Goal: Task Accomplishment & Management: Manage account settings

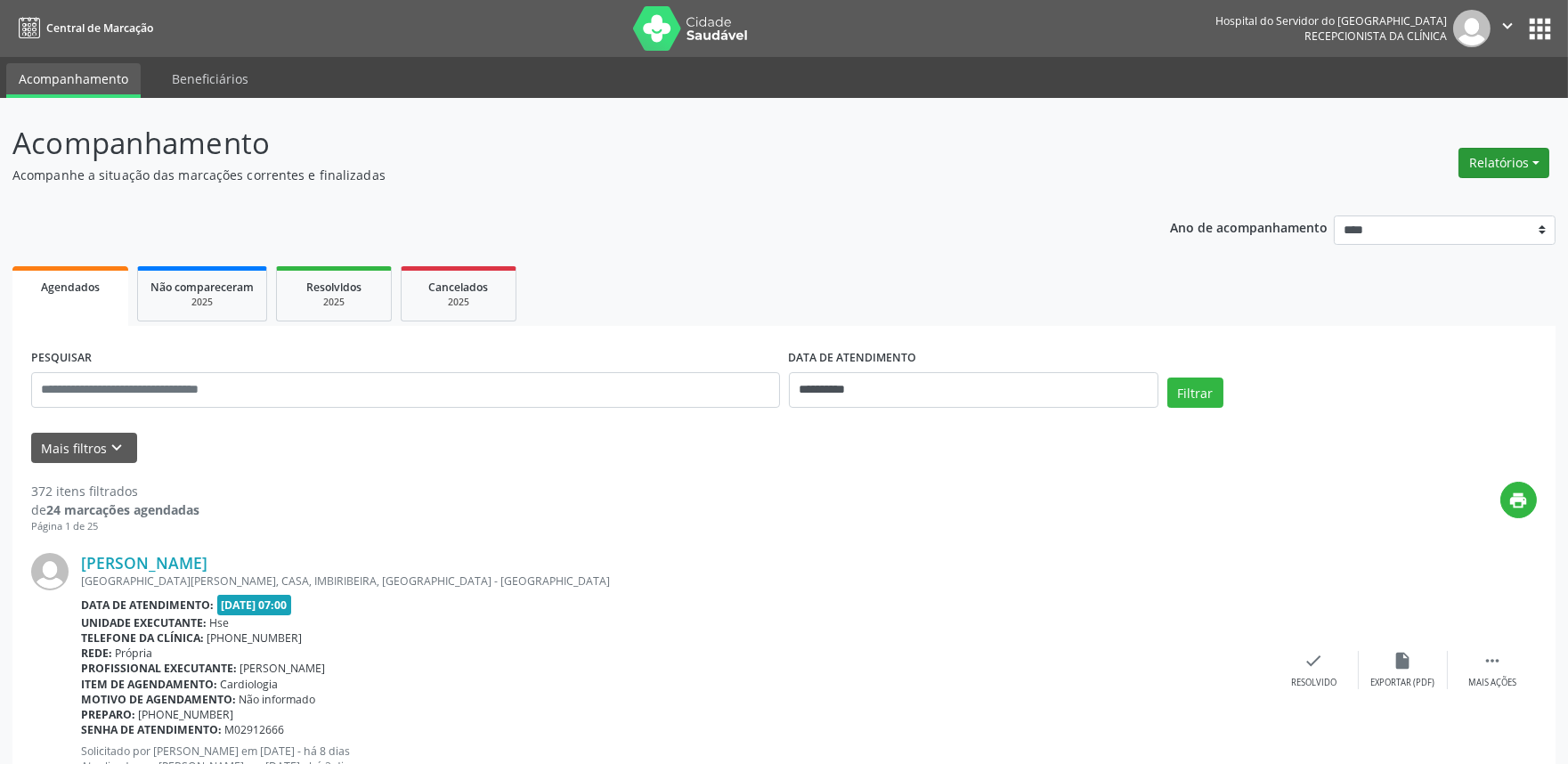
click at [1523, 161] on button "Relatórios" at bounding box center [1503, 163] width 91 height 30
click at [1501, 191] on link "Agendamentos" at bounding box center [1453, 199] width 191 height 25
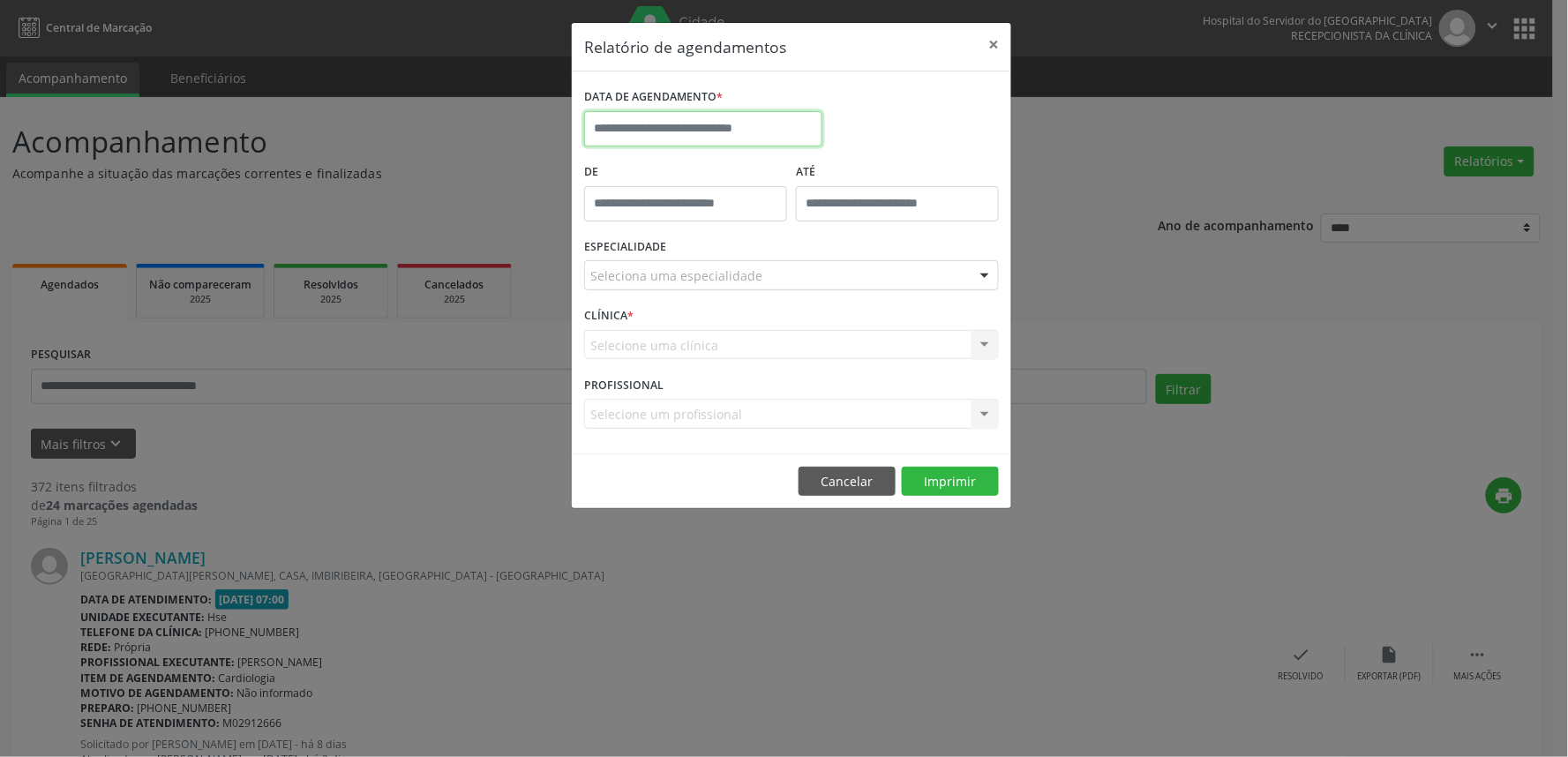
click at [726, 130] on input "text" at bounding box center [703, 129] width 239 height 35
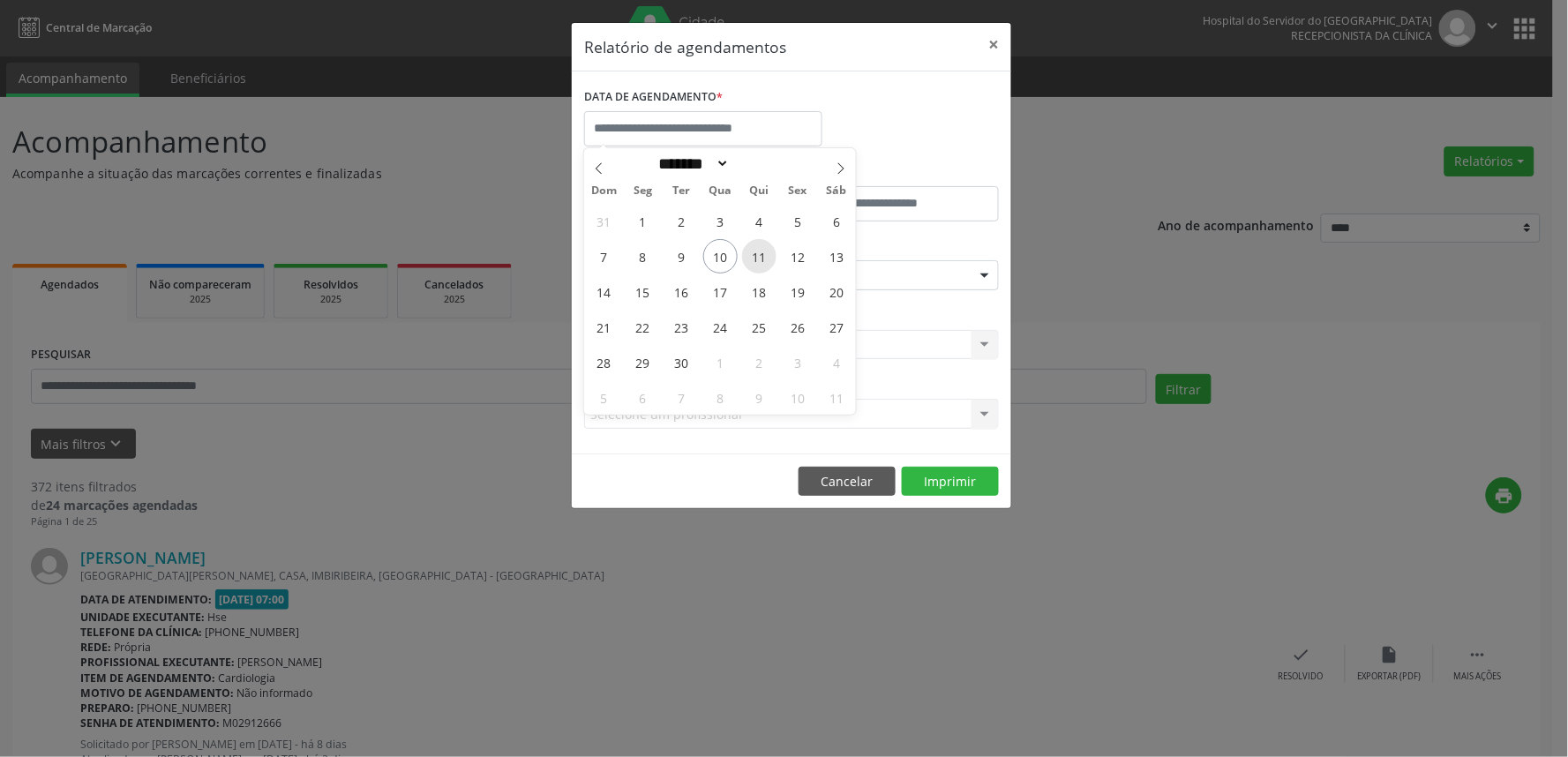
click at [760, 260] on span "11" at bounding box center [759, 257] width 34 height 34
type input "**********"
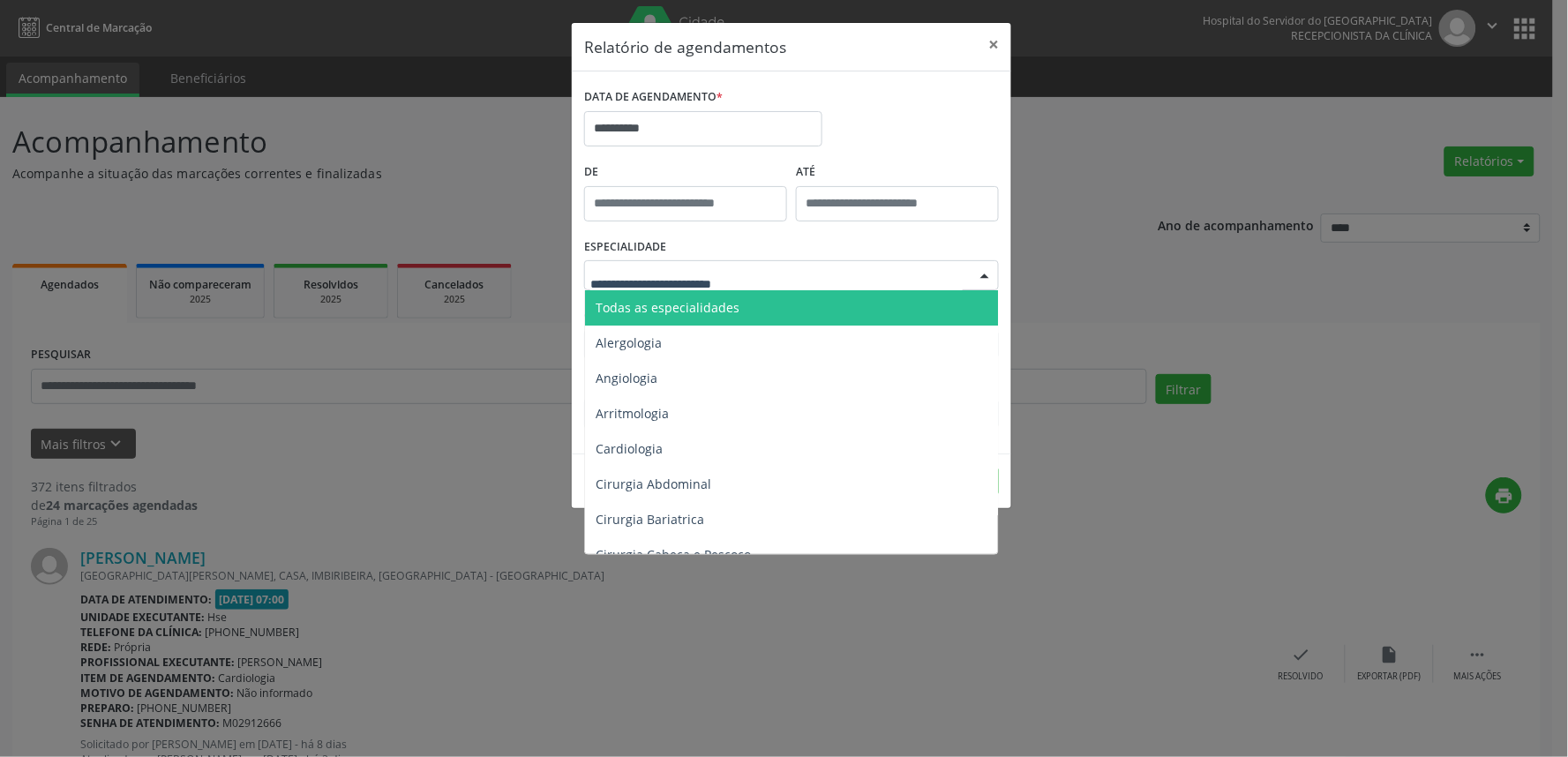
click at [742, 306] on span "Todas as especialidades" at bounding box center [793, 307] width 415 height 35
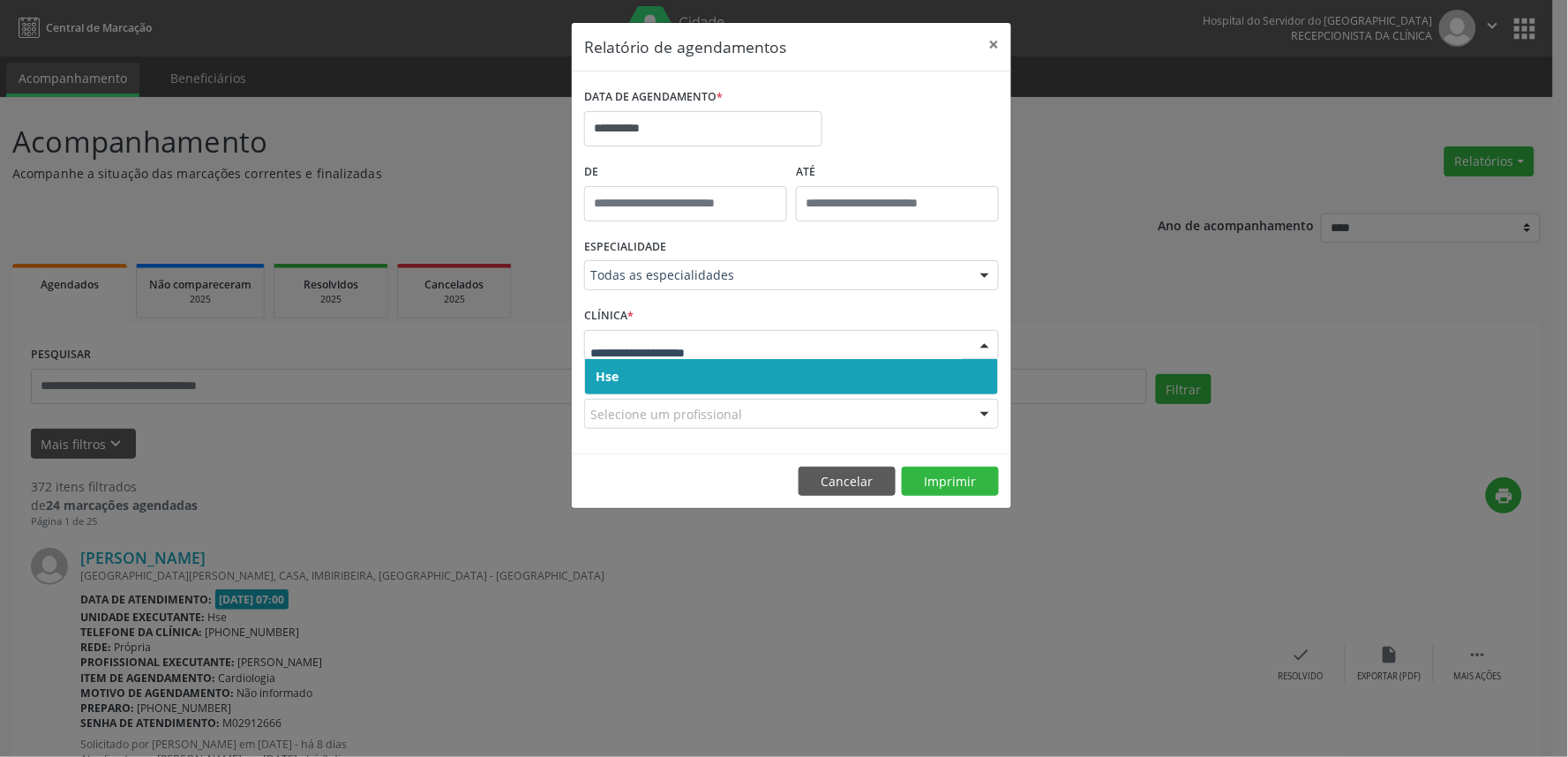
click at [718, 374] on span "Hse" at bounding box center [791, 376] width 413 height 35
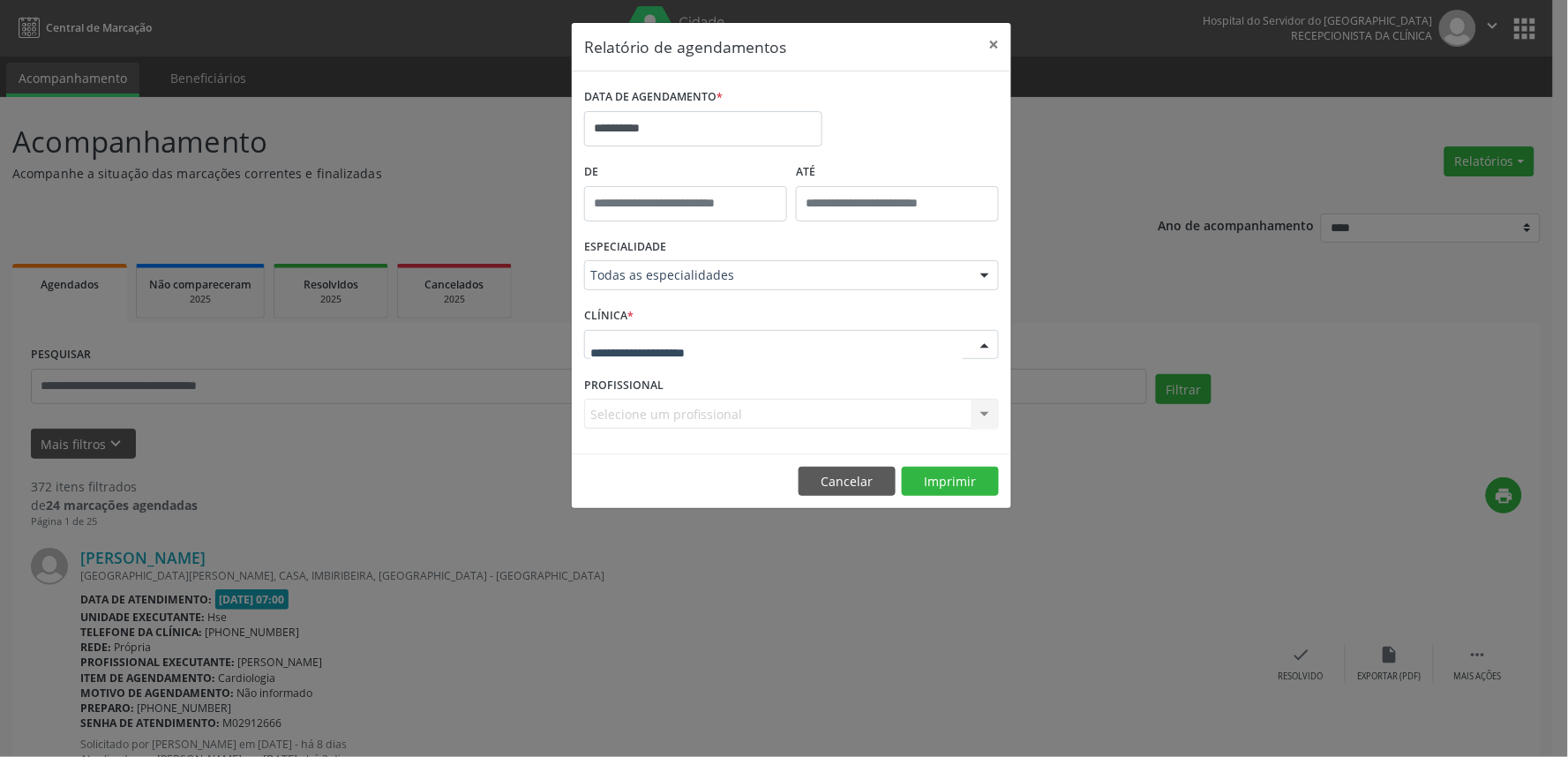
click at [735, 345] on div at bounding box center [791, 345] width 414 height 30
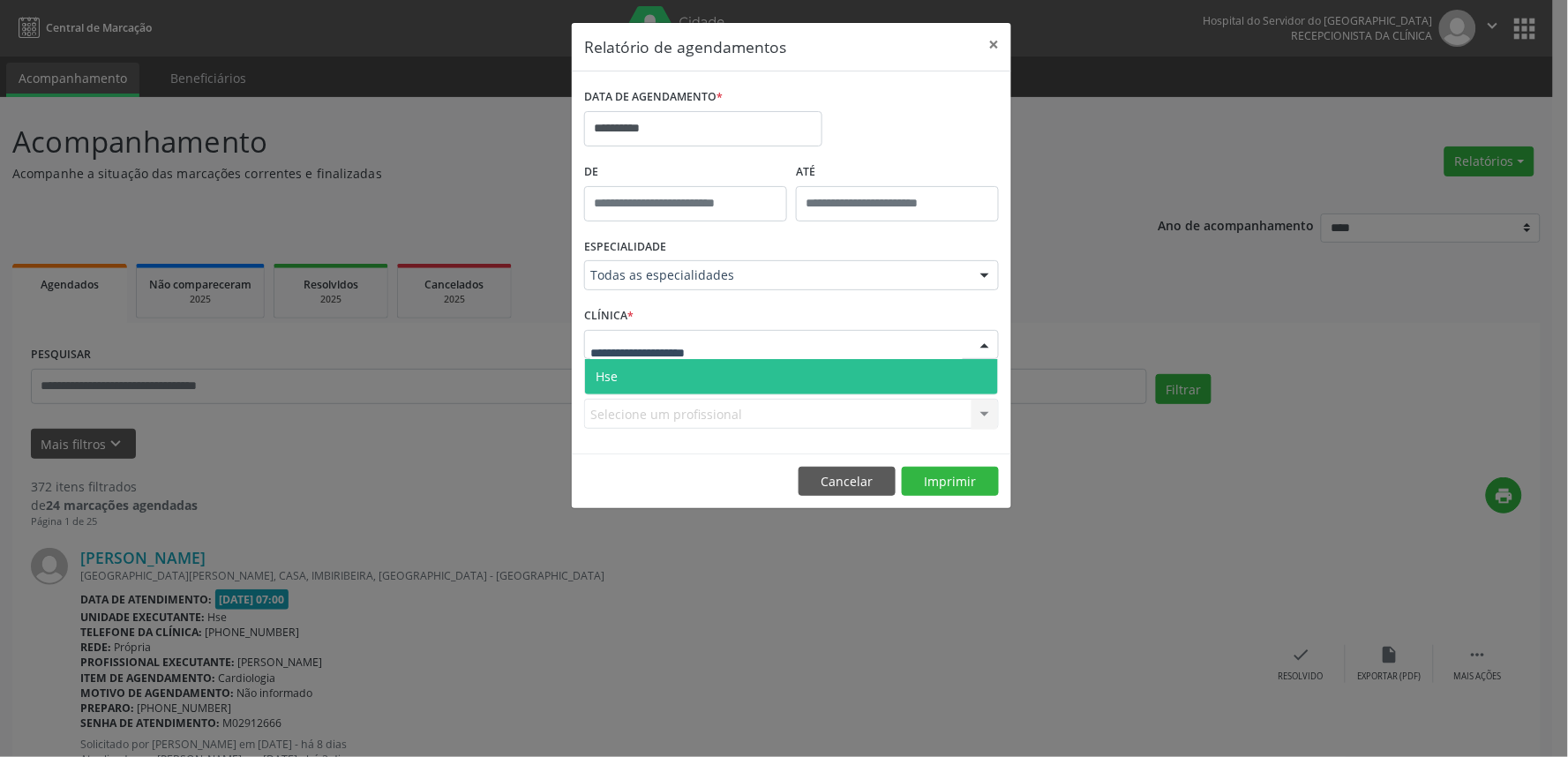
click at [721, 379] on span "Hse" at bounding box center [791, 376] width 413 height 35
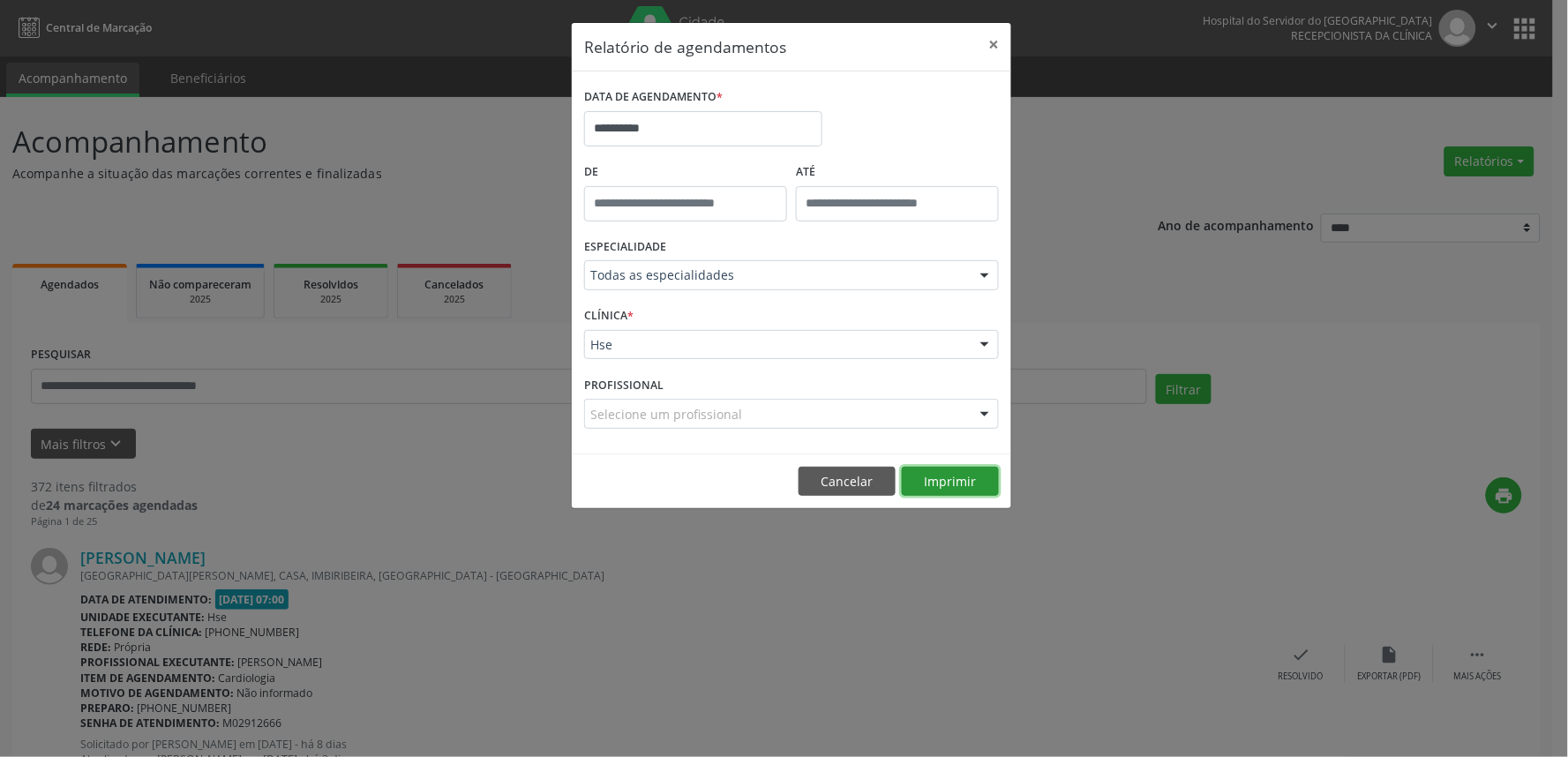
click at [969, 469] on button "Imprimir" at bounding box center [950, 481] width 97 height 30
click at [663, 133] on input "**********" at bounding box center [703, 129] width 239 height 35
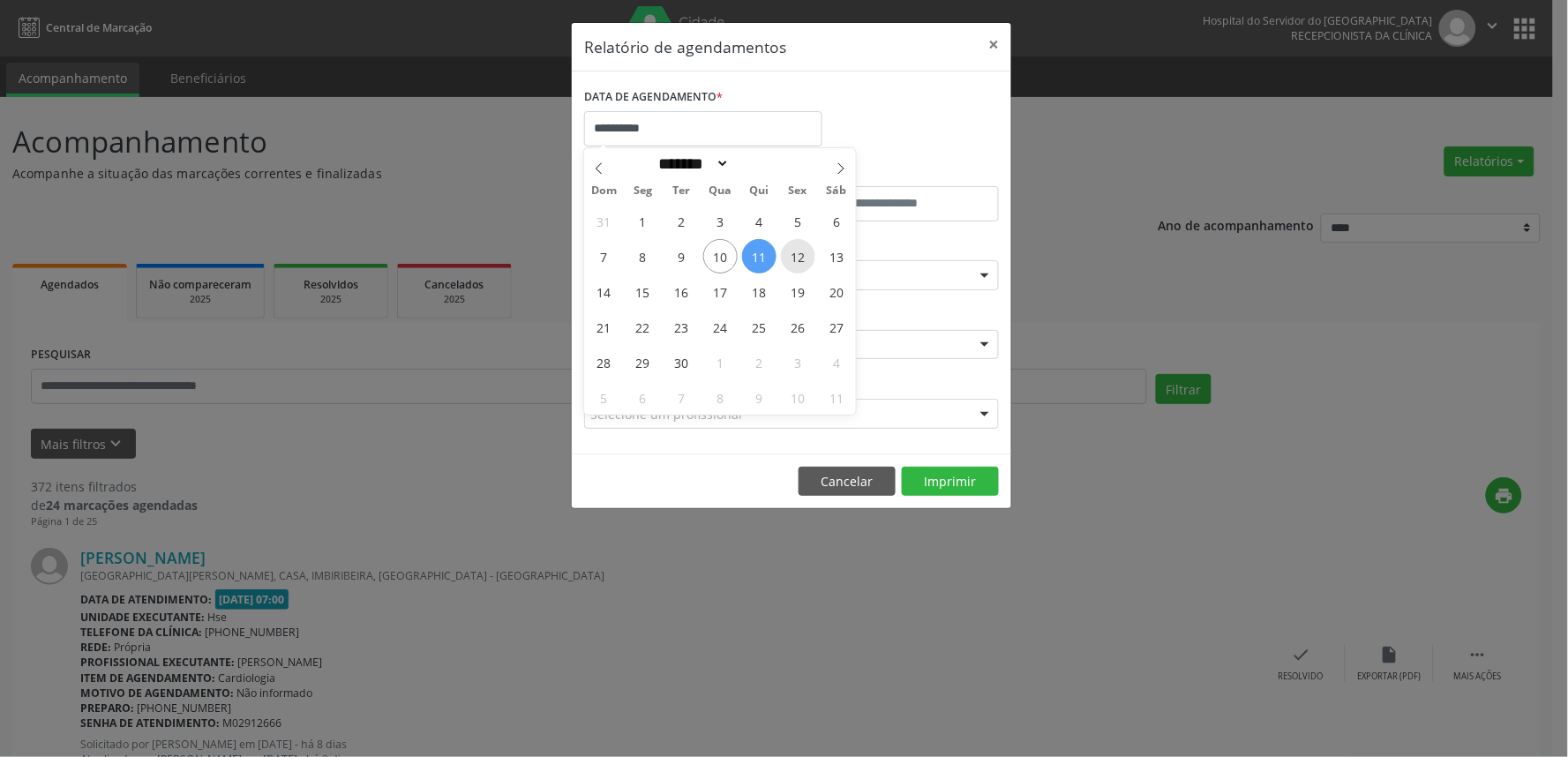
click at [791, 252] on span "12" at bounding box center [798, 257] width 34 height 34
type input "**********"
click at [791, 252] on span "12" at bounding box center [798, 257] width 34 height 34
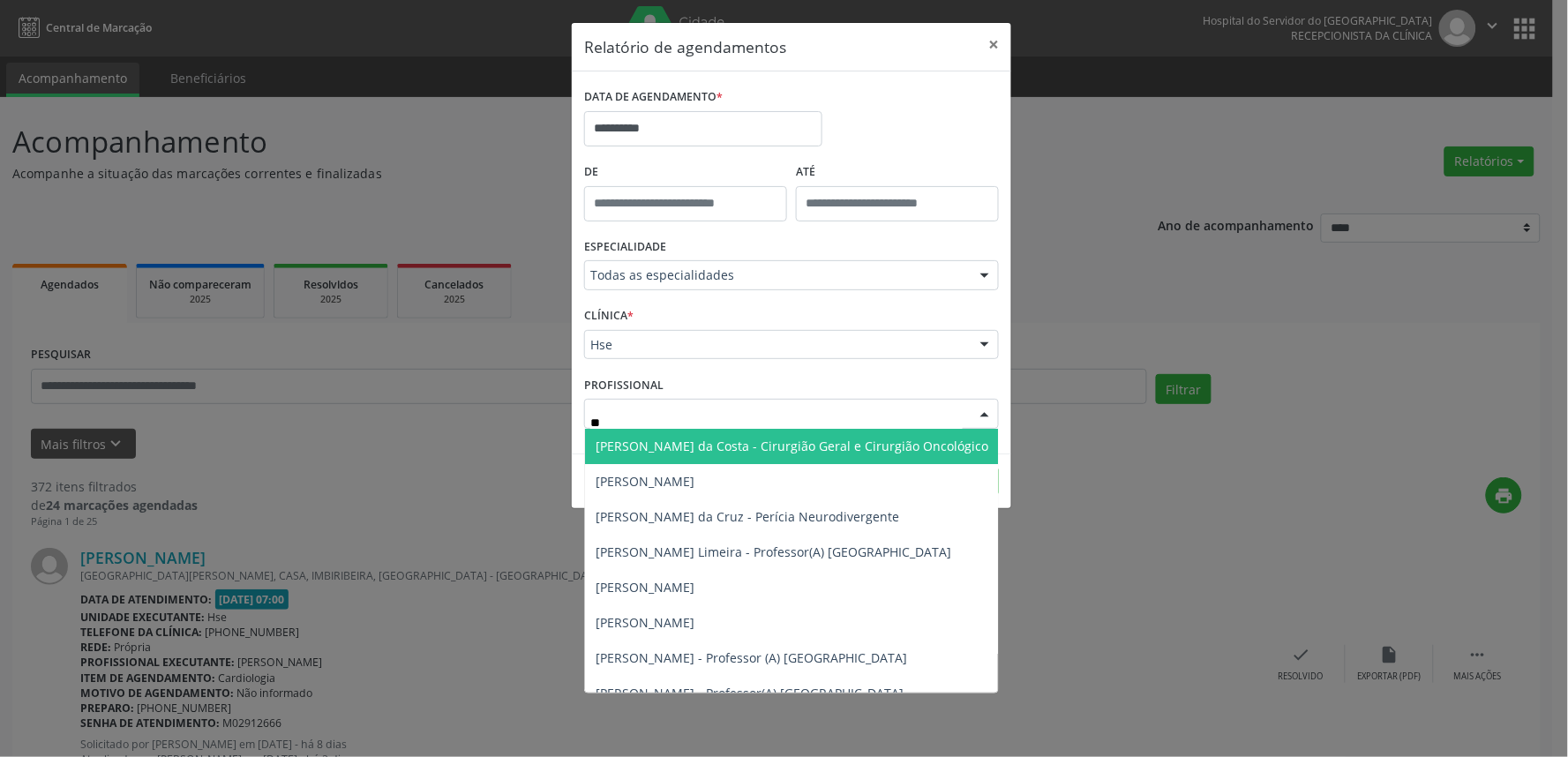
type input "***"
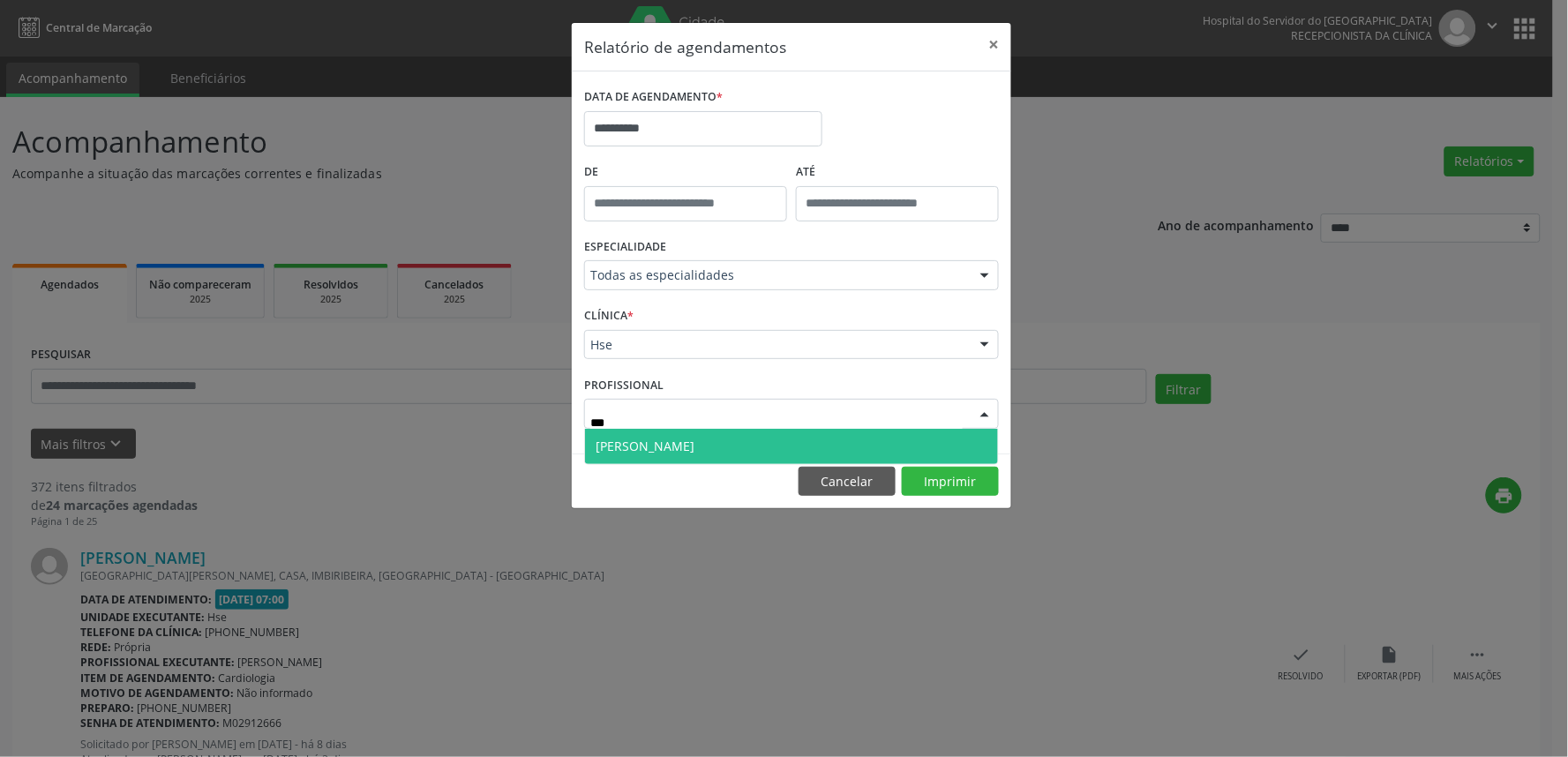
click at [672, 439] on span "[PERSON_NAME]" at bounding box center [645, 446] width 99 height 16
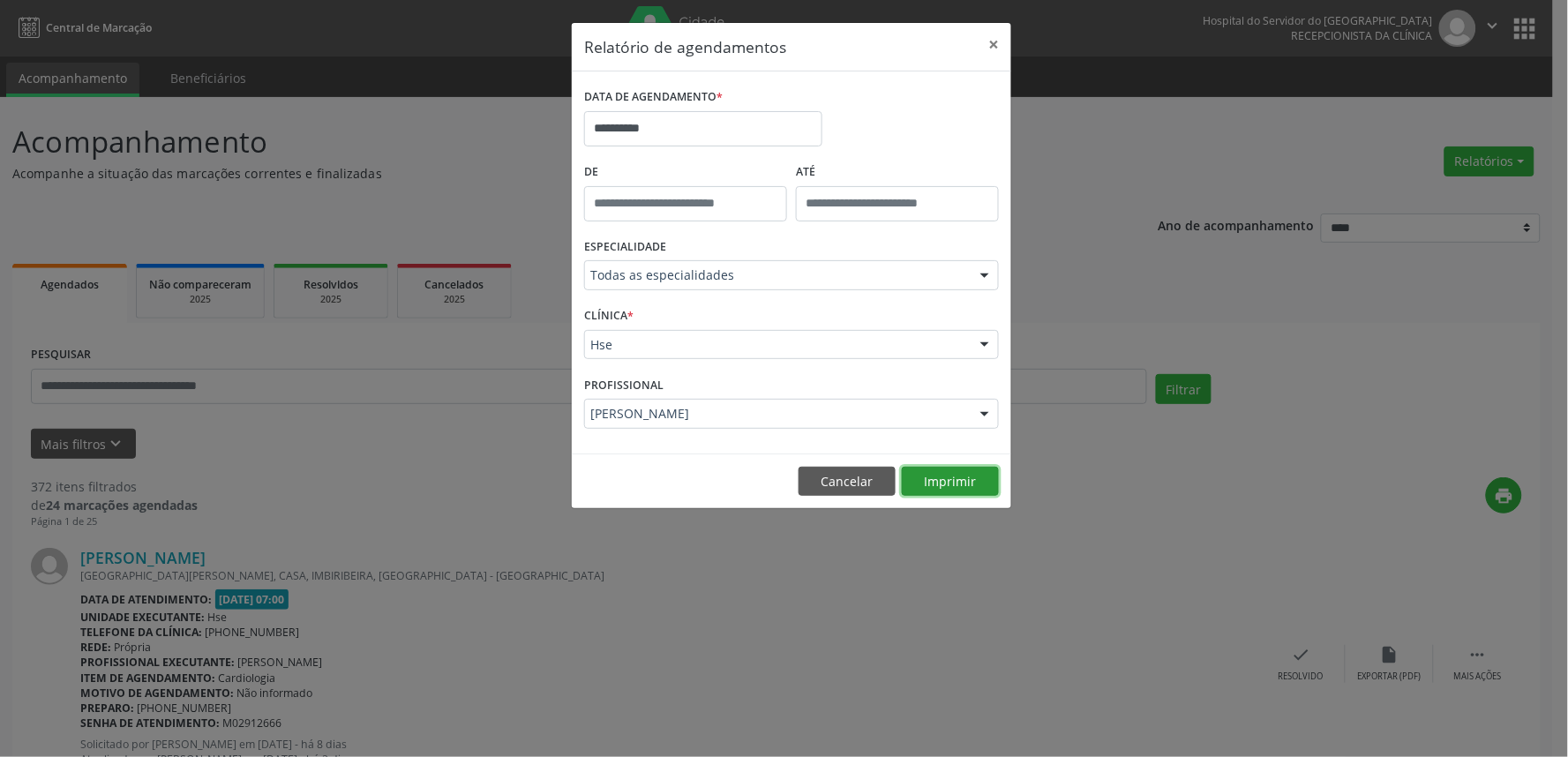
click at [932, 480] on button "Imprimir" at bounding box center [950, 481] width 97 height 30
click at [995, 44] on button "×" at bounding box center [993, 44] width 35 height 44
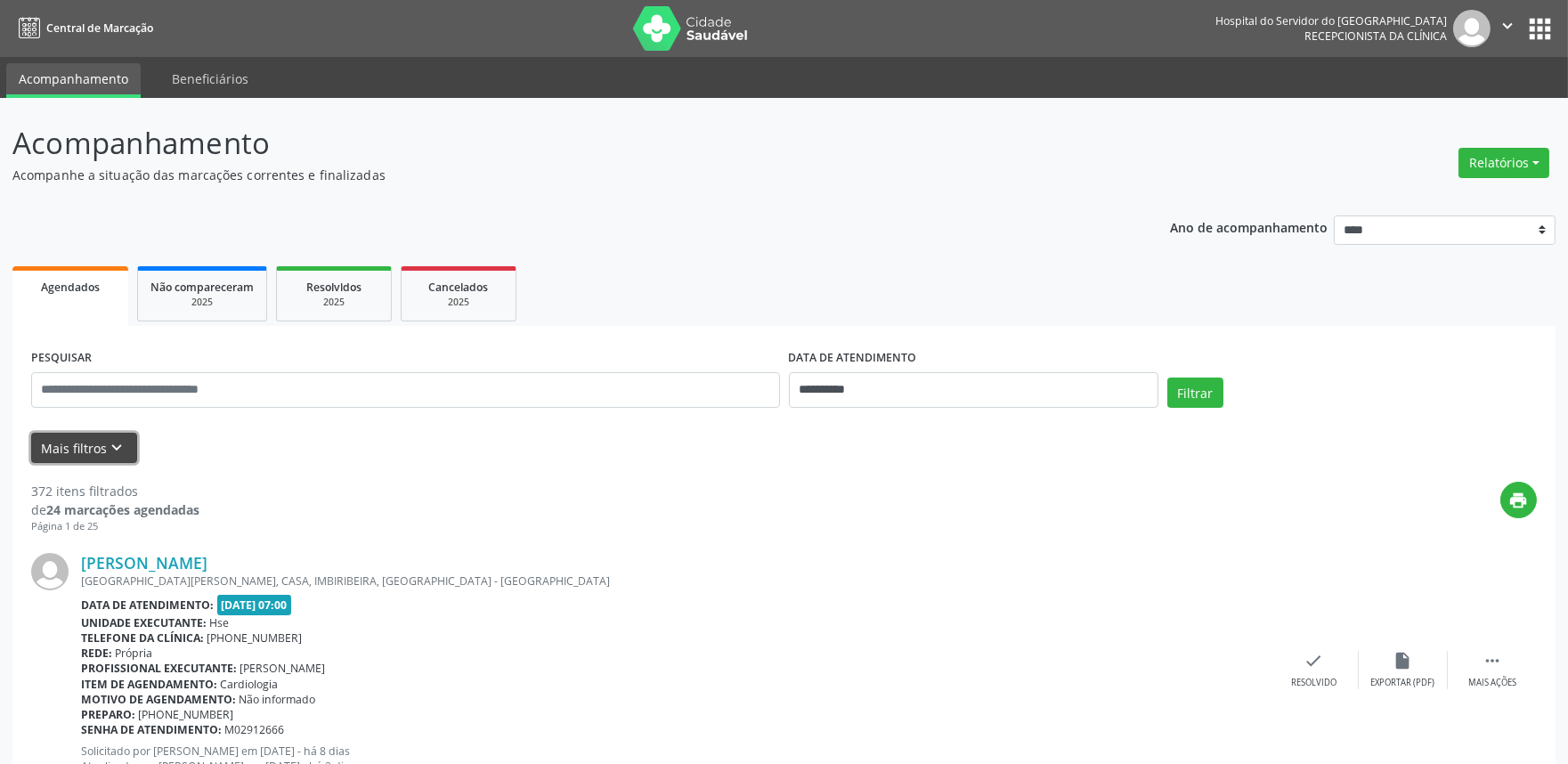
click at [72, 442] on button "Mais filtros keyboard_arrow_down" at bounding box center [84, 448] width 106 height 31
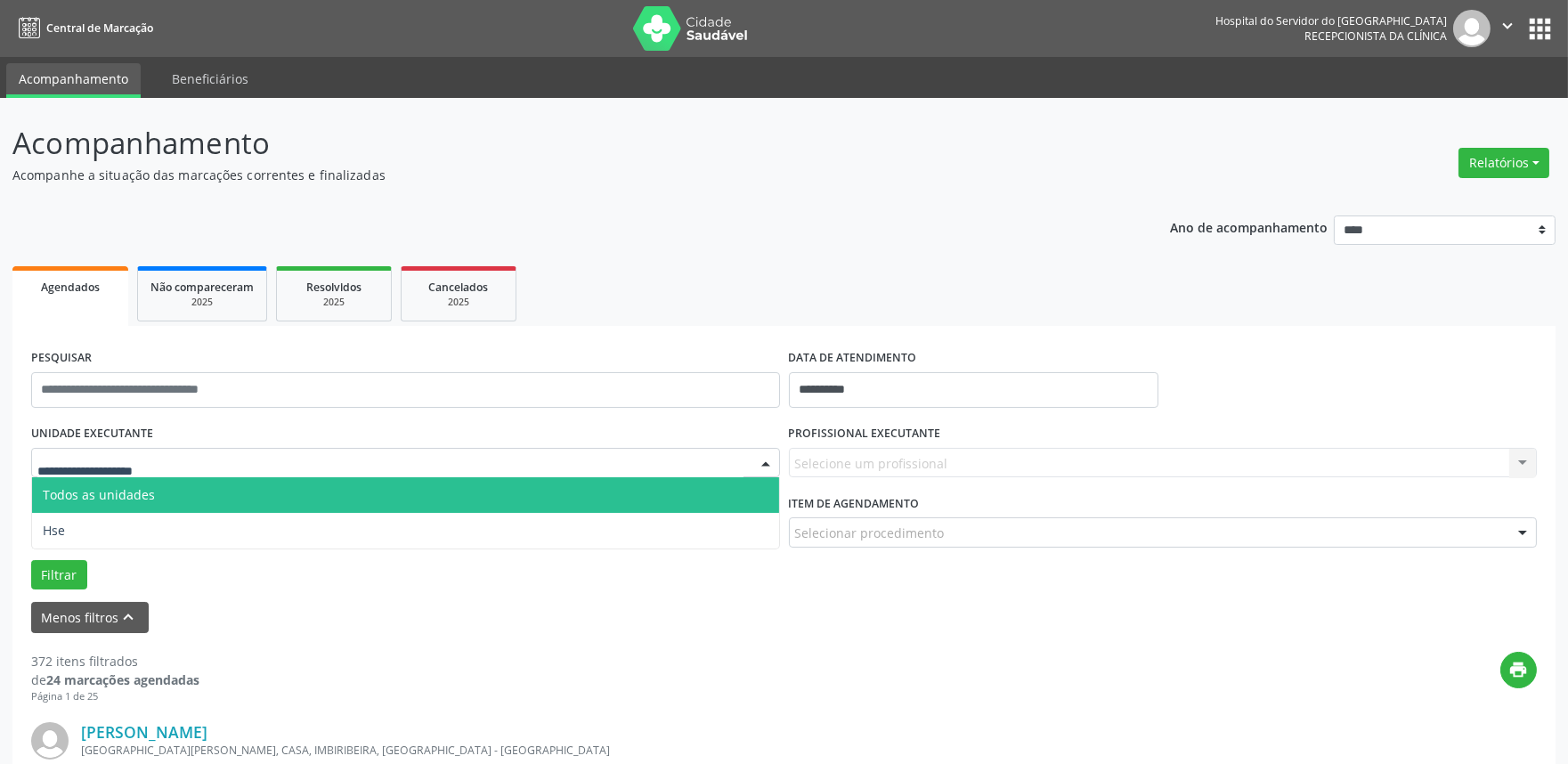
click at [261, 458] on div at bounding box center [405, 463] width 748 height 30
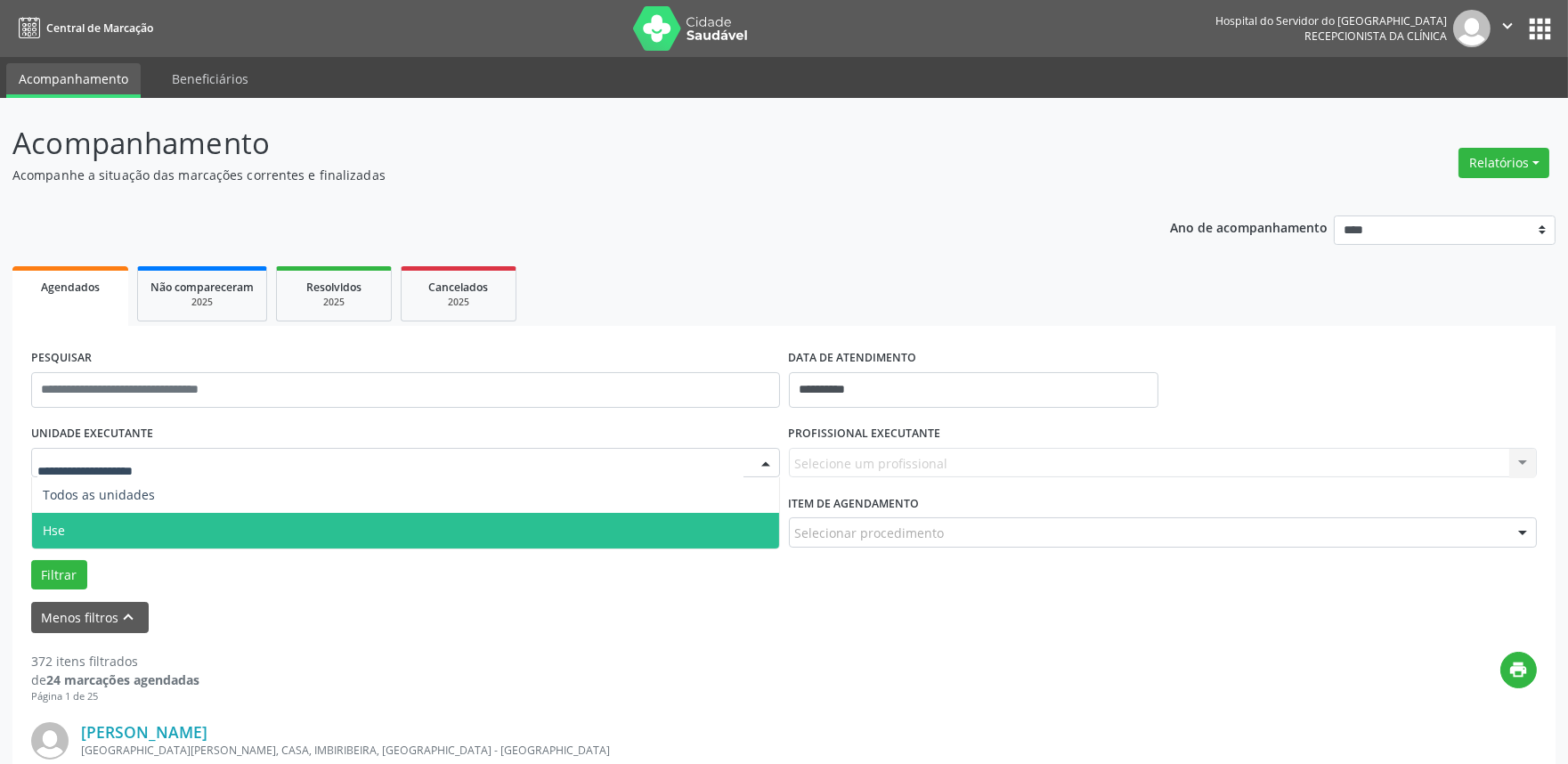
drag, startPoint x: 233, startPoint y: 506, endPoint x: 232, endPoint y: 520, distance: 14.0
click at [232, 520] on ul "Todos as unidades Hse Nenhum resultado encontrado para: " " Não há nenhuma opçã…" at bounding box center [405, 513] width 747 height 71
click at [232, 520] on span "Hse" at bounding box center [405, 531] width 747 height 36
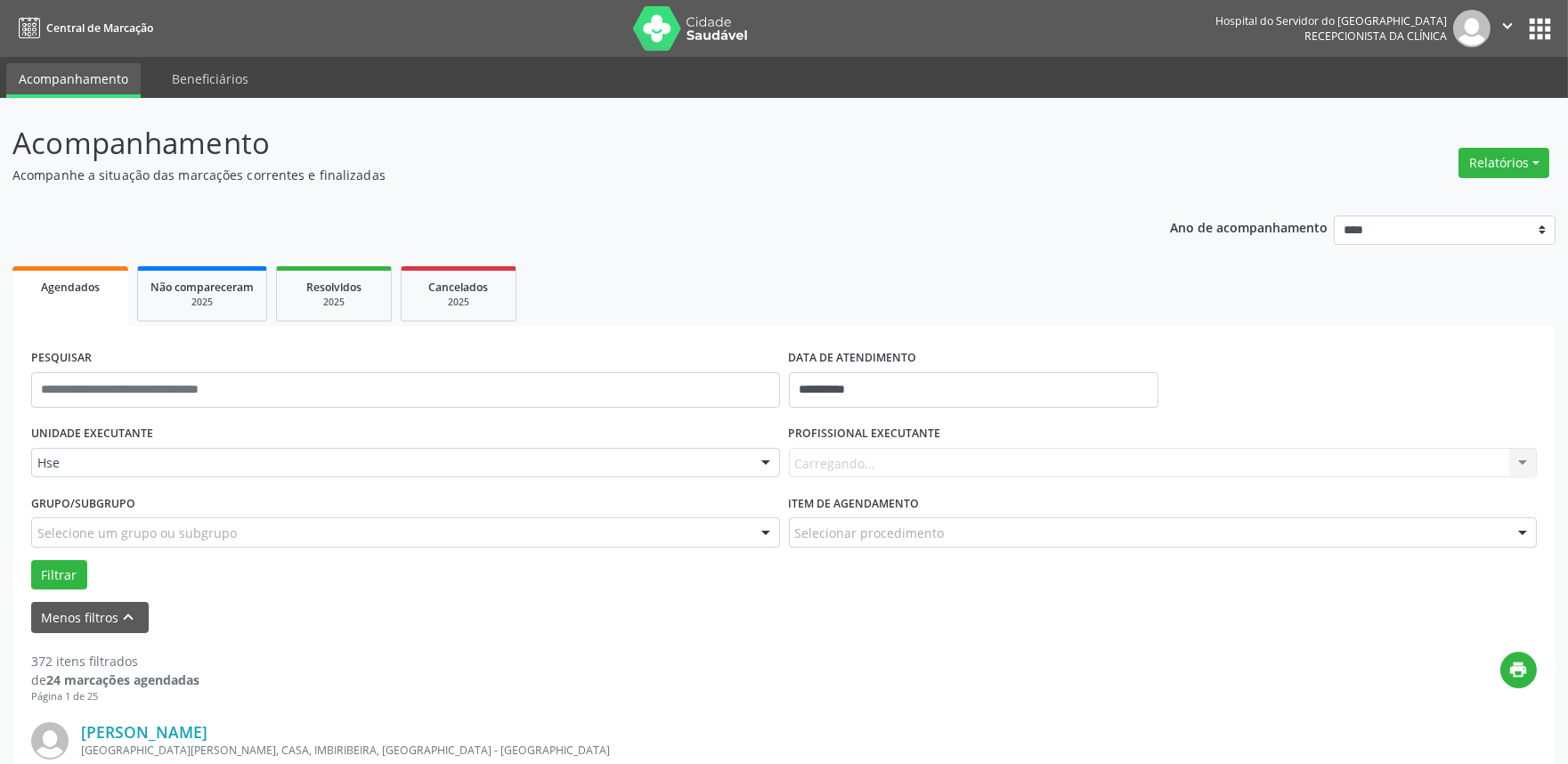
click at [232, 520] on div "Selecione um grupo ou subgrupo" at bounding box center [405, 532] width 748 height 30
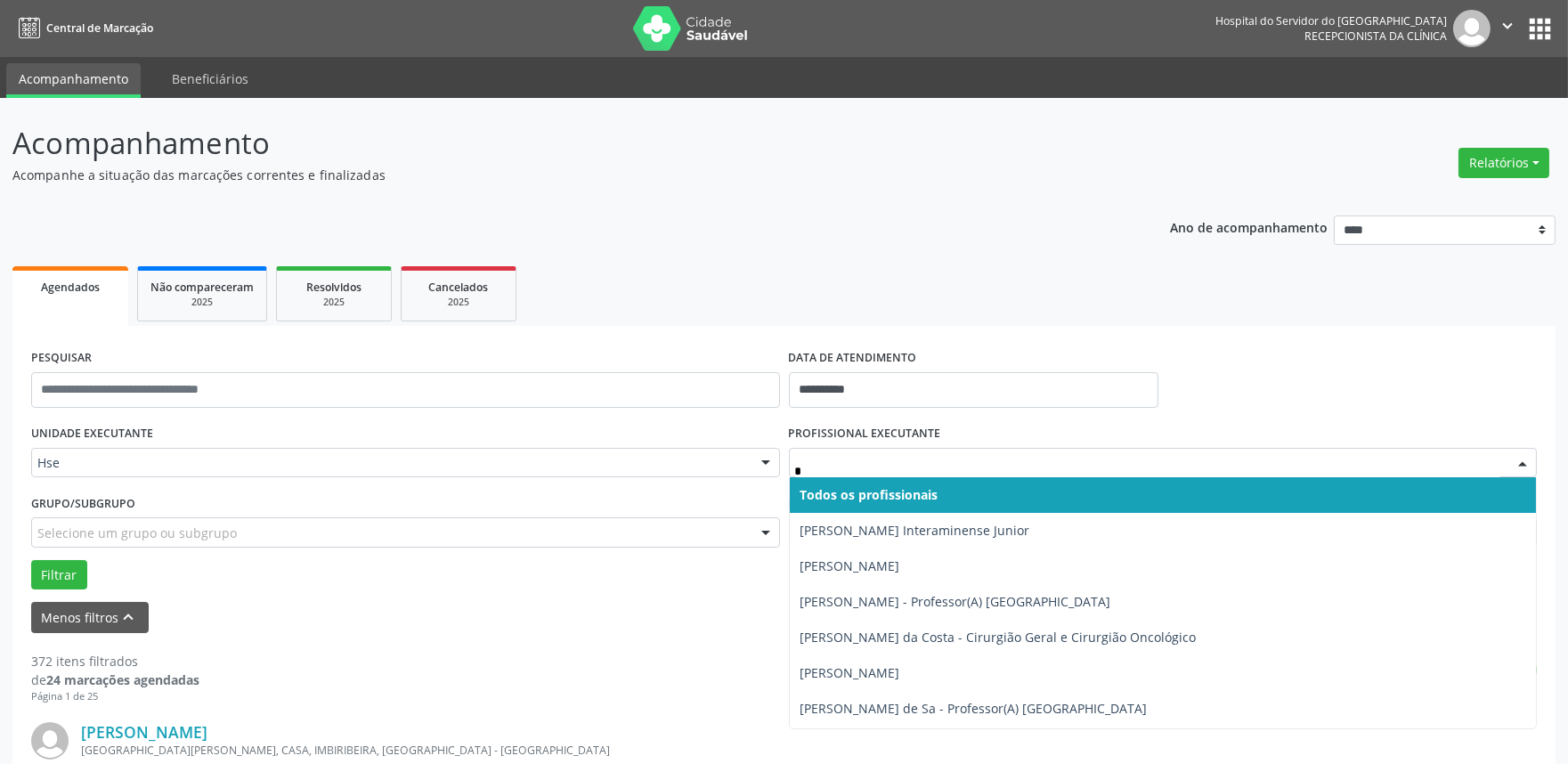
type input "**"
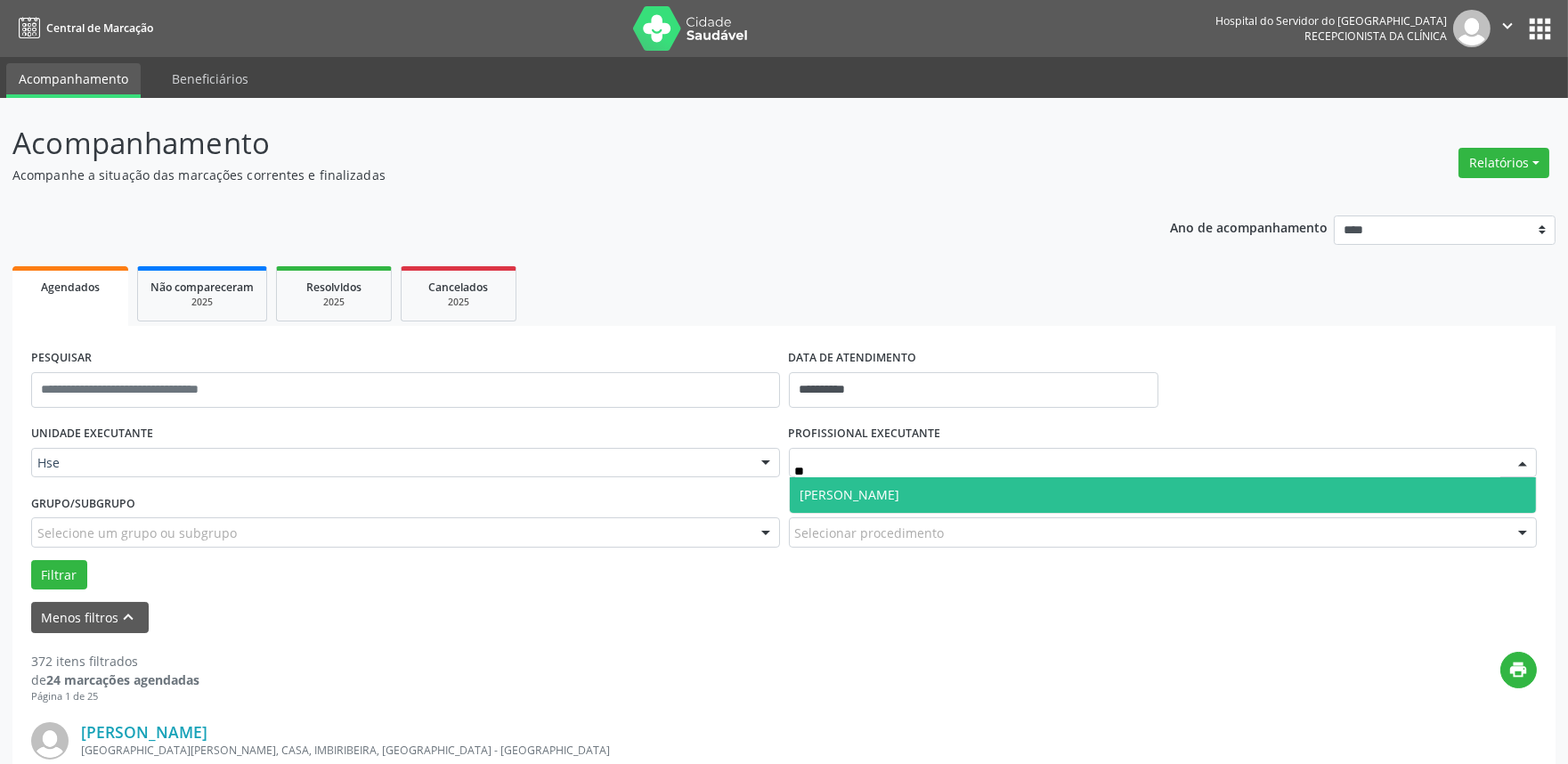
click at [900, 495] on span "[PERSON_NAME]" at bounding box center [850, 494] width 100 height 16
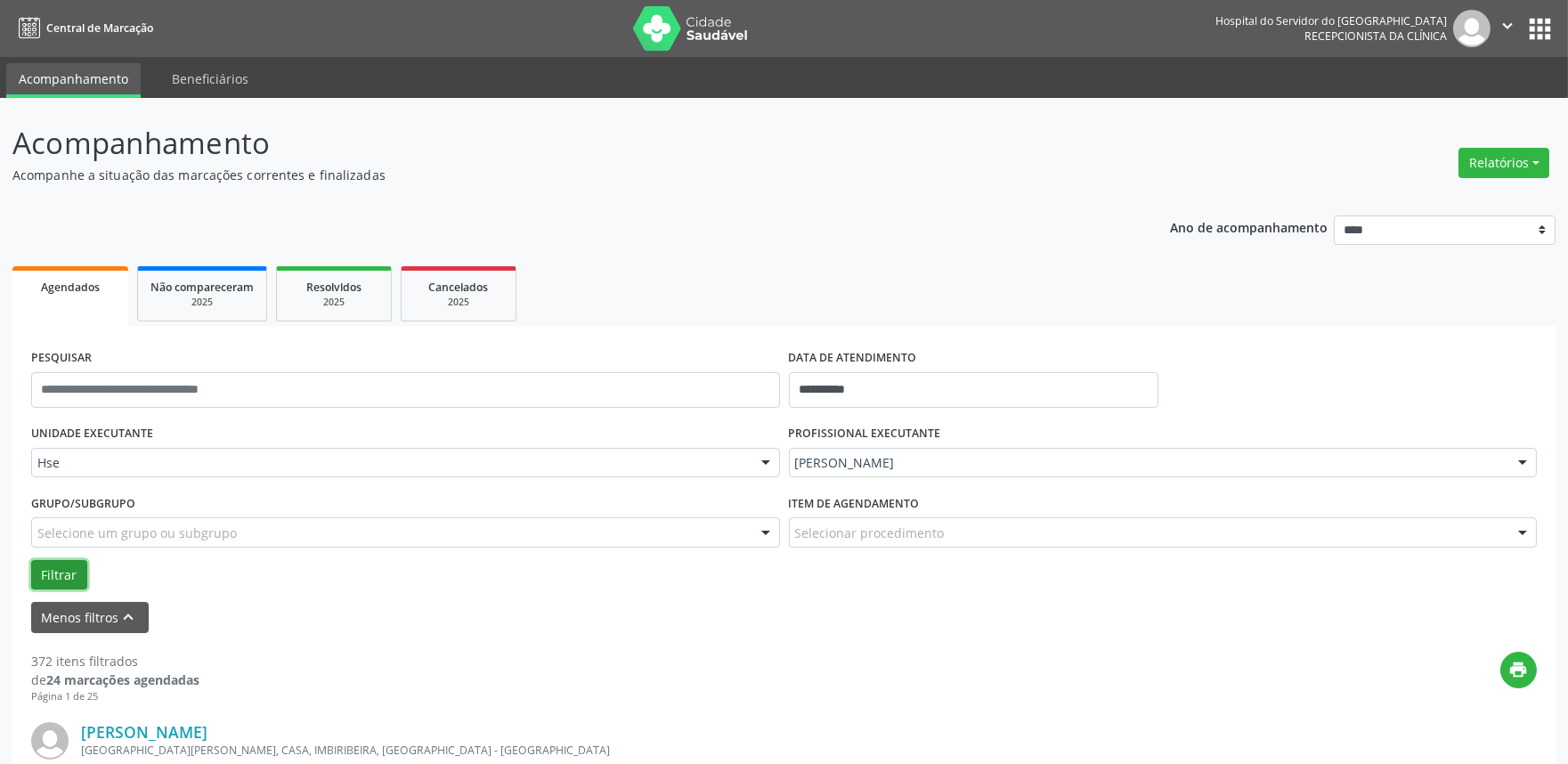
click at [47, 579] on button "Filtrar" at bounding box center [59, 575] width 56 height 30
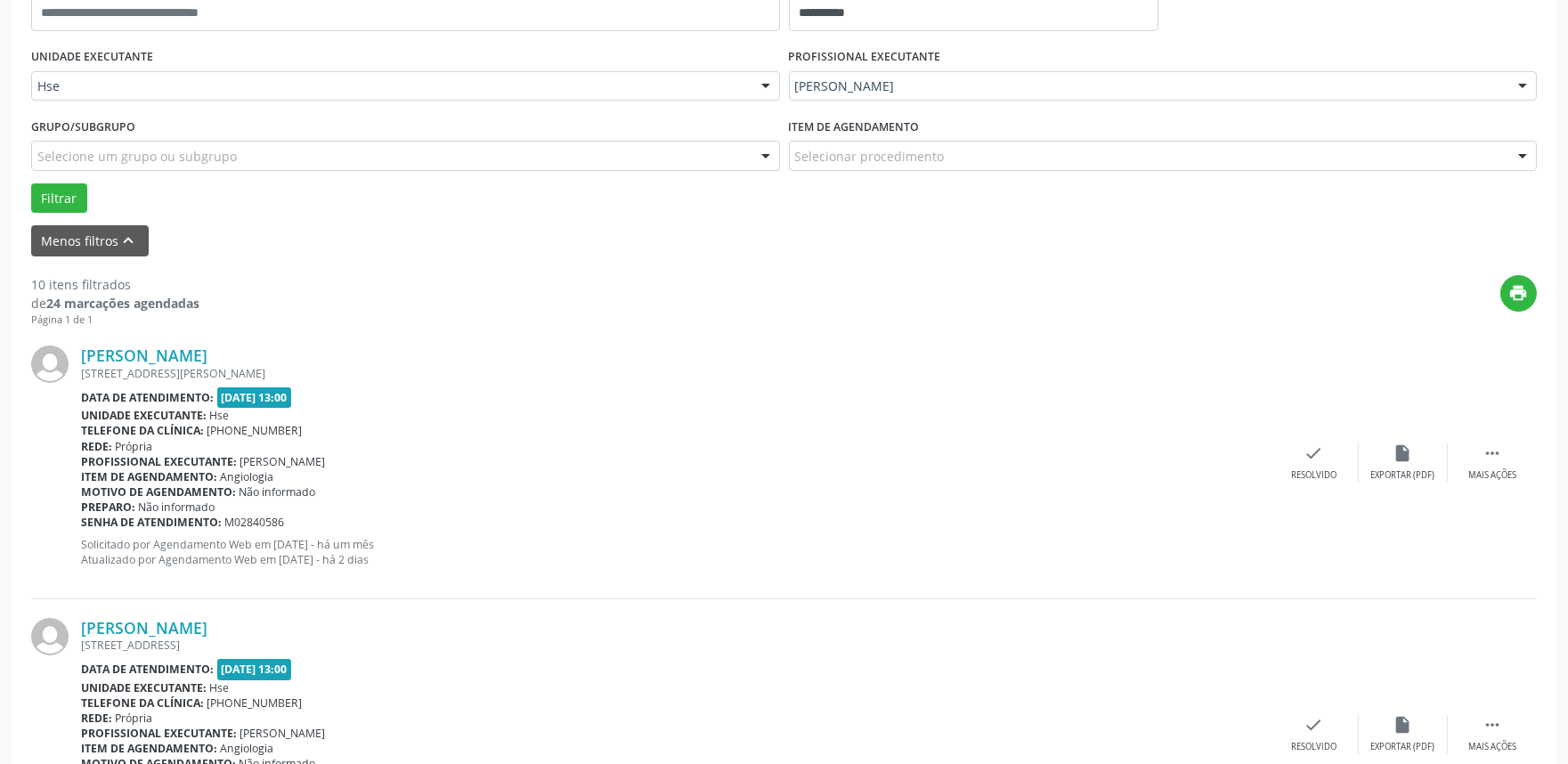
scroll to position [395, 0]
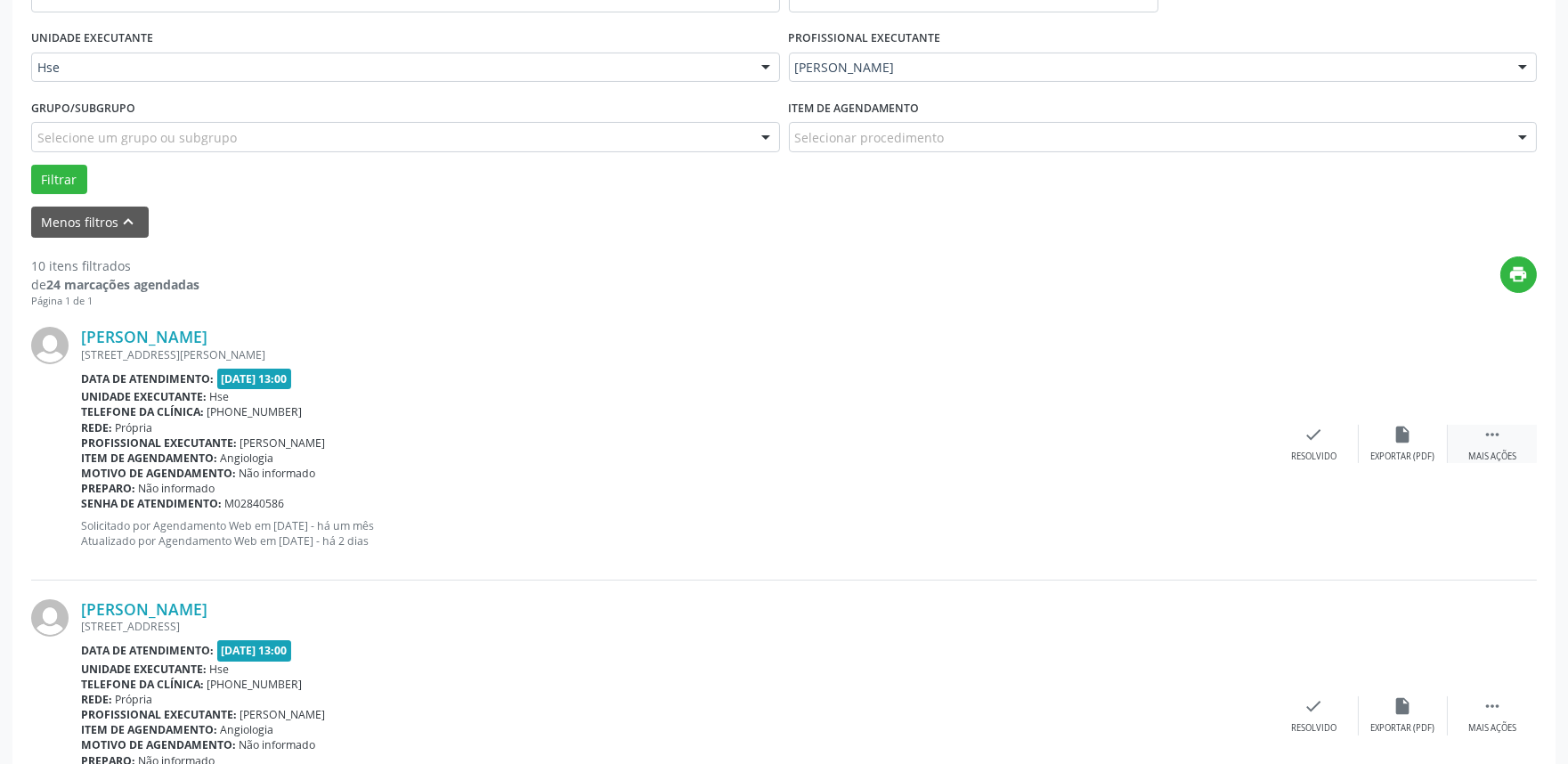
click at [1490, 435] on icon "" at bounding box center [1491, 434] width 19 height 19
click at [1408, 437] on icon "alarm_off" at bounding box center [1402, 434] width 19 height 19
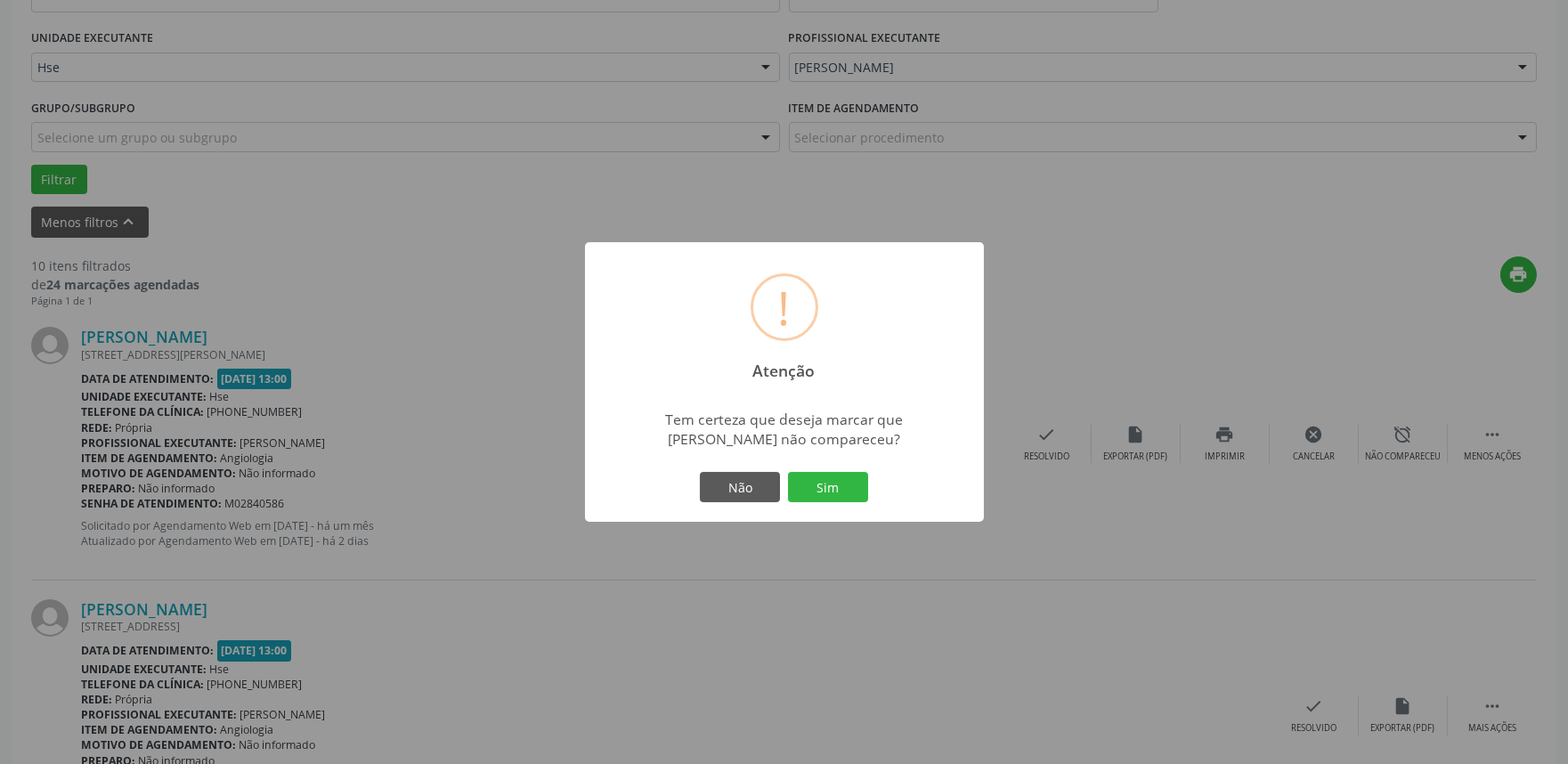
click at [849, 502] on div "Não Sim" at bounding box center [784, 487] width 177 height 38
click at [842, 482] on button "Sim" at bounding box center [828, 487] width 81 height 30
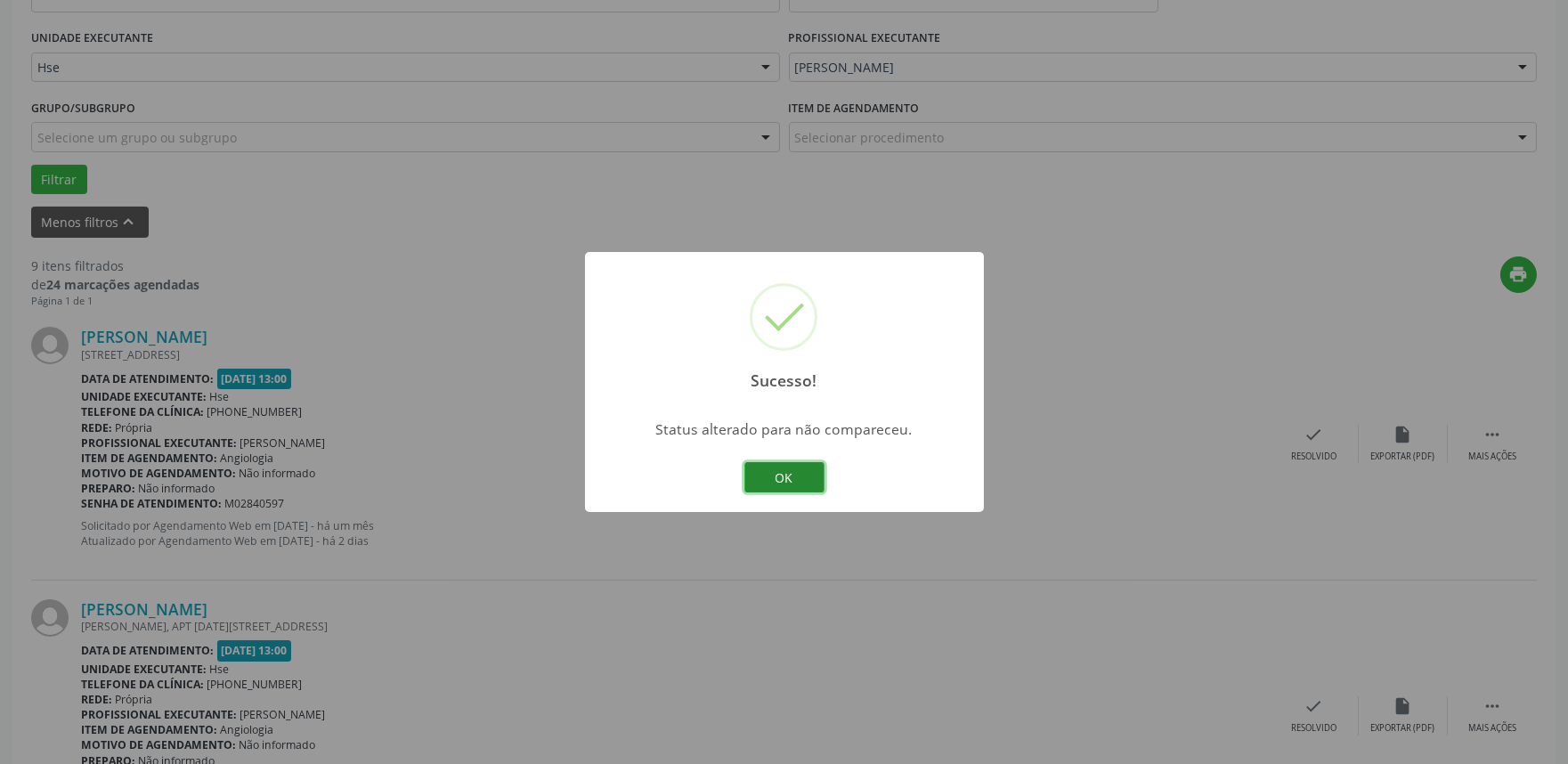
click at [788, 470] on button "OK" at bounding box center [785, 477] width 81 height 30
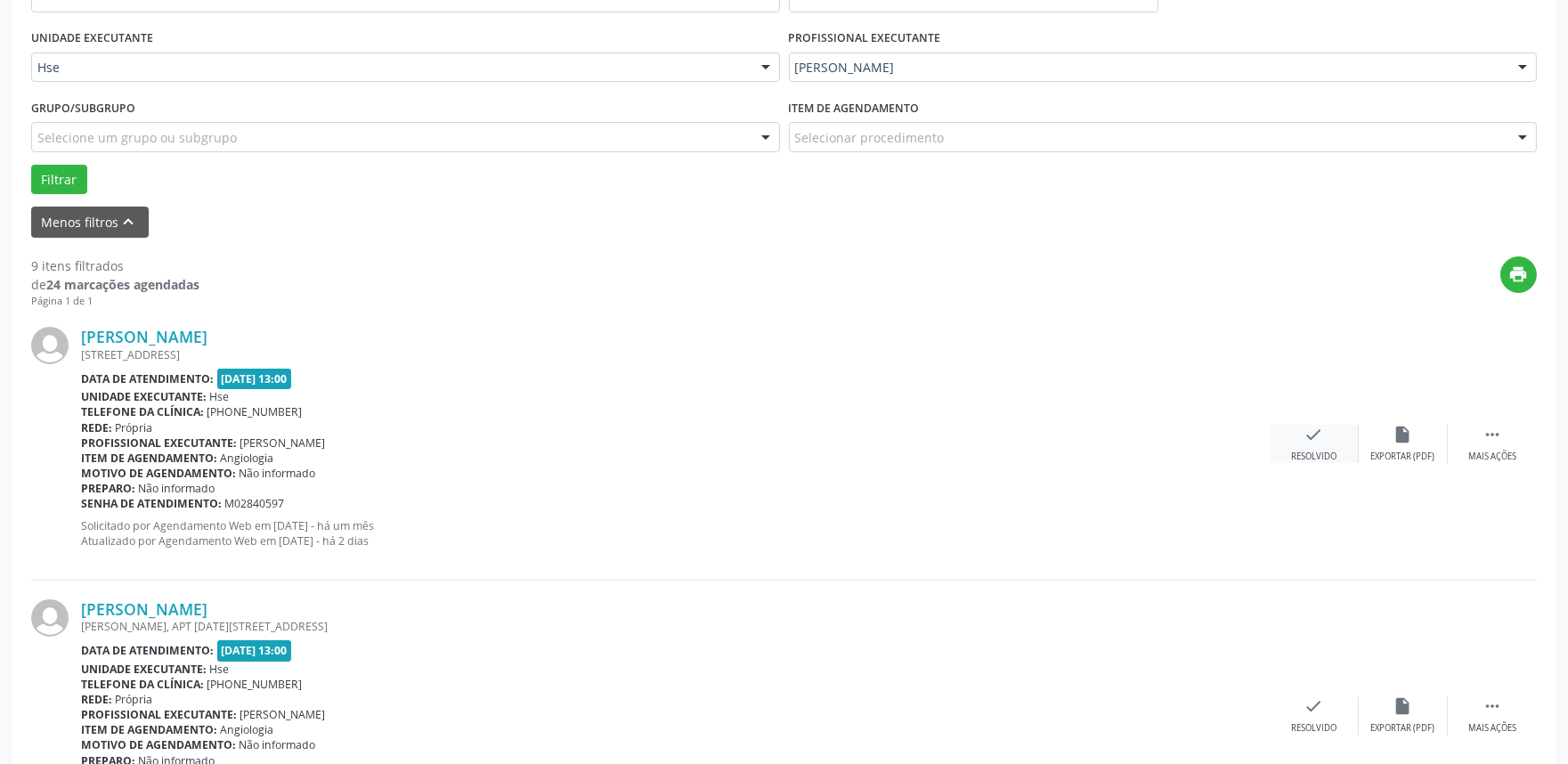
click at [1318, 448] on div "check Resolvido" at bounding box center [1314, 444] width 89 height 38
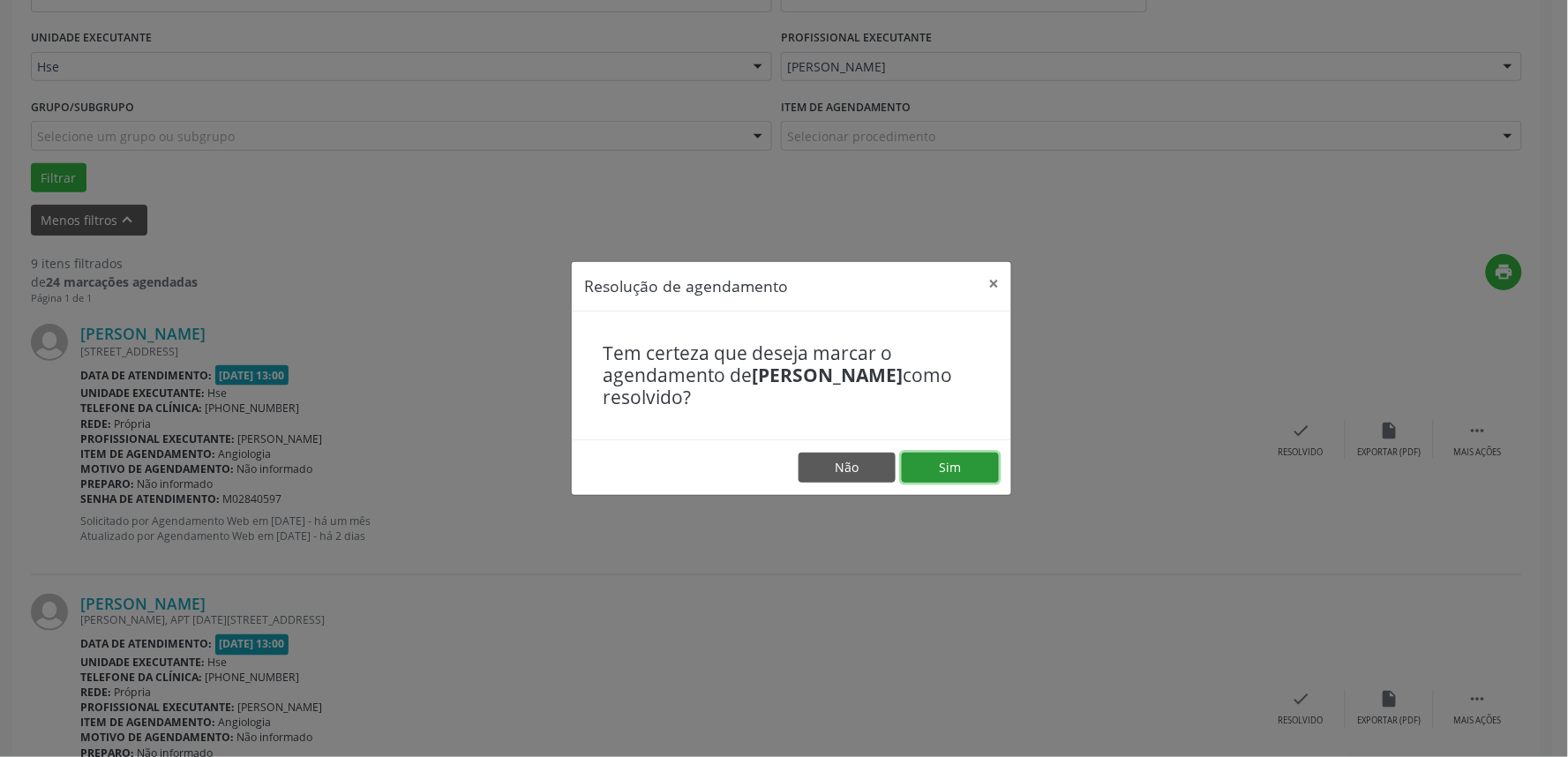
click at [934, 463] on button "Sim" at bounding box center [950, 467] width 97 height 30
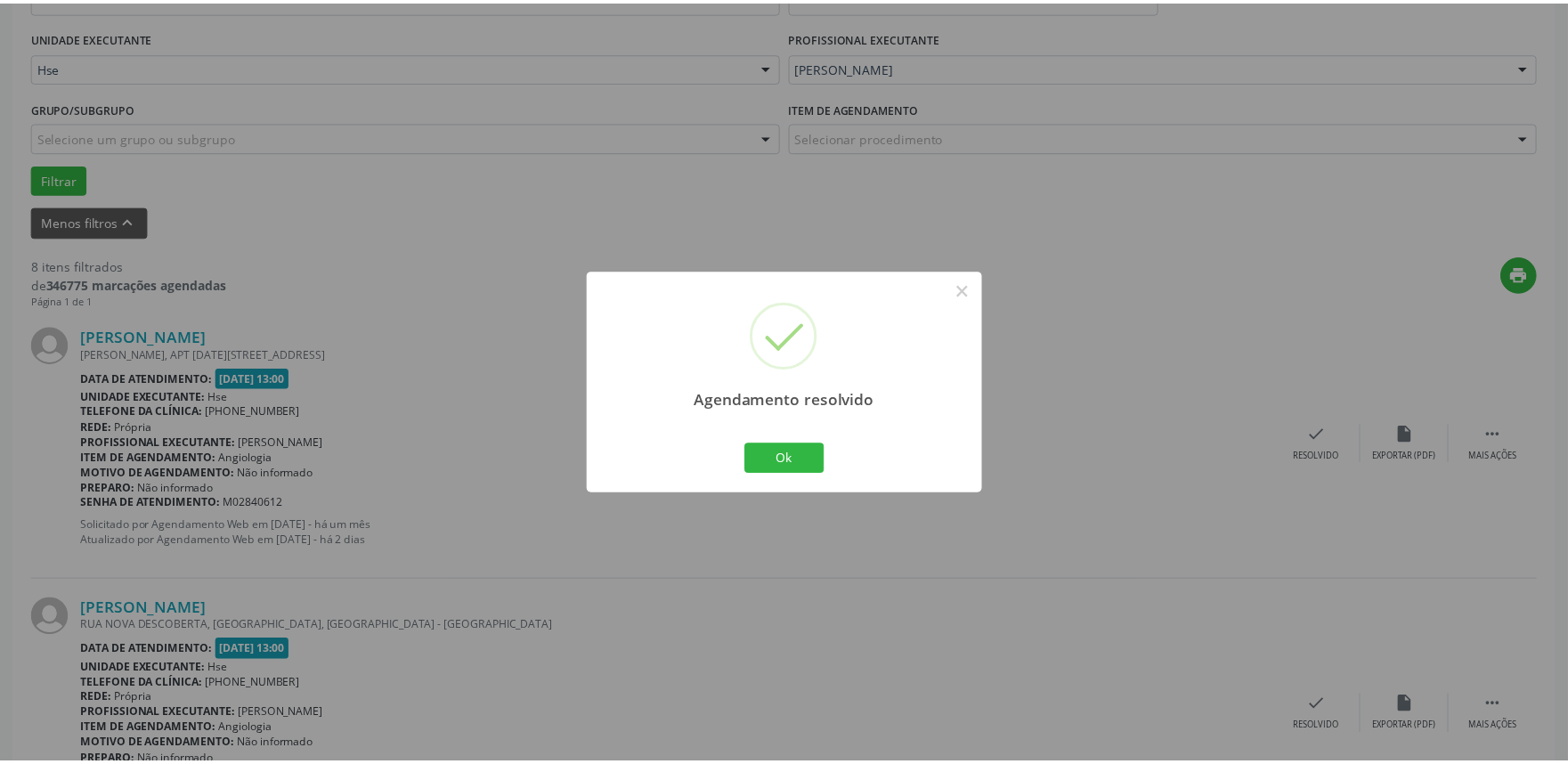
scroll to position [0, 0]
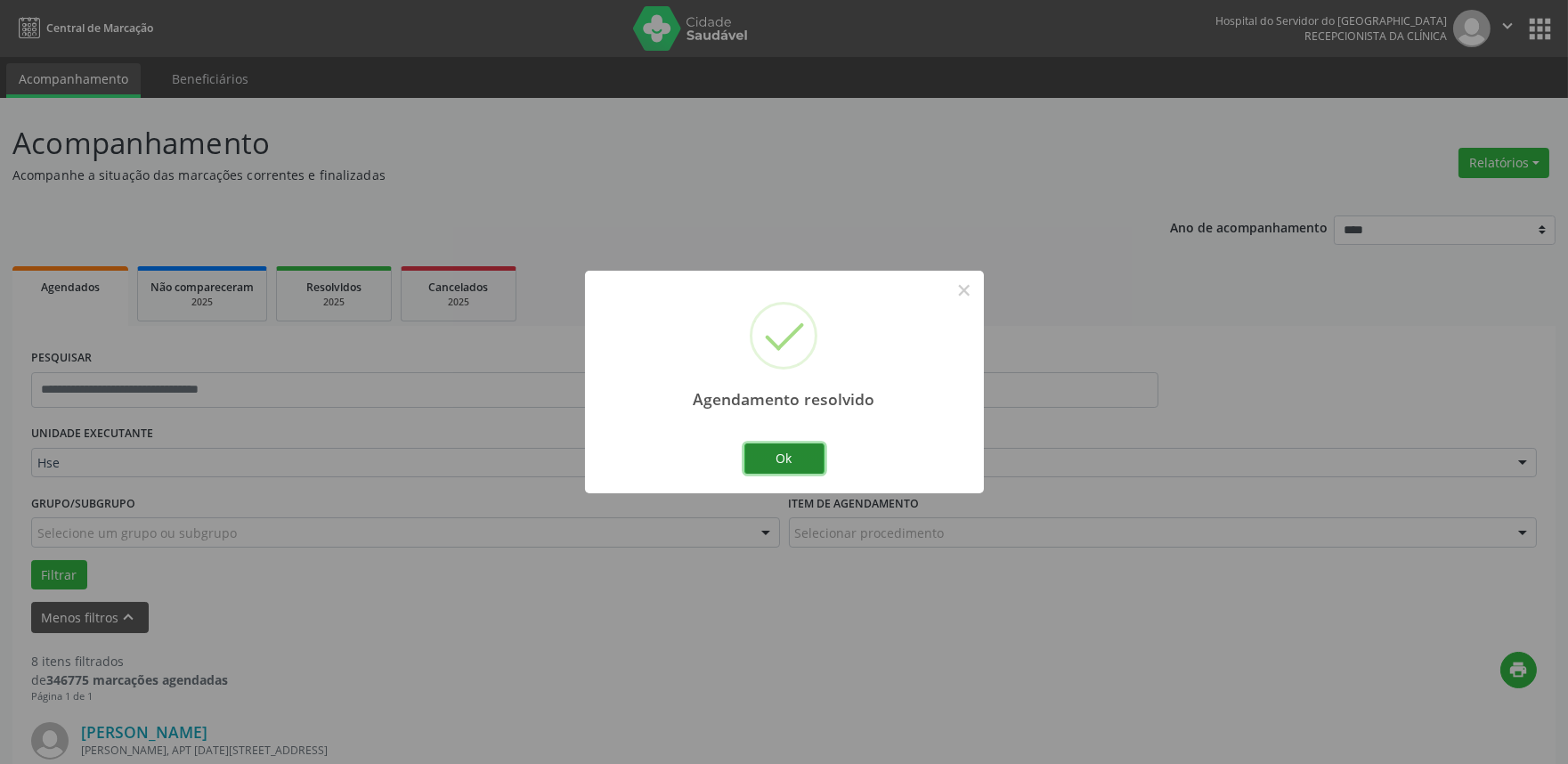
click at [801, 456] on button "Ok" at bounding box center [785, 458] width 81 height 30
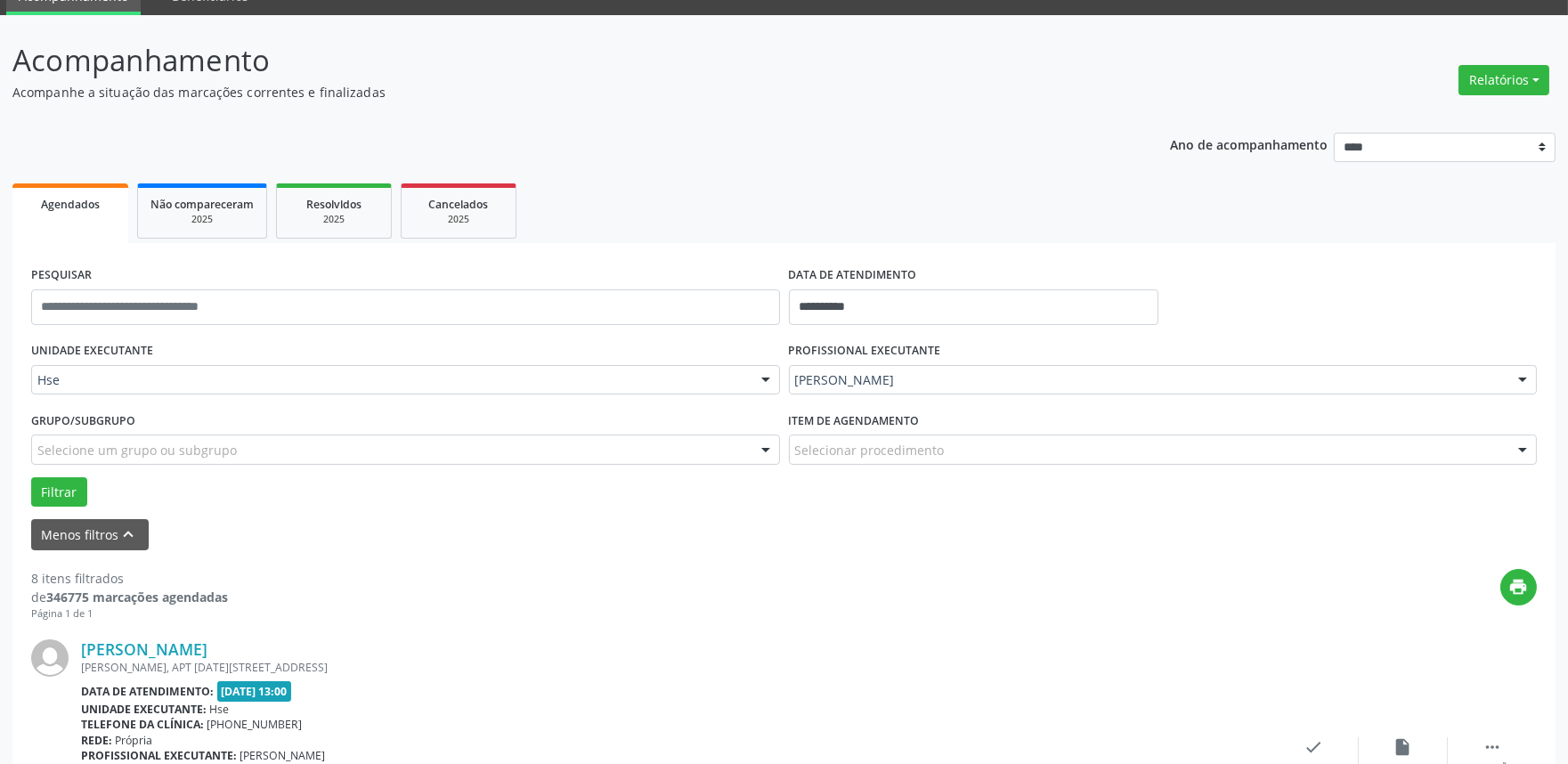
scroll to position [198, 0]
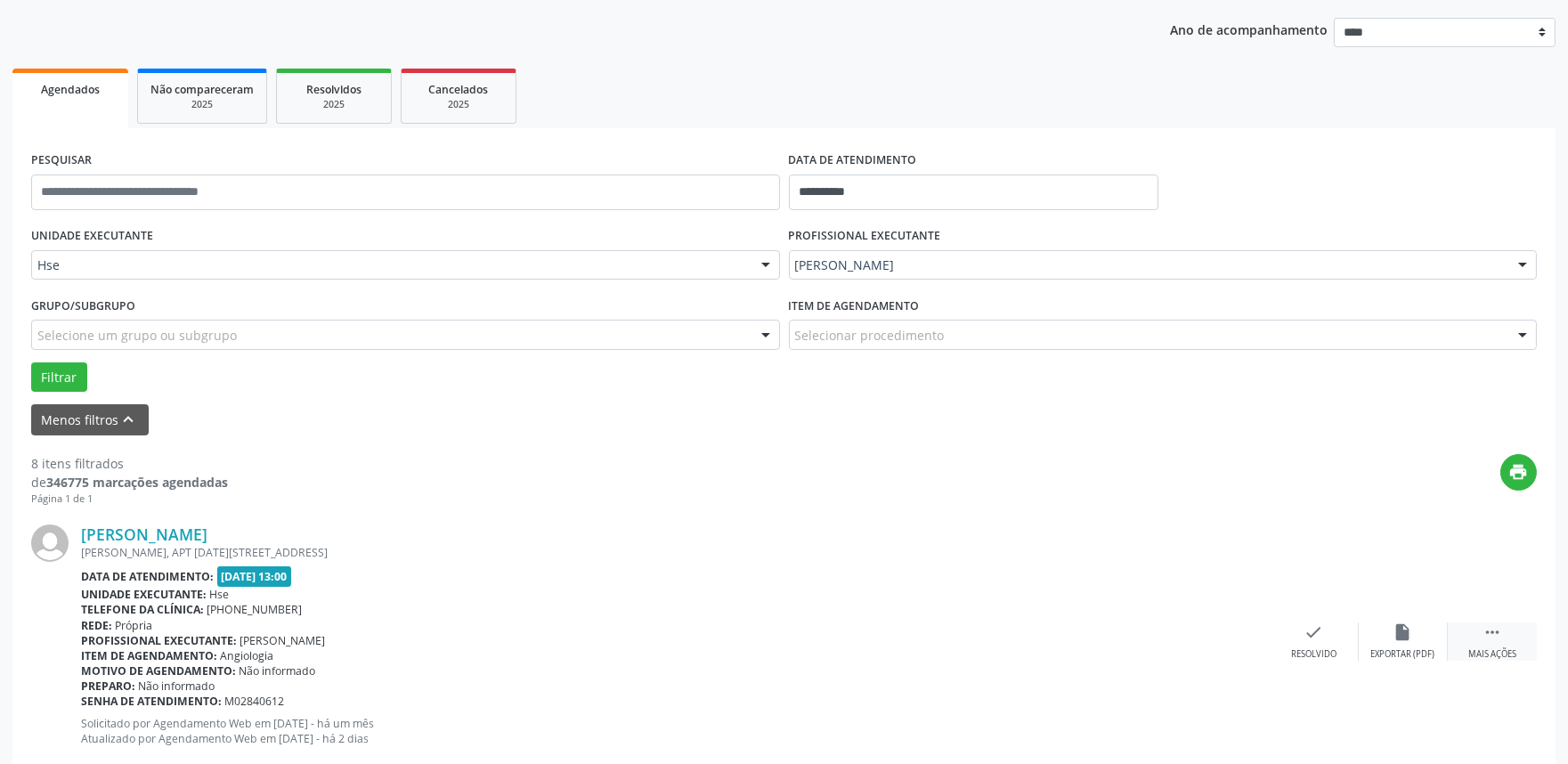
click at [1482, 645] on div " Mais ações" at bounding box center [1491, 641] width 89 height 38
click at [1415, 650] on div "Não compareceu" at bounding box center [1402, 655] width 76 height 13
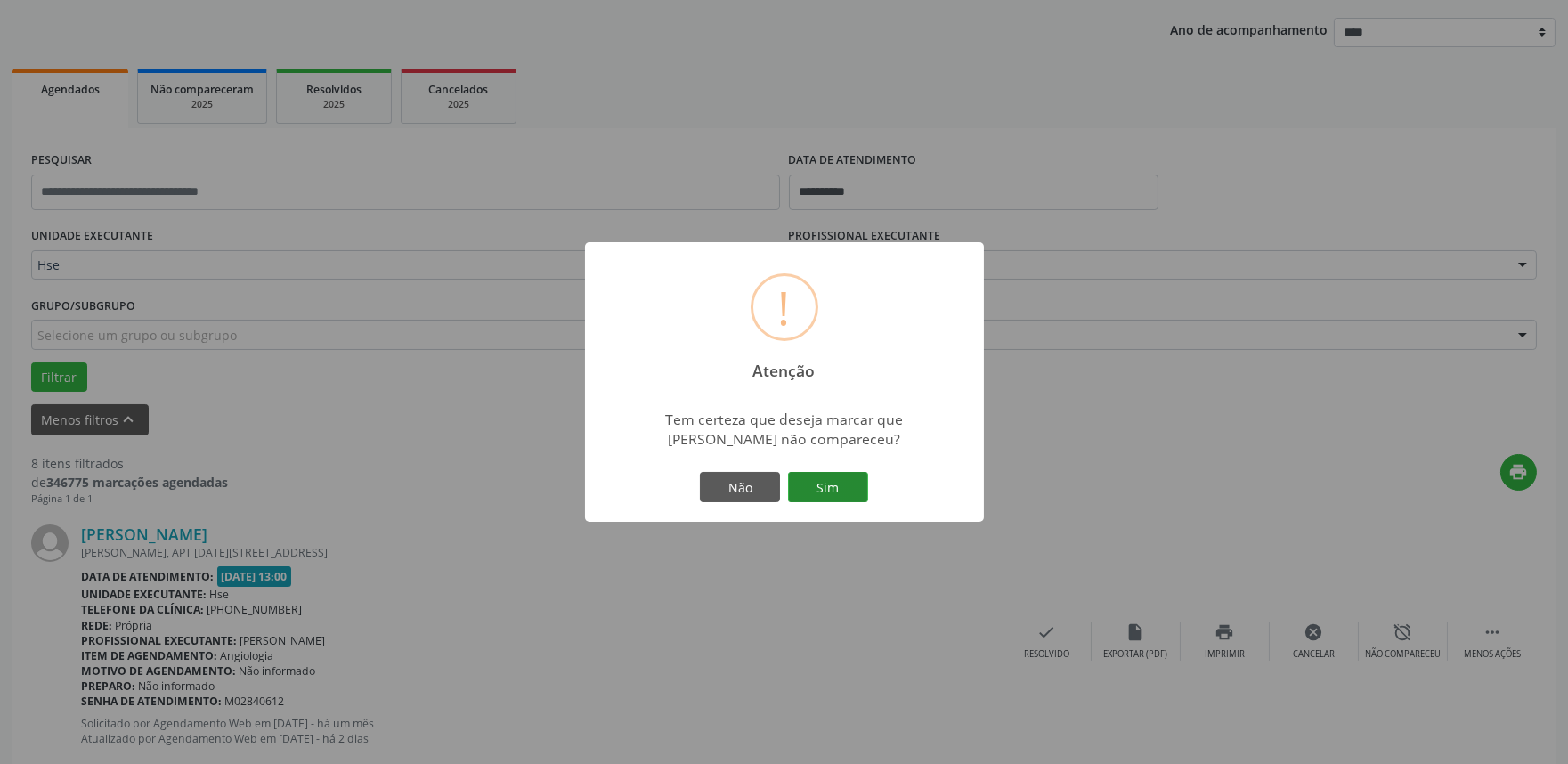
click at [811, 482] on button "Sim" at bounding box center [828, 487] width 81 height 30
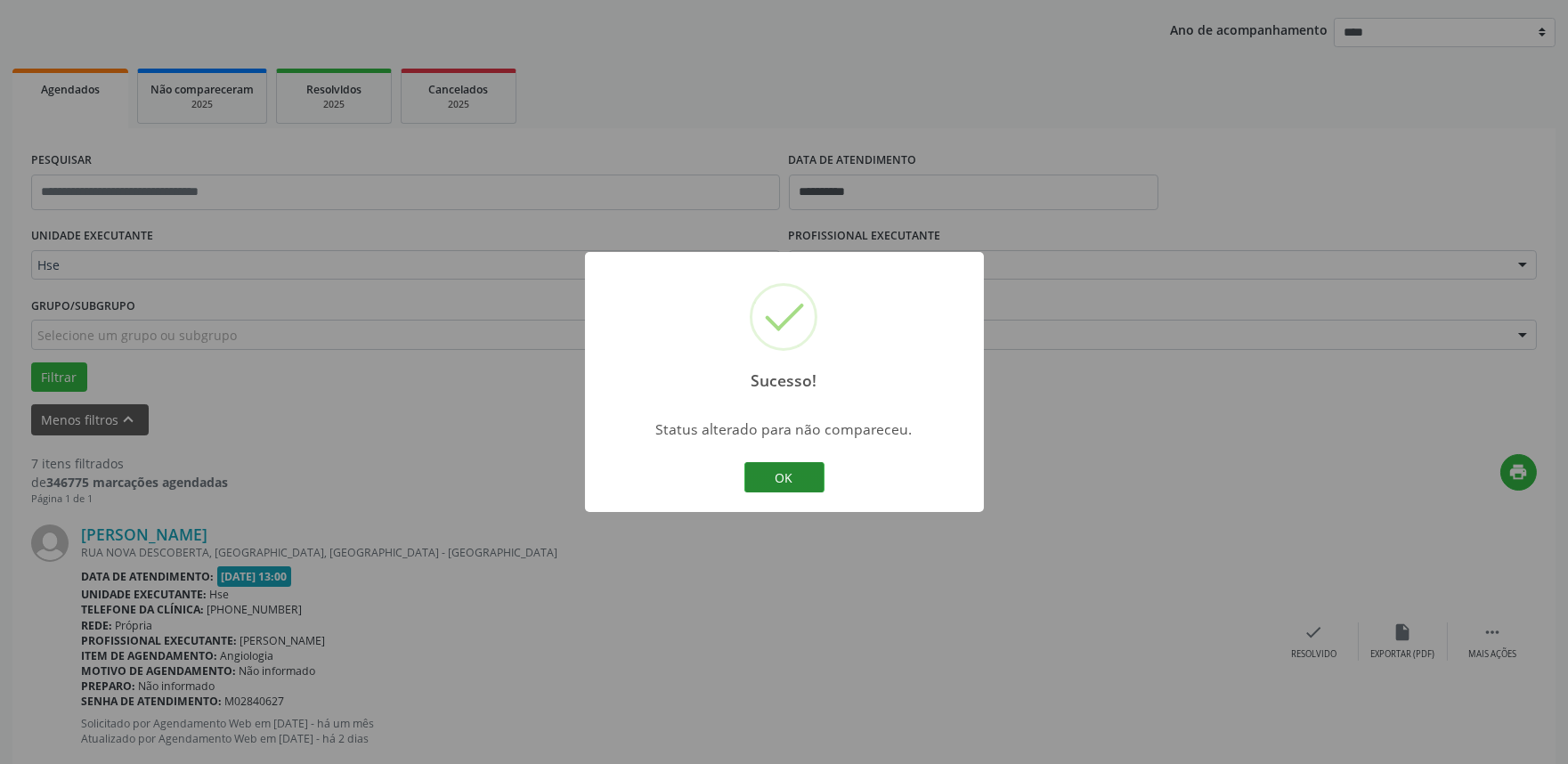
click at [788, 478] on button "OK" at bounding box center [785, 477] width 81 height 30
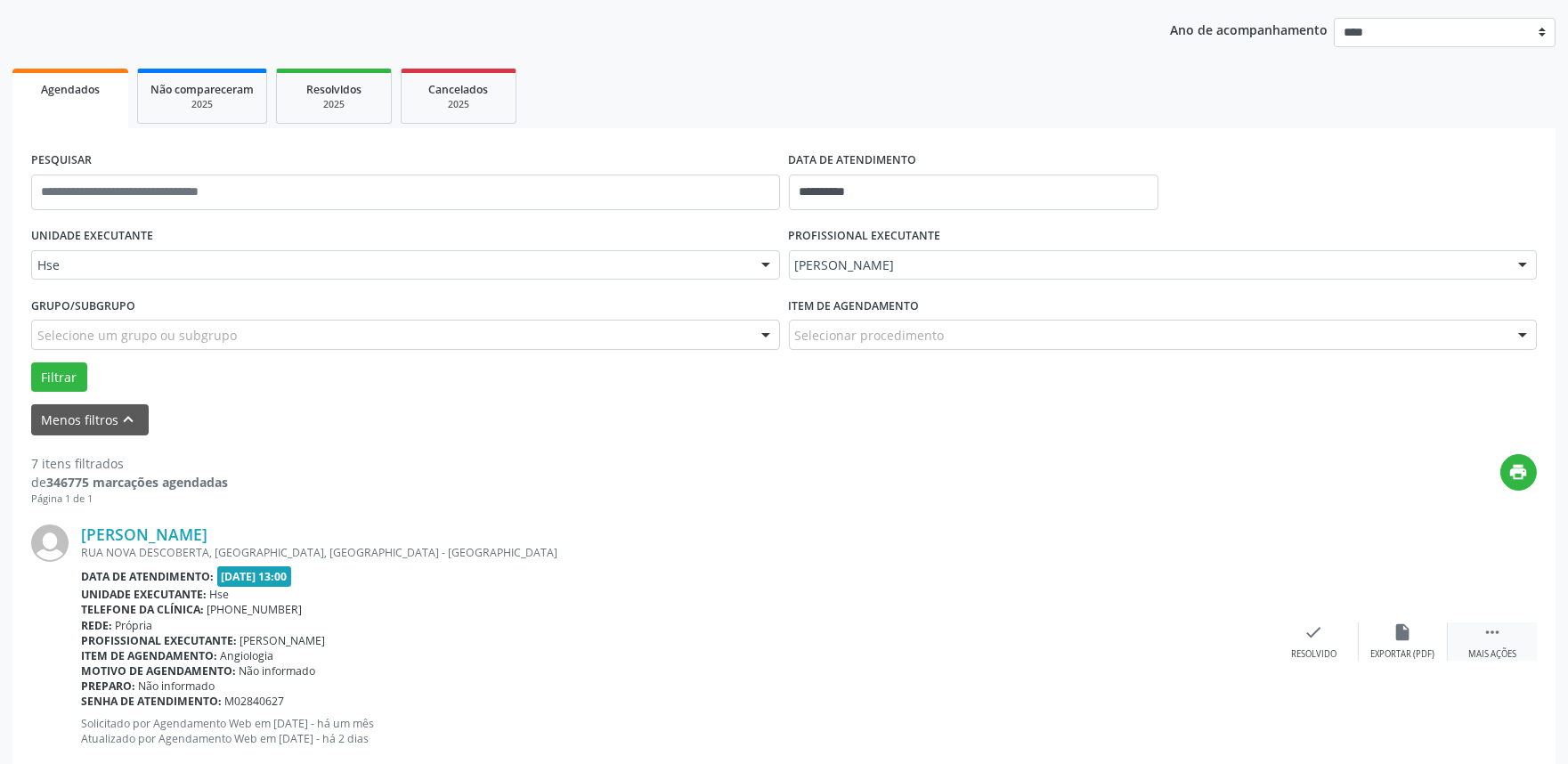
click at [1460, 642] on div " Mais ações" at bounding box center [1491, 641] width 89 height 38
click at [1412, 649] on div "Não compareceu" at bounding box center [1402, 655] width 76 height 13
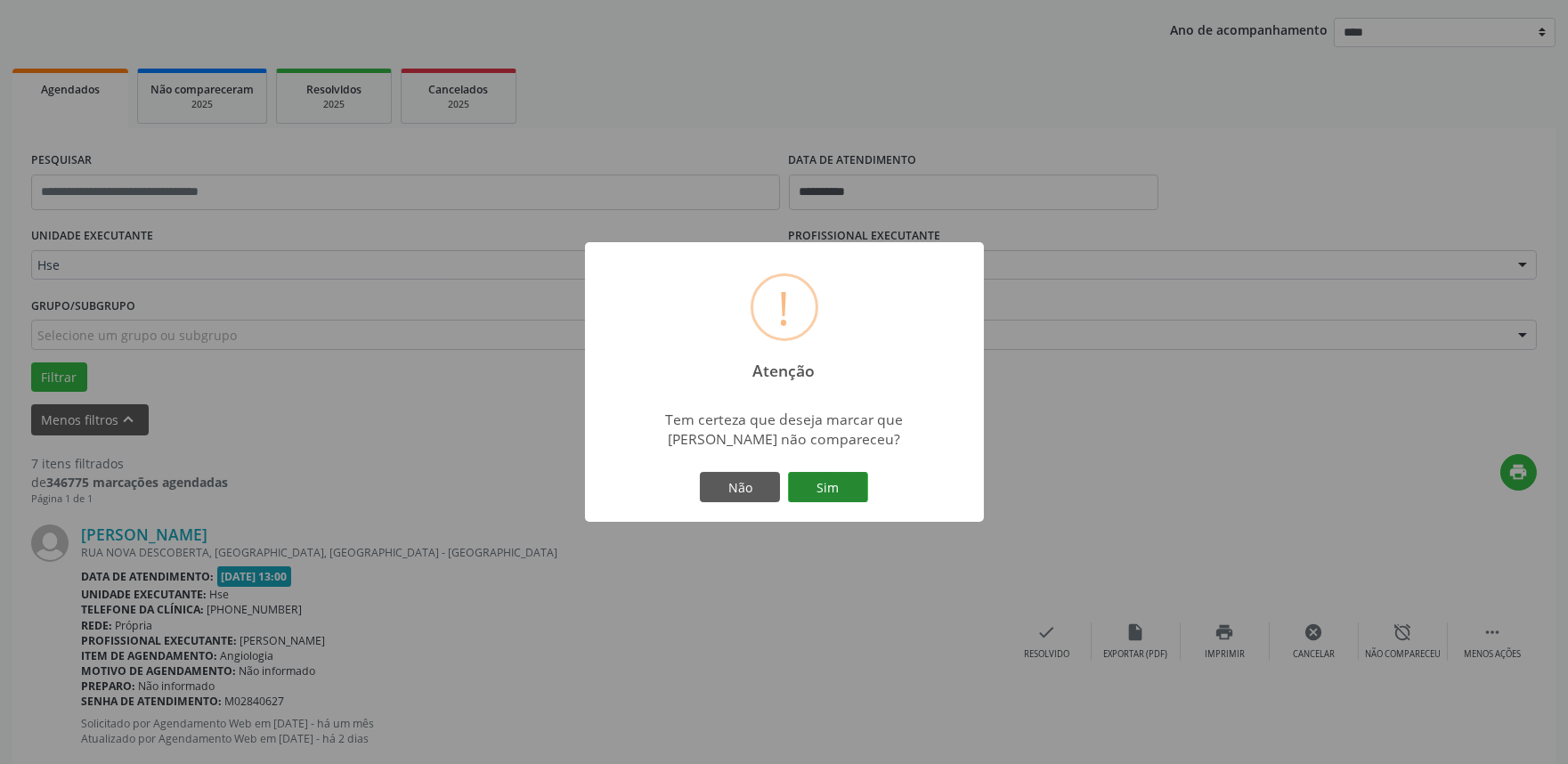
click at [843, 494] on button "Sim" at bounding box center [828, 487] width 81 height 30
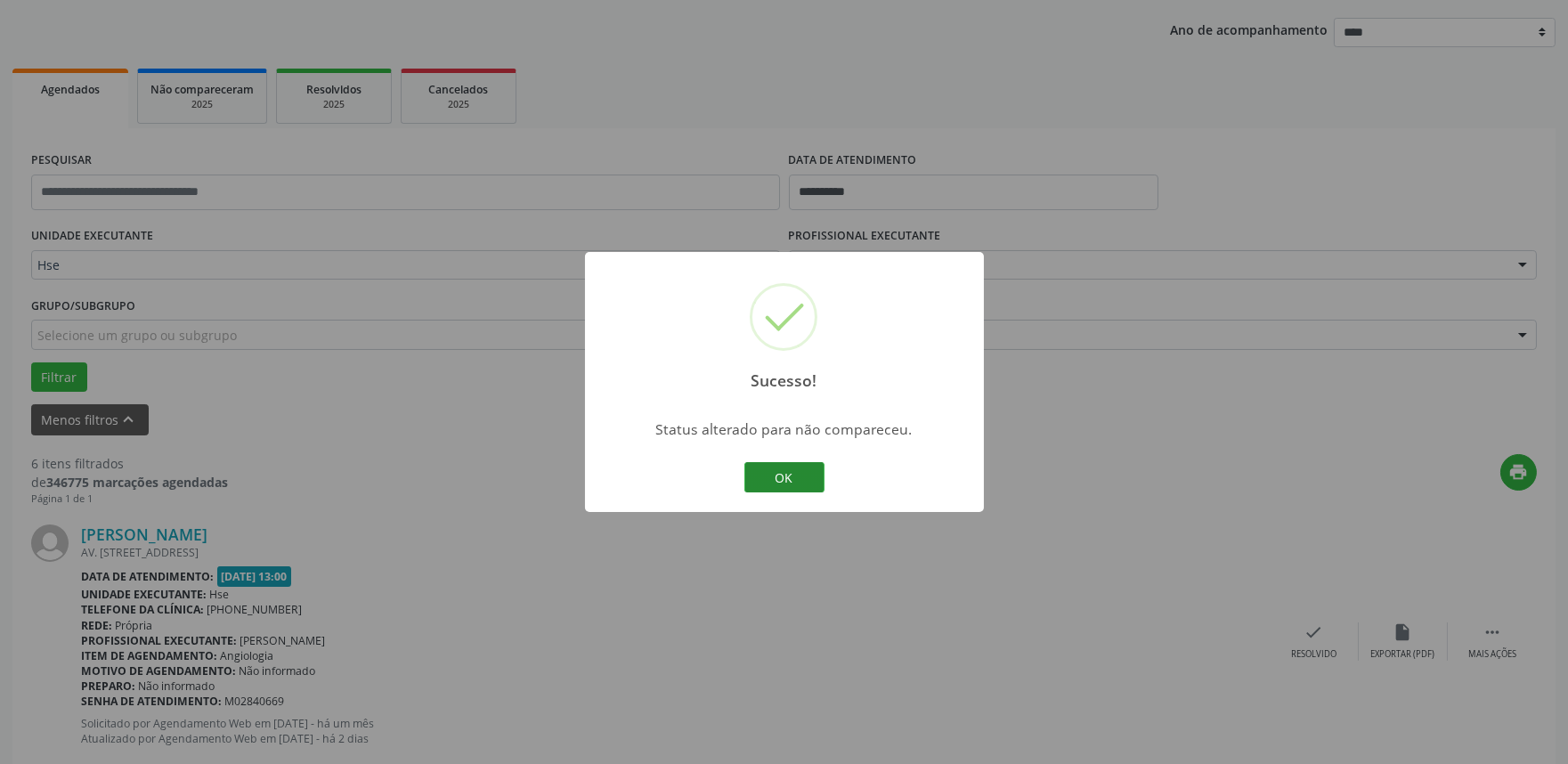
click at [789, 476] on button "OK" at bounding box center [785, 477] width 81 height 30
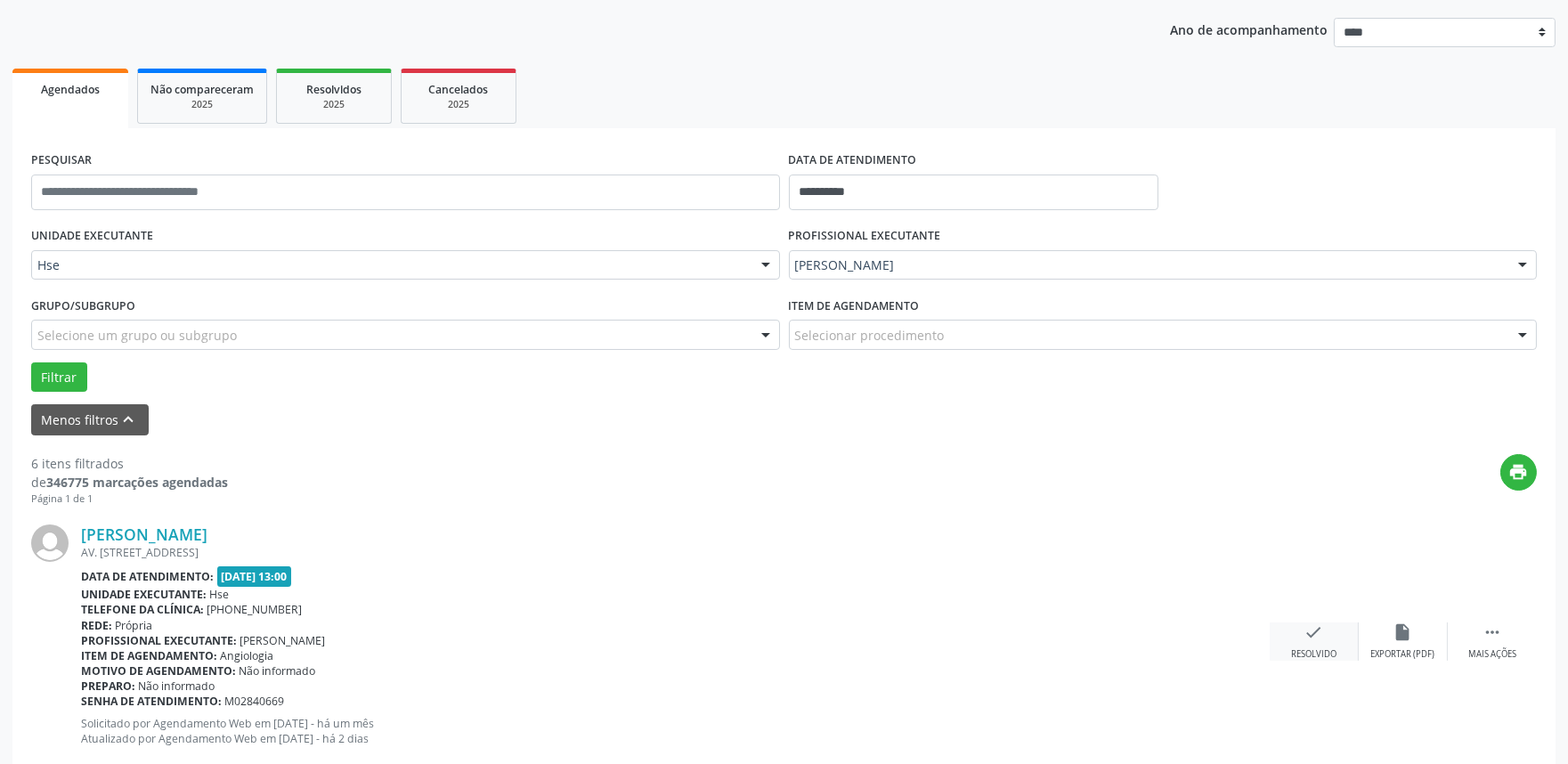
click at [1324, 639] on div "check Resolvido" at bounding box center [1314, 641] width 89 height 38
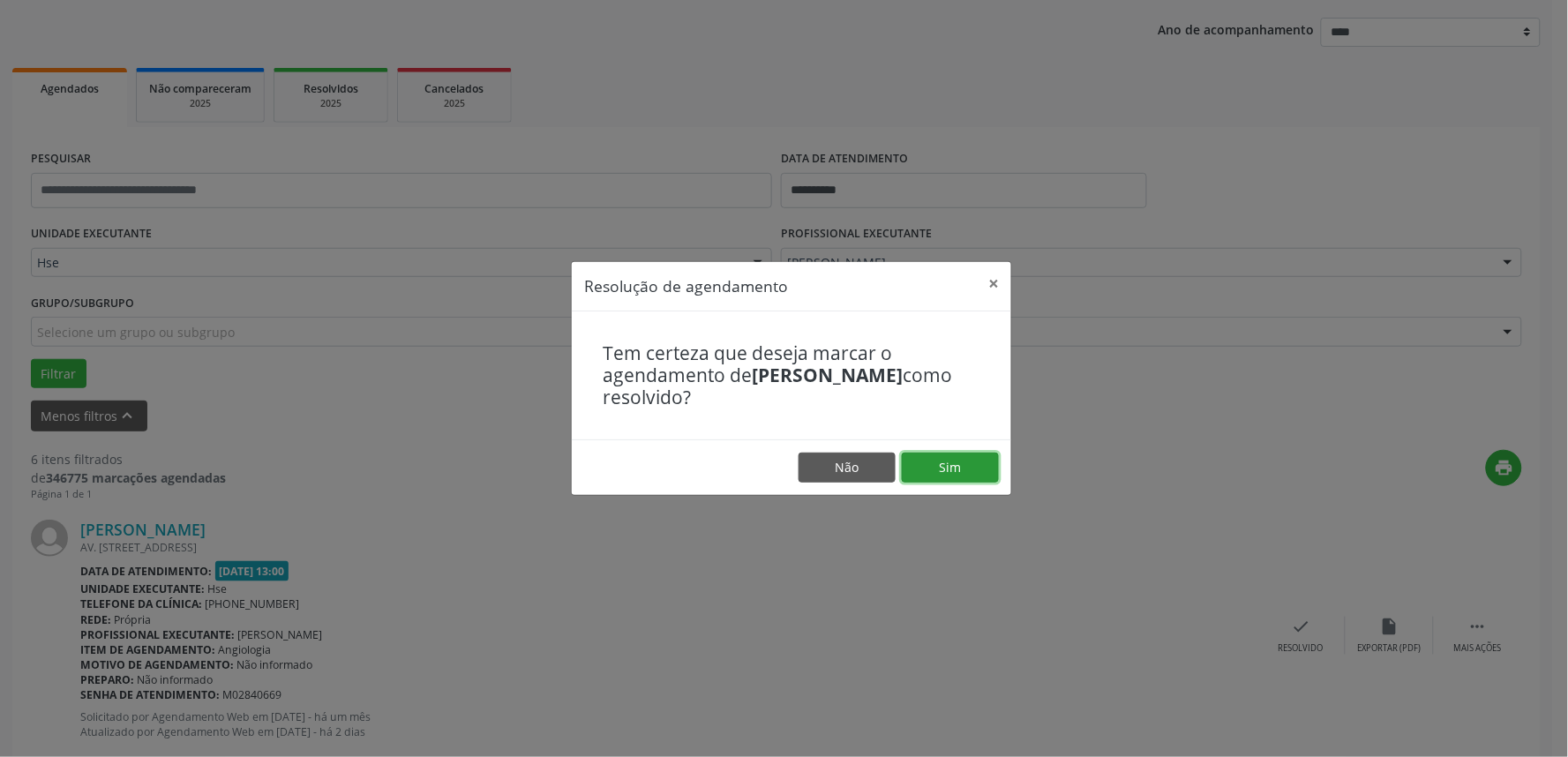
click at [972, 478] on button "Sim" at bounding box center [950, 467] width 97 height 30
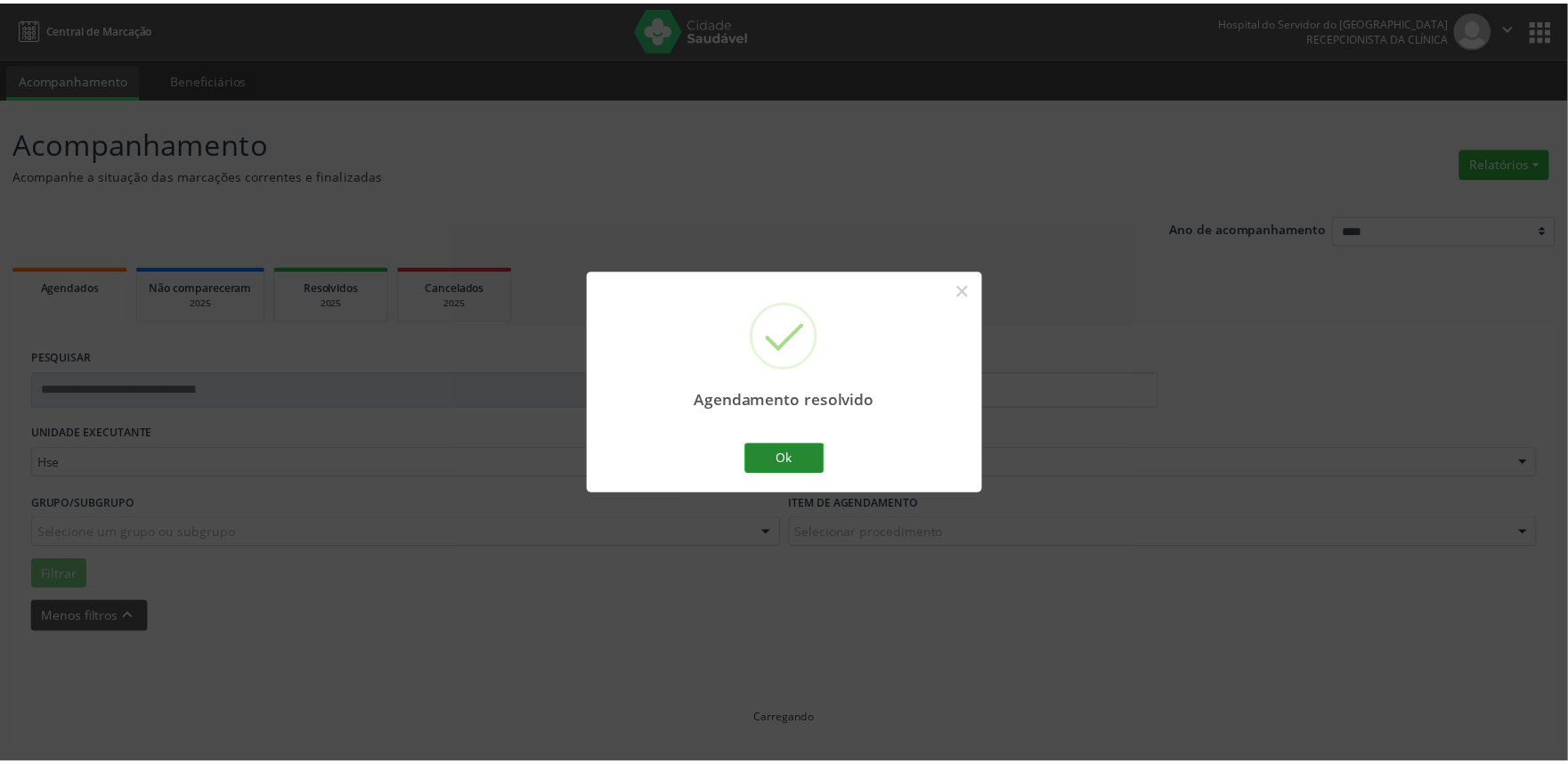
scroll to position [0, 0]
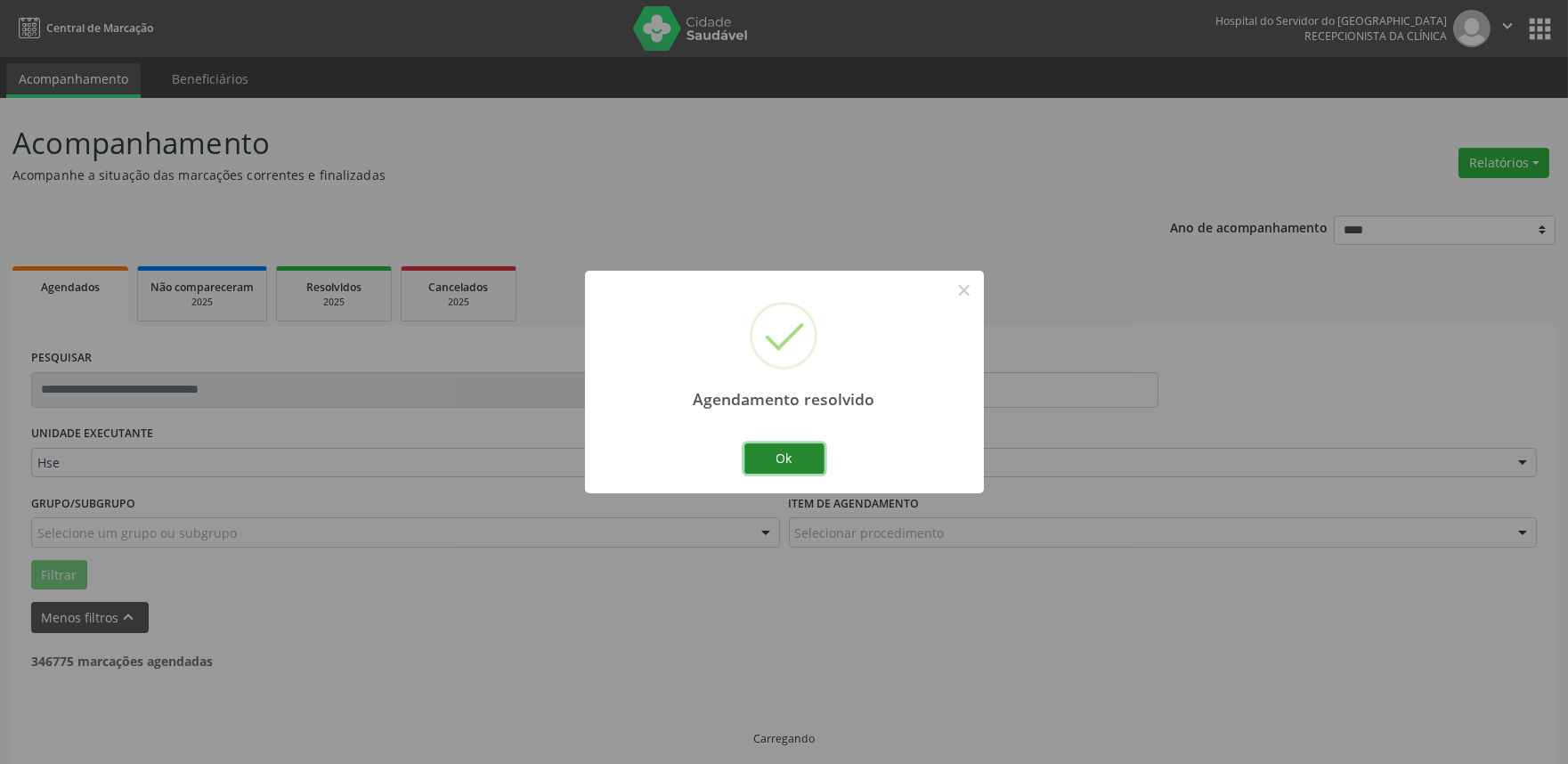
click at [816, 449] on button "Ok" at bounding box center [785, 458] width 81 height 30
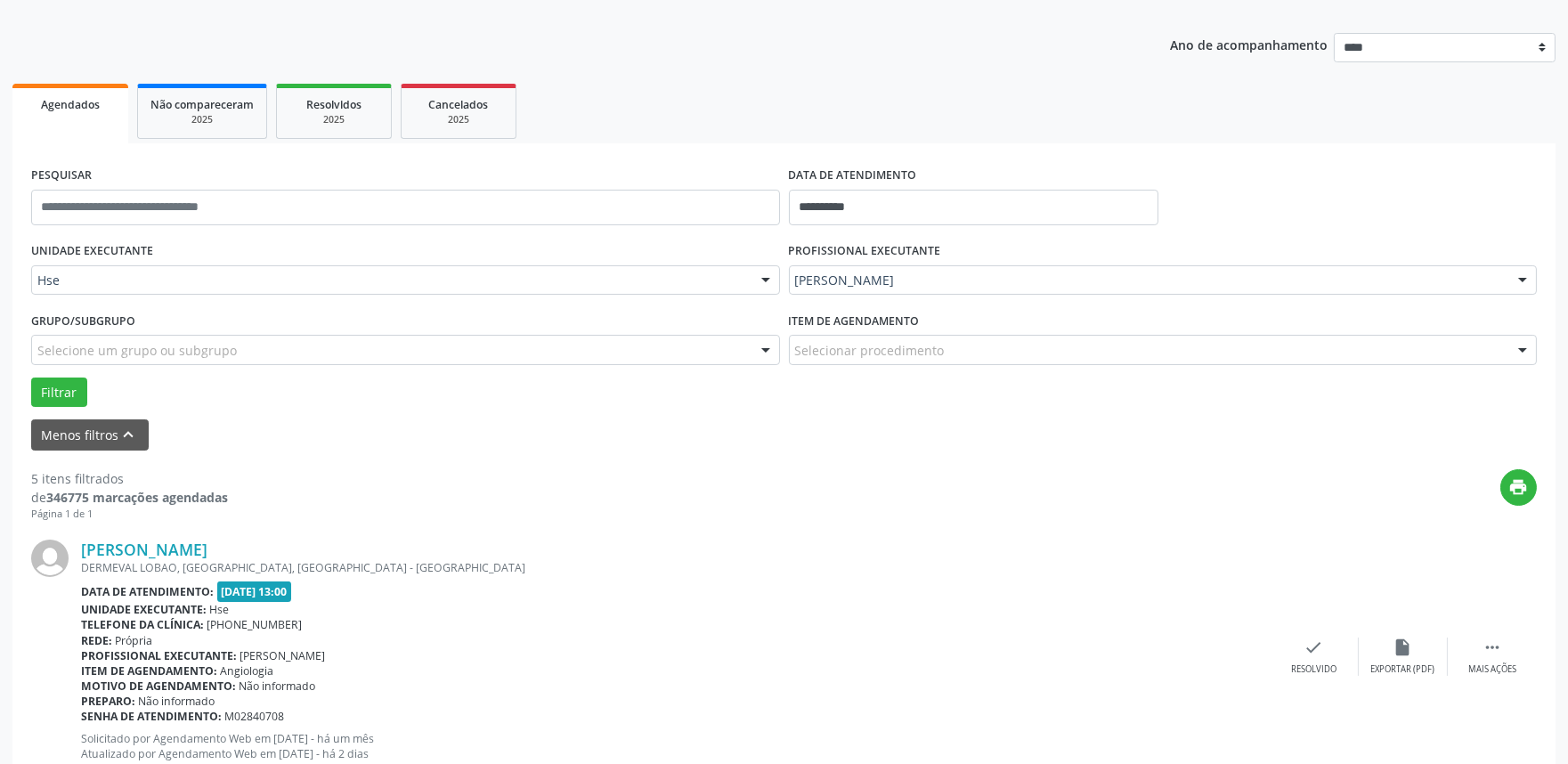
scroll to position [198, 0]
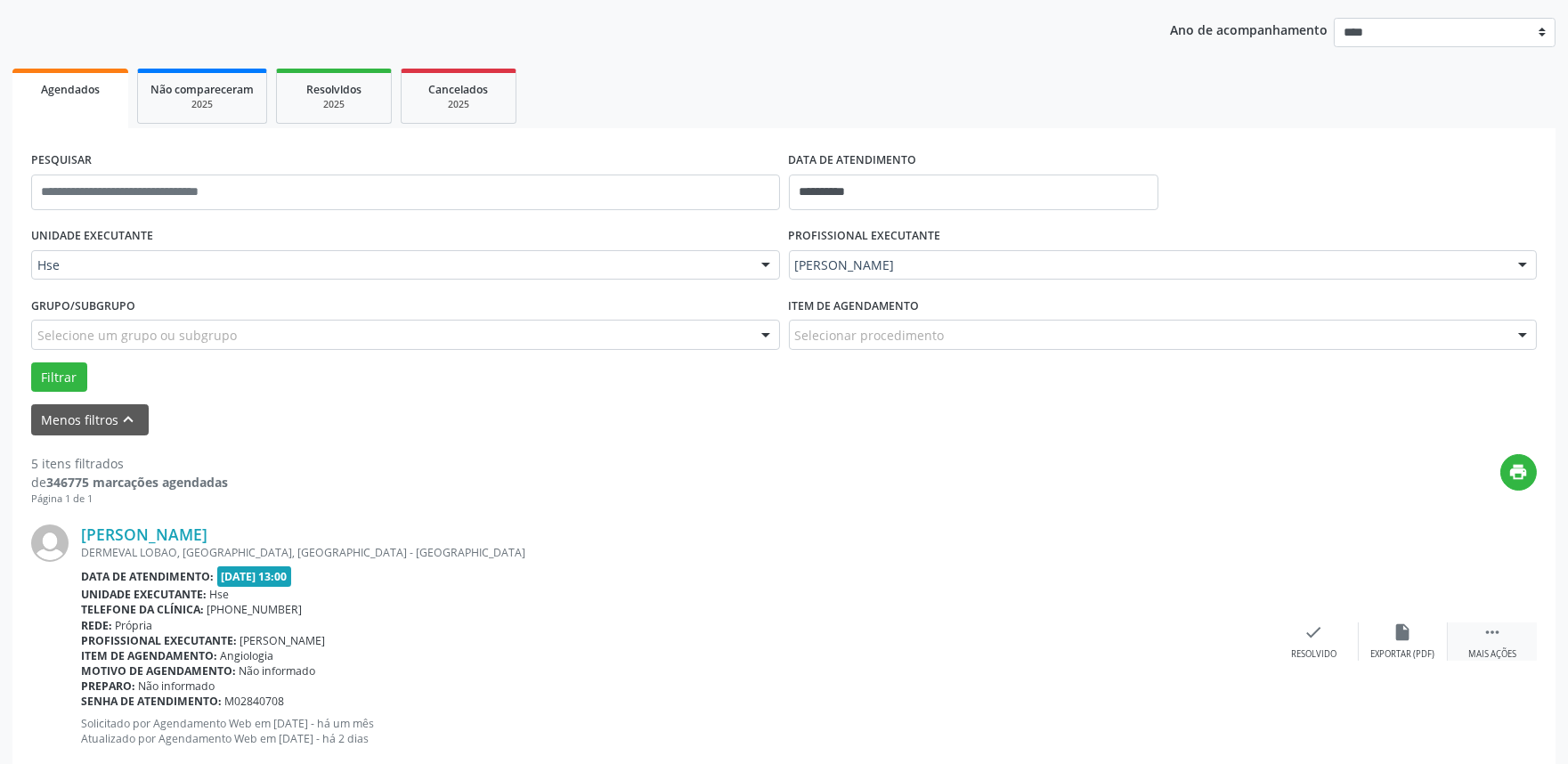
click at [1499, 626] on icon "" at bounding box center [1491, 631] width 19 height 19
click at [1391, 619] on div "[PERSON_NAME] DERMEVAL LOBAO, [GEOGRAPHIC_DATA], [GEOGRAPHIC_DATA] - [GEOGRAPHI…" at bounding box center [784, 641] width 1506 height 272
click at [1391, 637] on div "alarm_off Não compareceu" at bounding box center [1402, 641] width 89 height 38
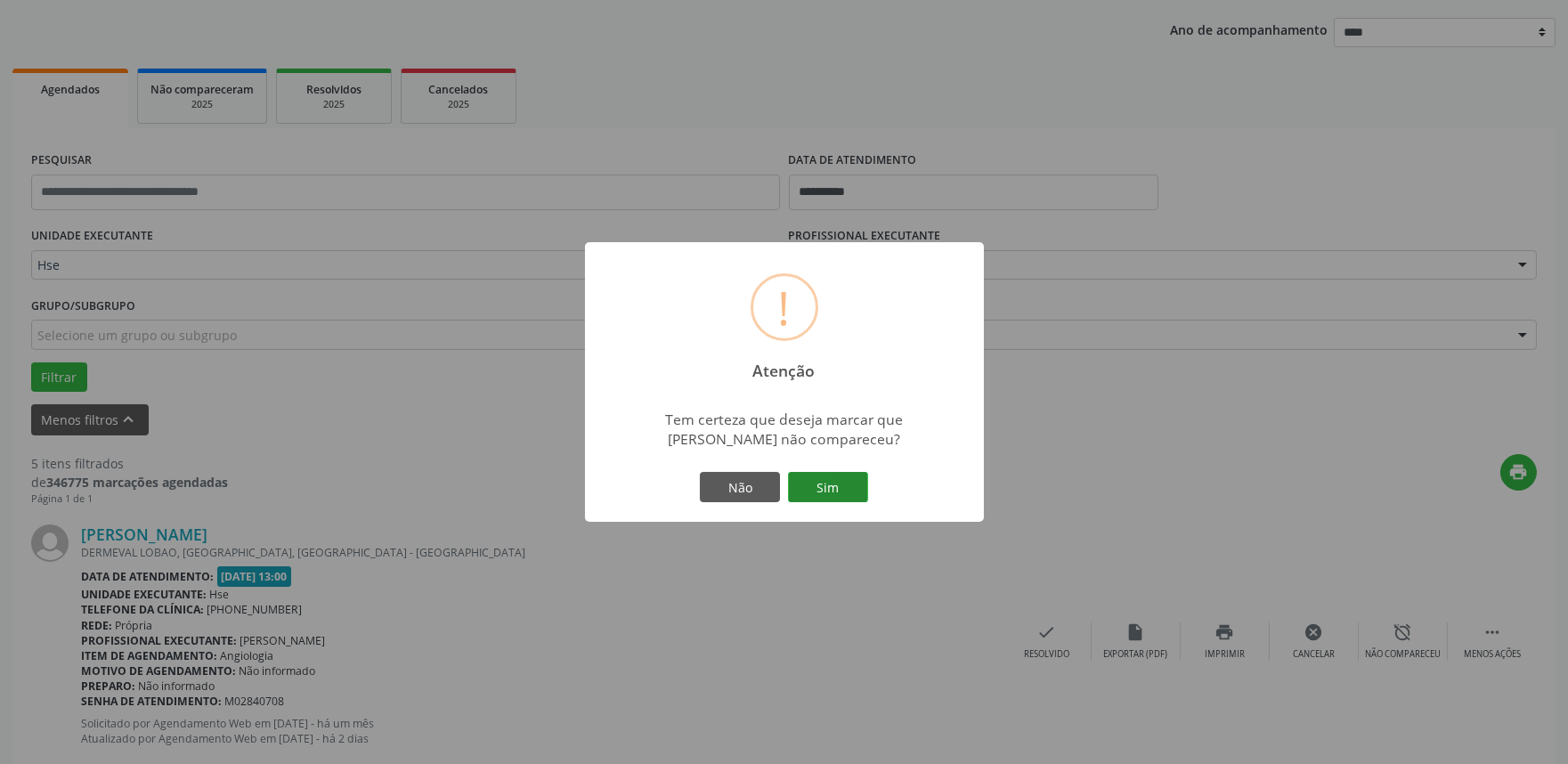
click at [853, 484] on button "Sim" at bounding box center [828, 487] width 81 height 30
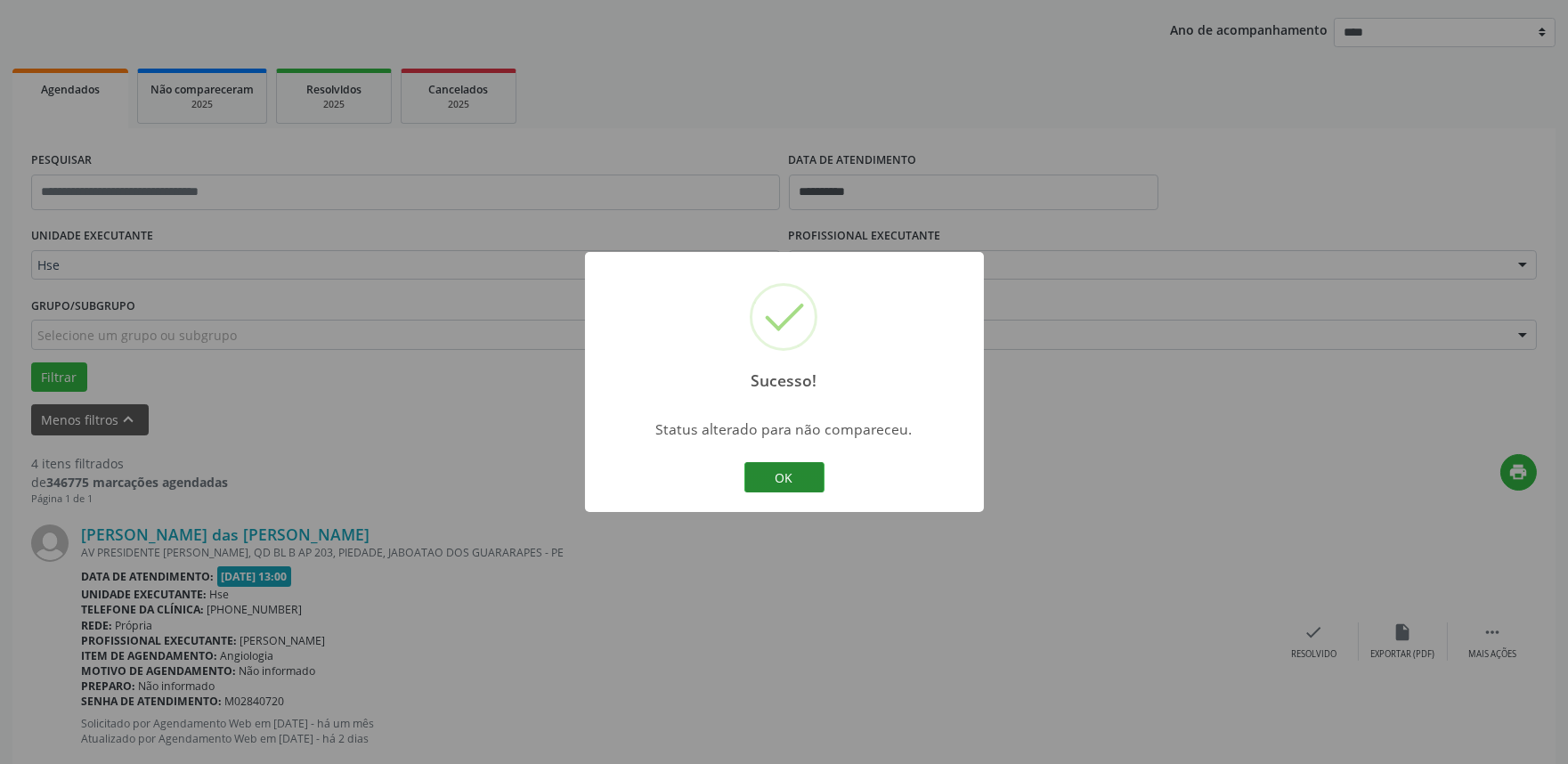
click at [789, 468] on button "OK" at bounding box center [785, 477] width 81 height 30
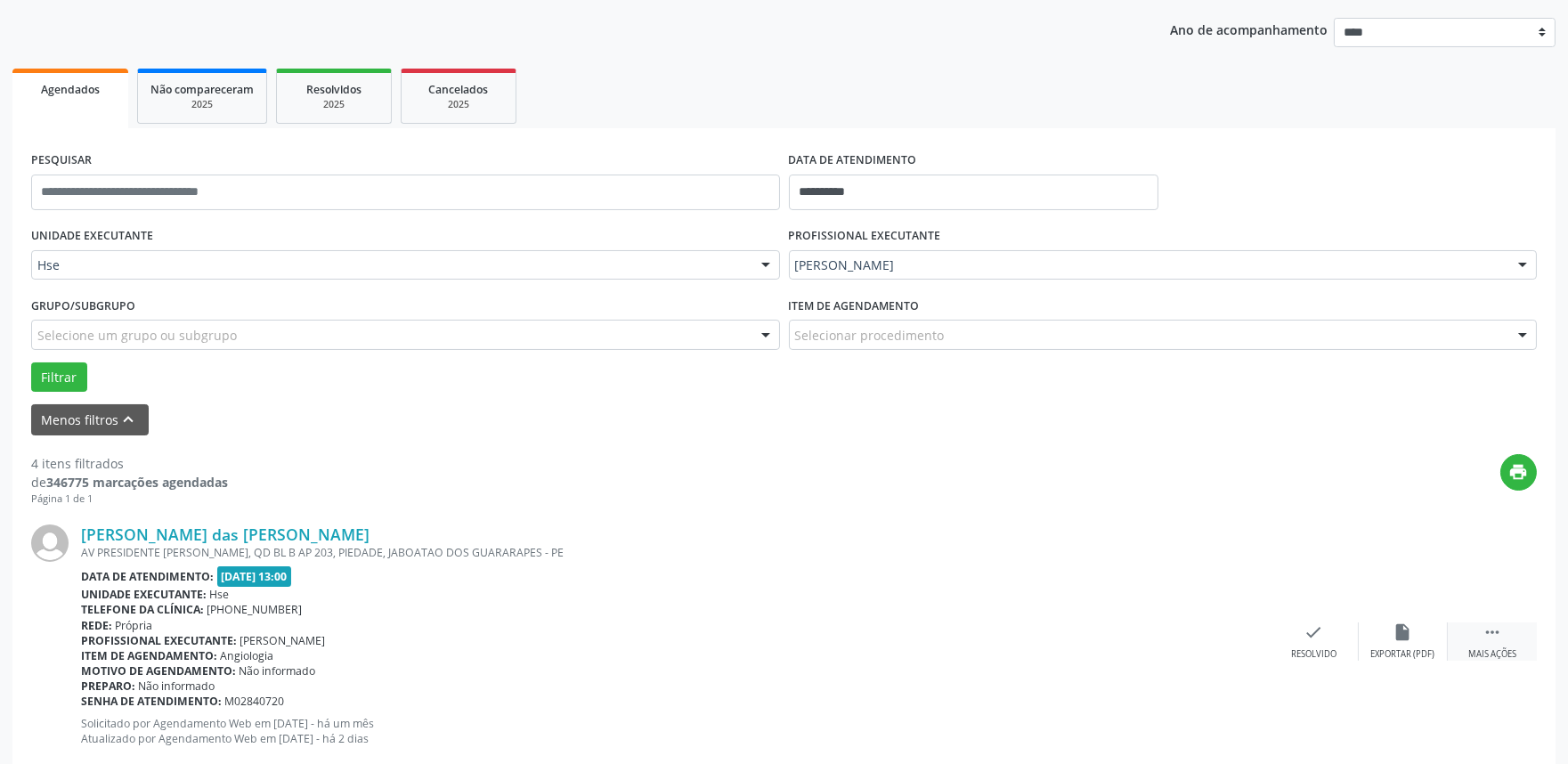
click at [1473, 638] on div " Mais ações" at bounding box center [1491, 641] width 89 height 38
click at [1398, 635] on icon "alarm_off" at bounding box center [1402, 631] width 19 height 19
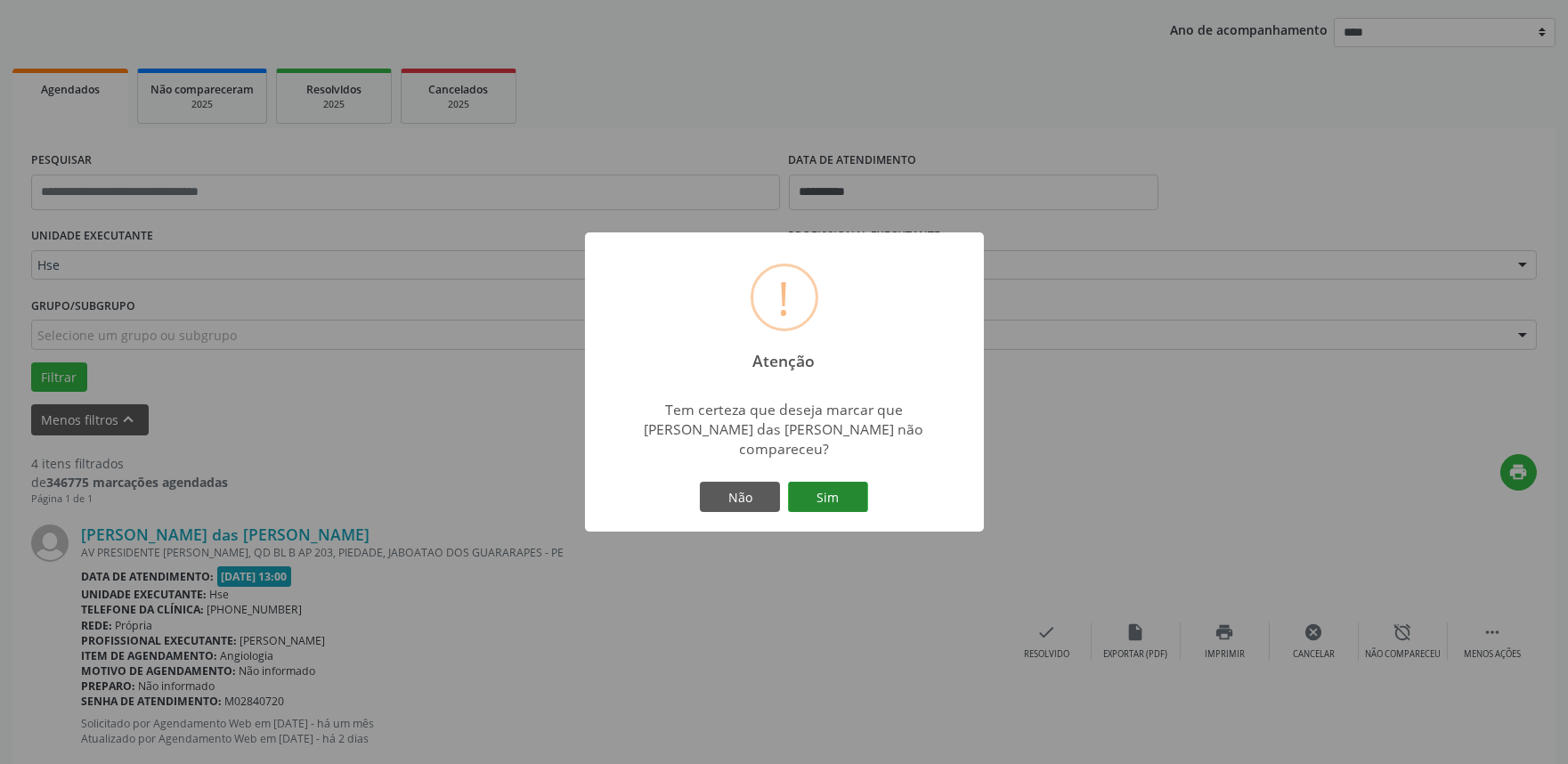
click at [853, 491] on button "Sim" at bounding box center [828, 497] width 81 height 30
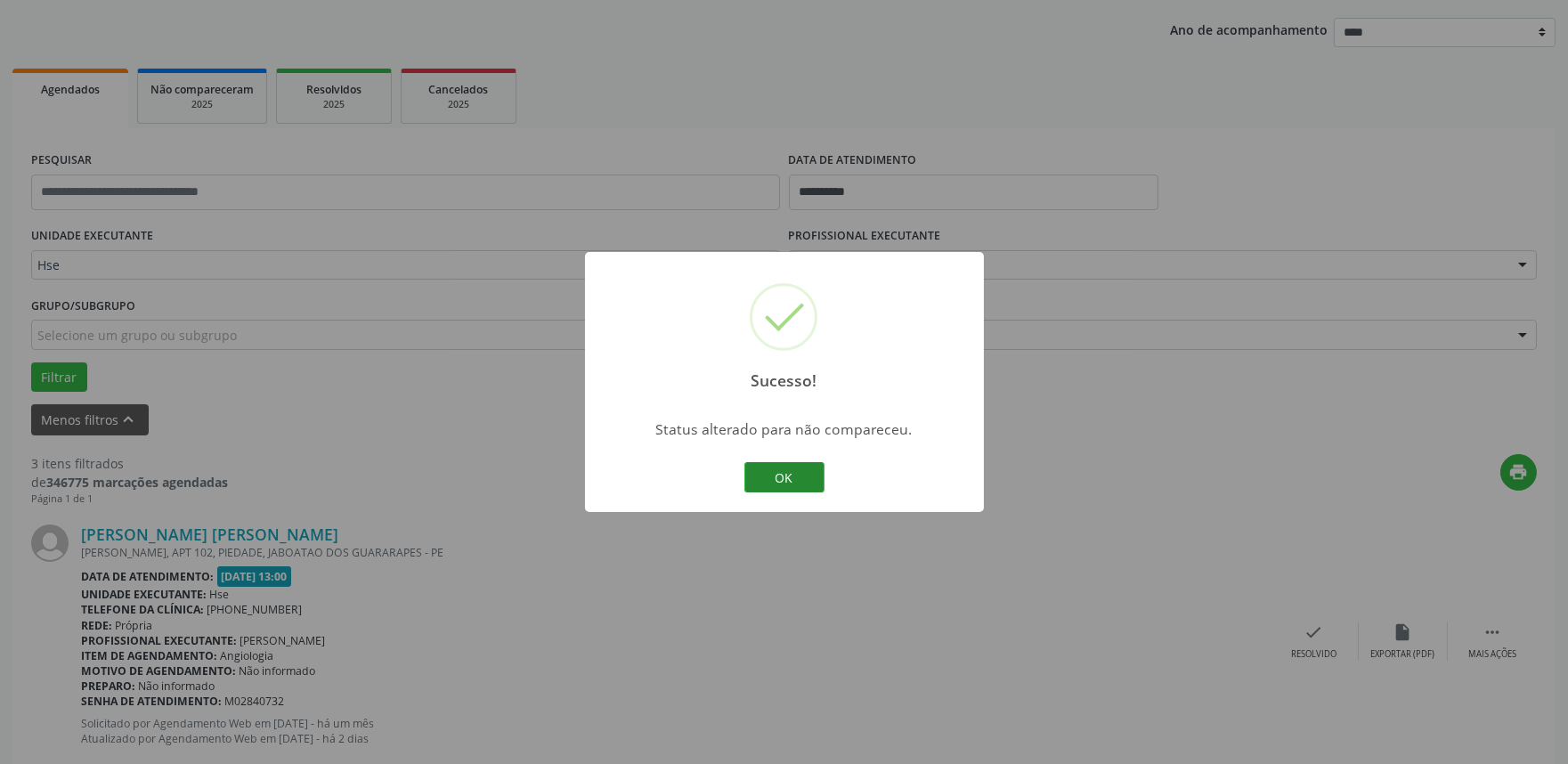
click at [795, 479] on button "OK" at bounding box center [785, 477] width 81 height 30
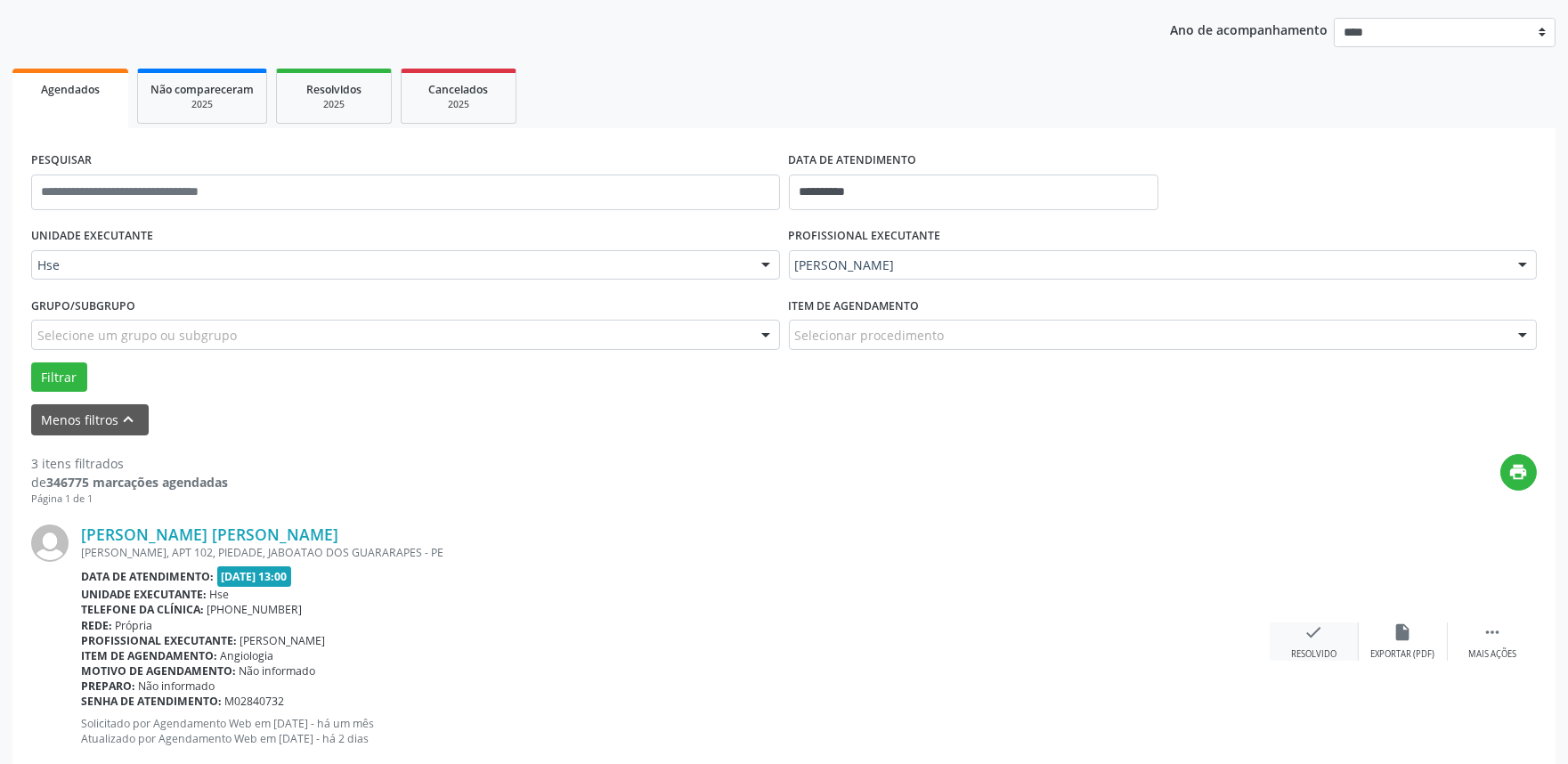
click at [1325, 640] on div "check Resolvido" at bounding box center [1314, 641] width 89 height 38
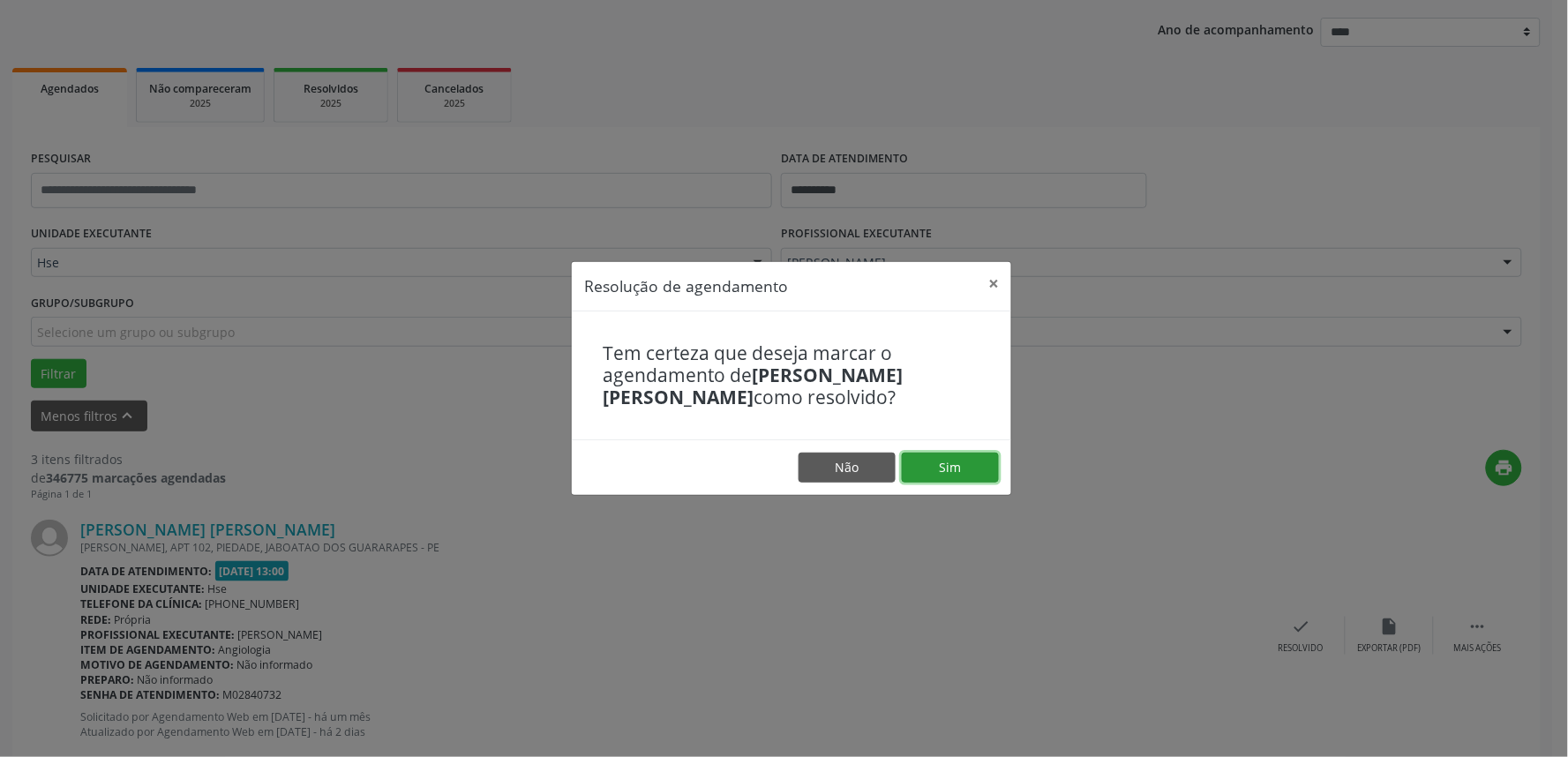
click at [969, 479] on button "Sim" at bounding box center [950, 467] width 97 height 30
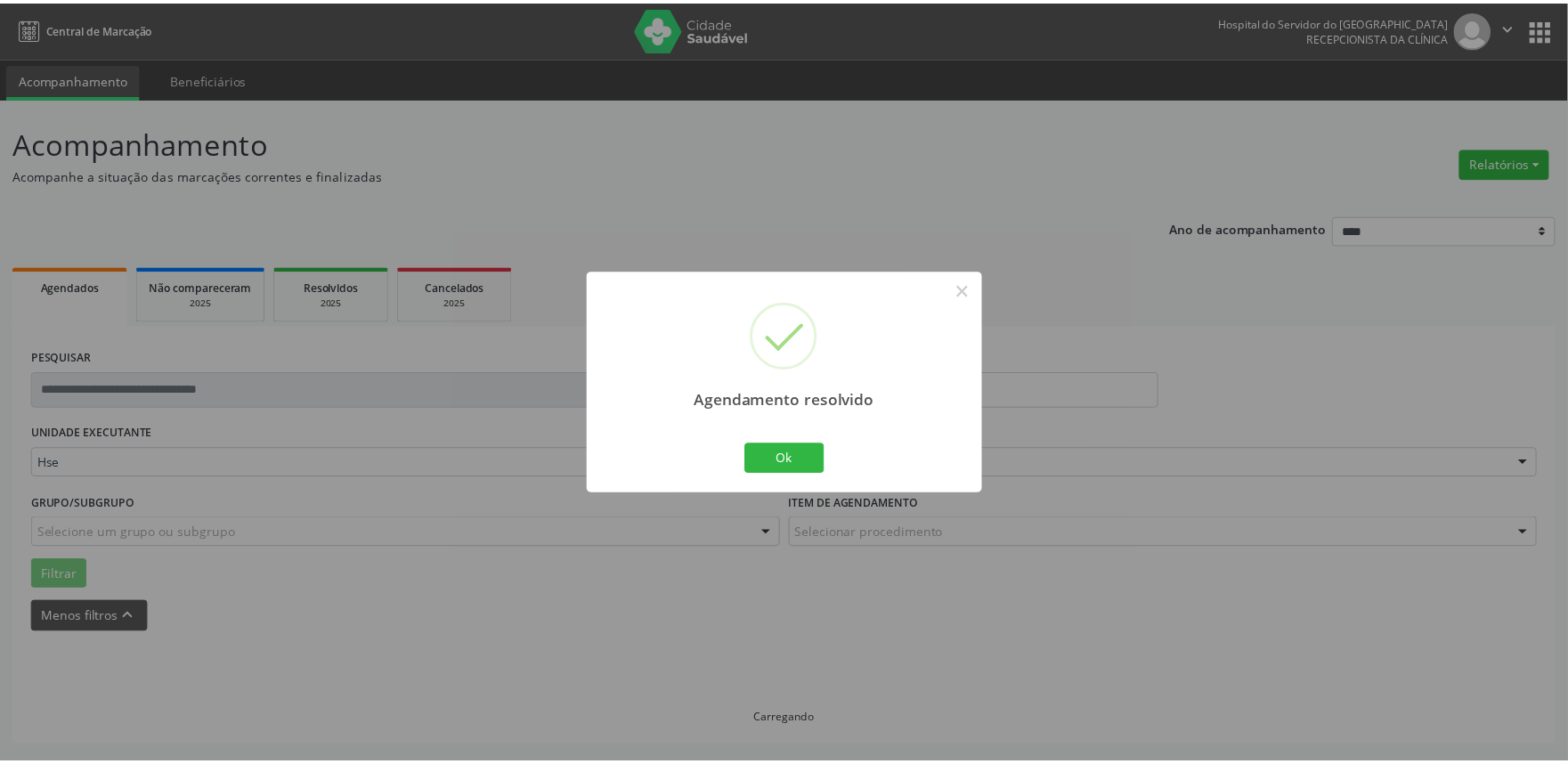
scroll to position [0, 0]
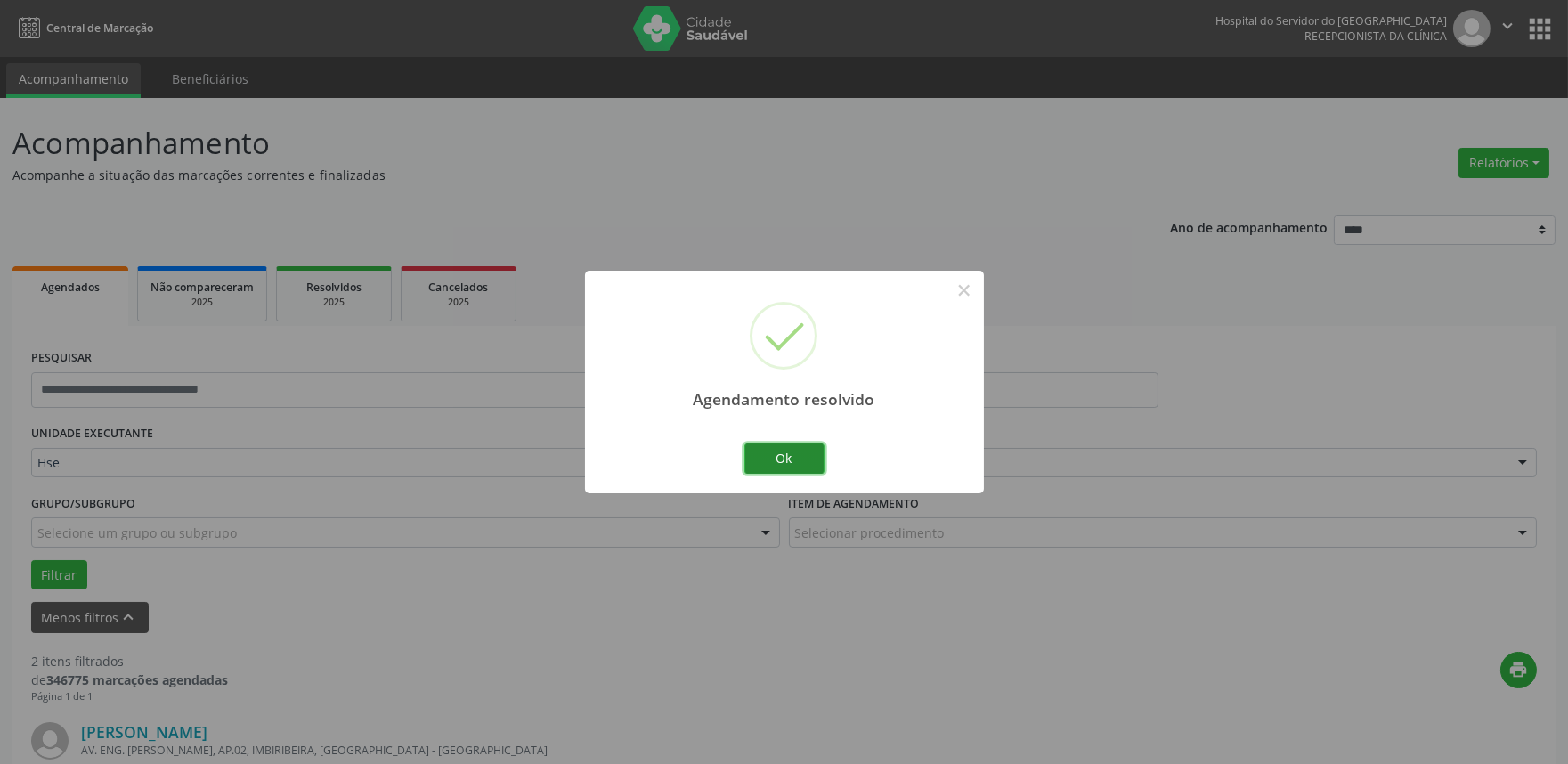
click at [773, 449] on button "Ok" at bounding box center [785, 458] width 81 height 30
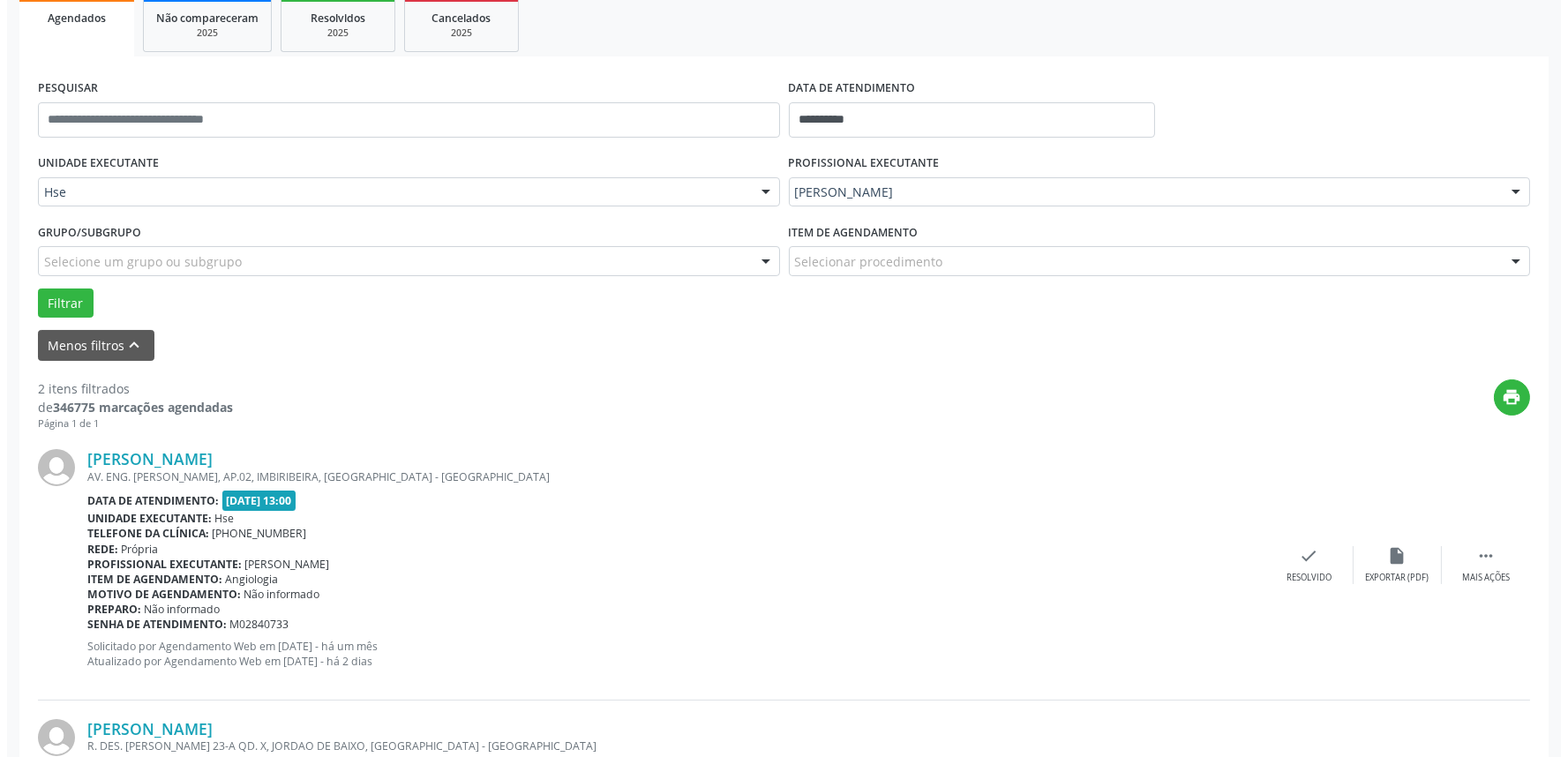
scroll to position [294, 0]
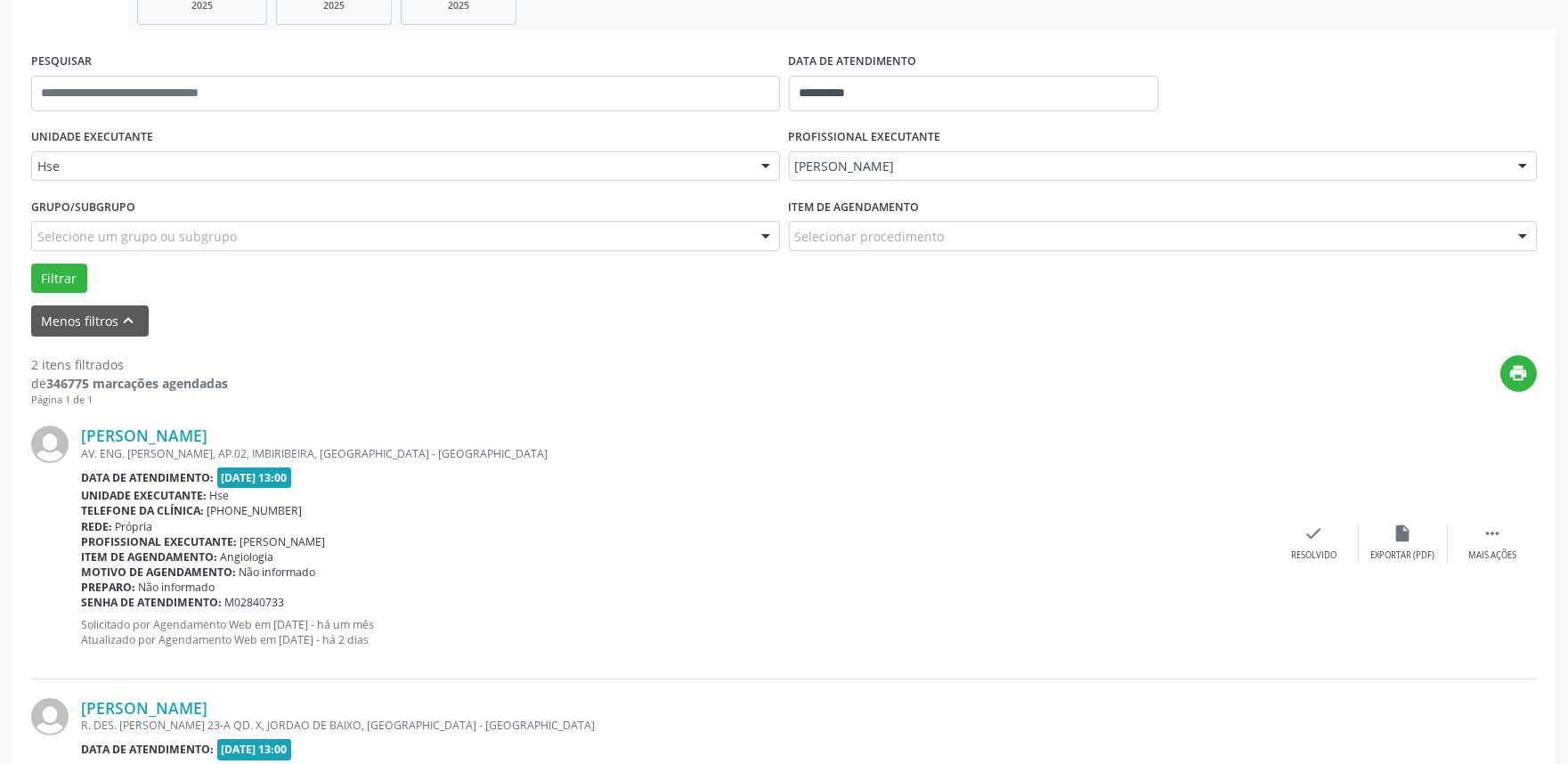
click at [1314, 562] on div "[PERSON_NAME] AV. ENG. [PERSON_NAME], AP.02, IMBIRIBEIRA, [GEOGRAPHIC_DATA] - […" at bounding box center [784, 543] width 1506 height 272
click at [1311, 544] on div "check Resolvido" at bounding box center [1314, 543] width 89 height 38
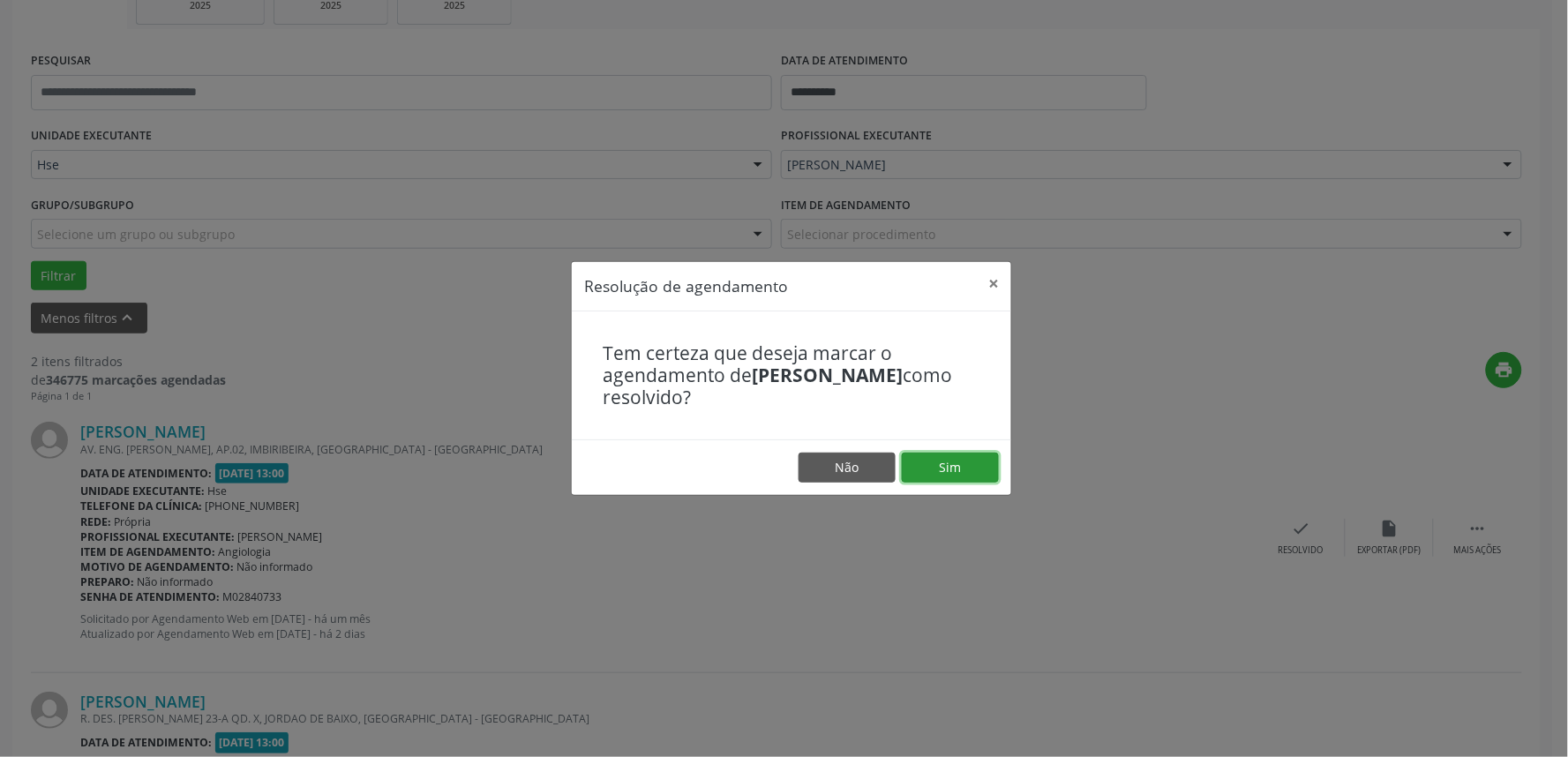
click at [962, 471] on button "Sim" at bounding box center [950, 467] width 97 height 30
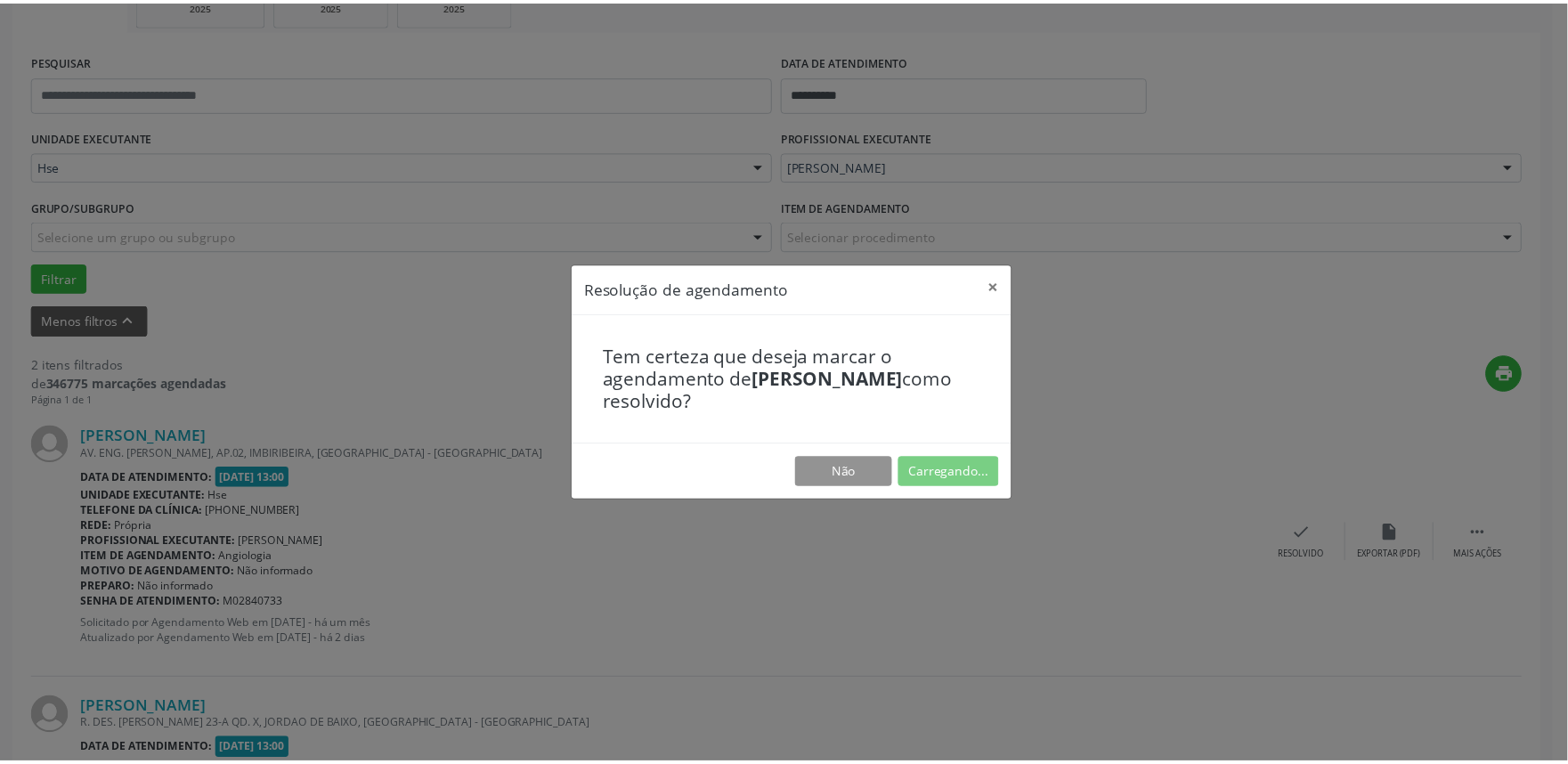
scroll to position [0, 0]
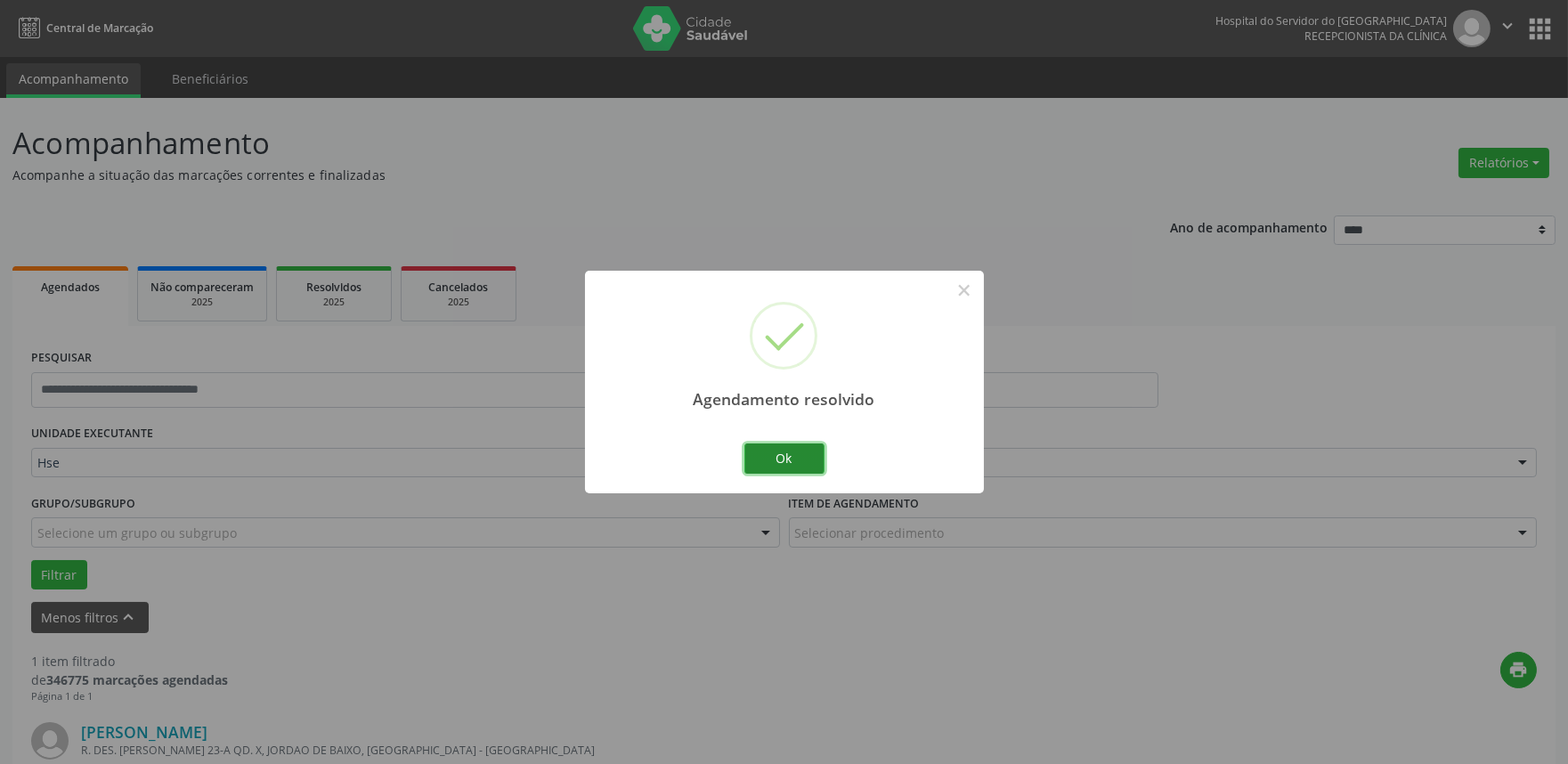
click at [807, 461] on button "Ok" at bounding box center [785, 458] width 81 height 30
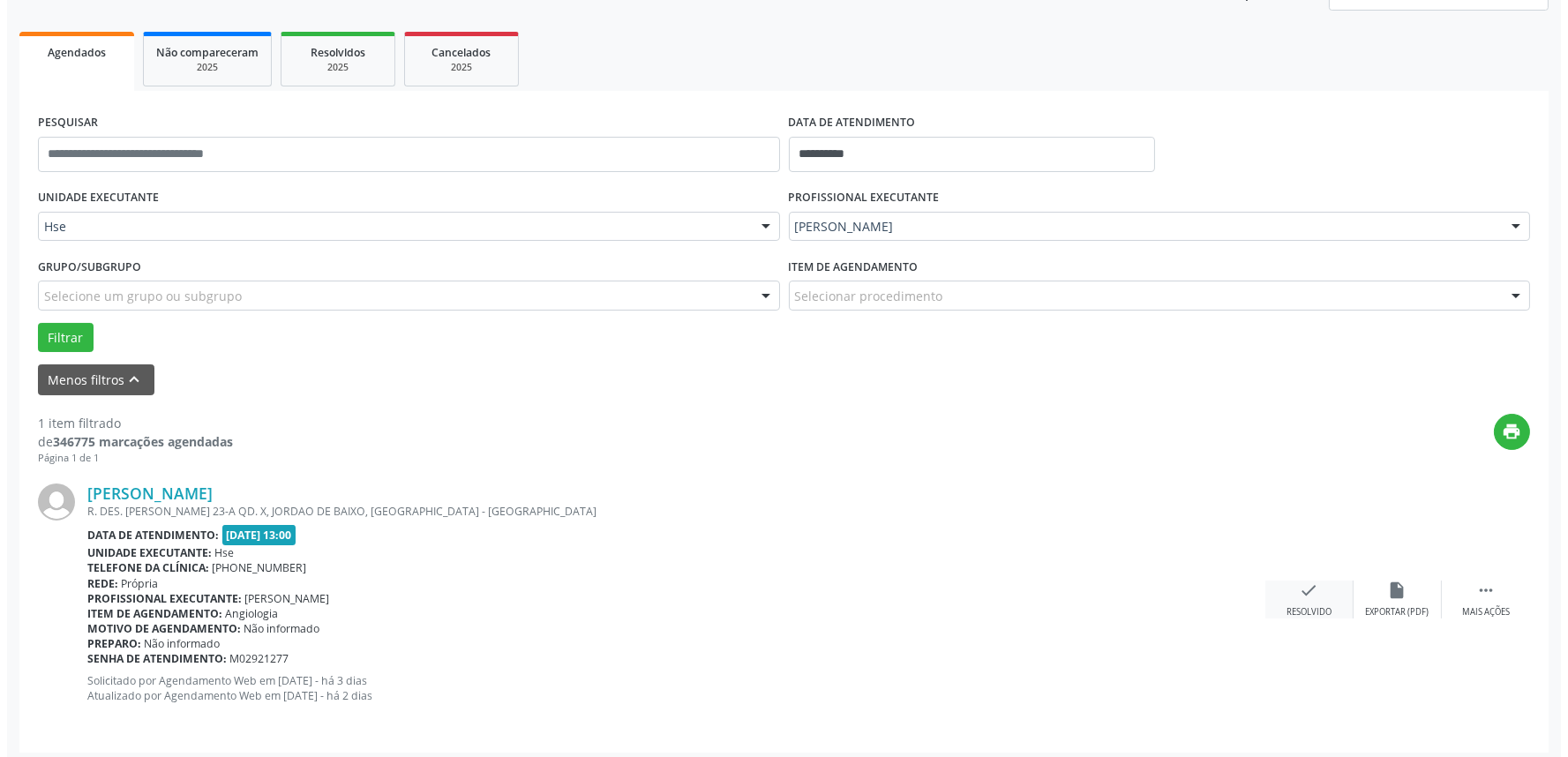
scroll to position [238, 0]
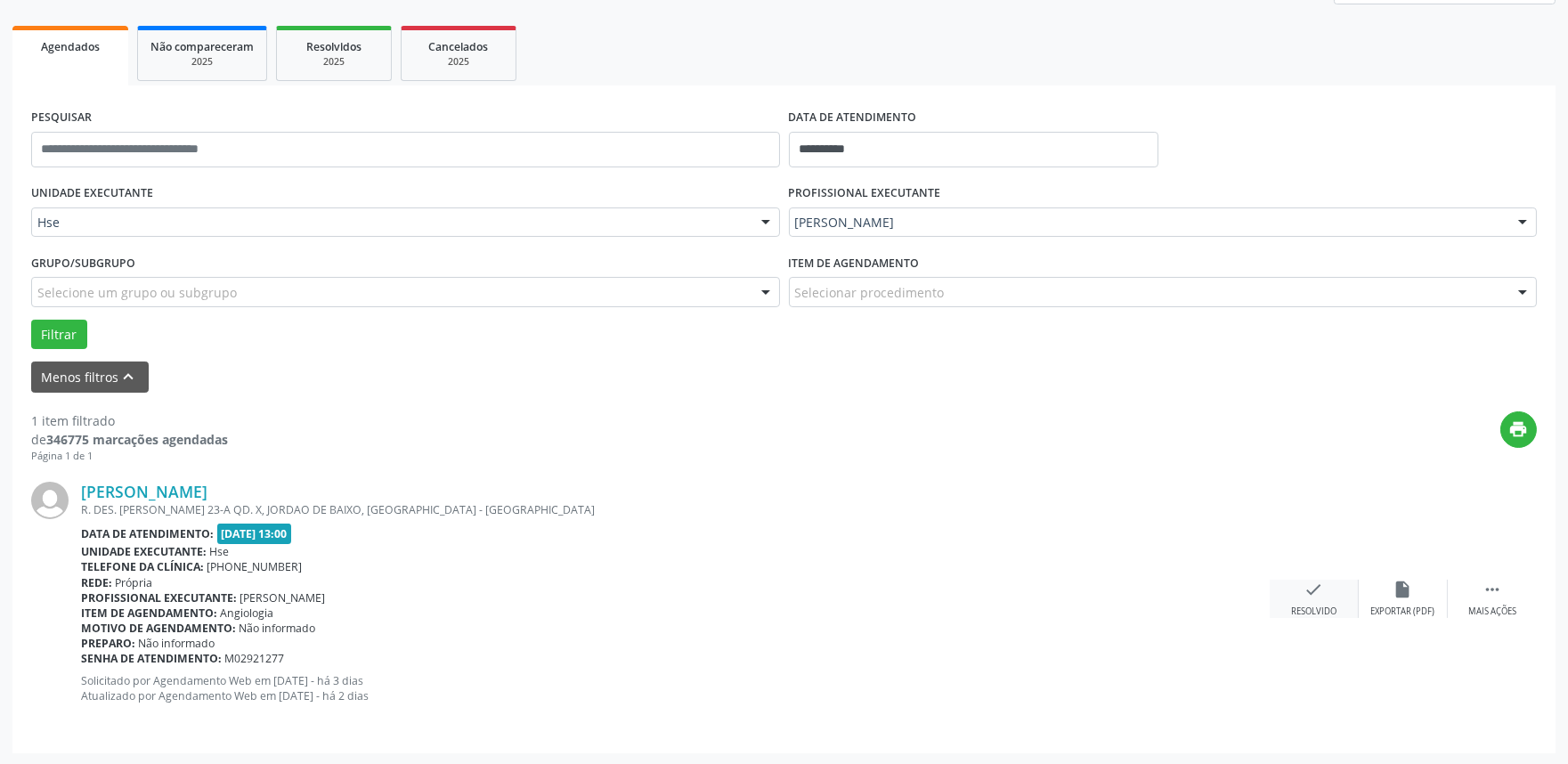
click at [1313, 615] on div "Resolvido" at bounding box center [1314, 612] width 46 height 13
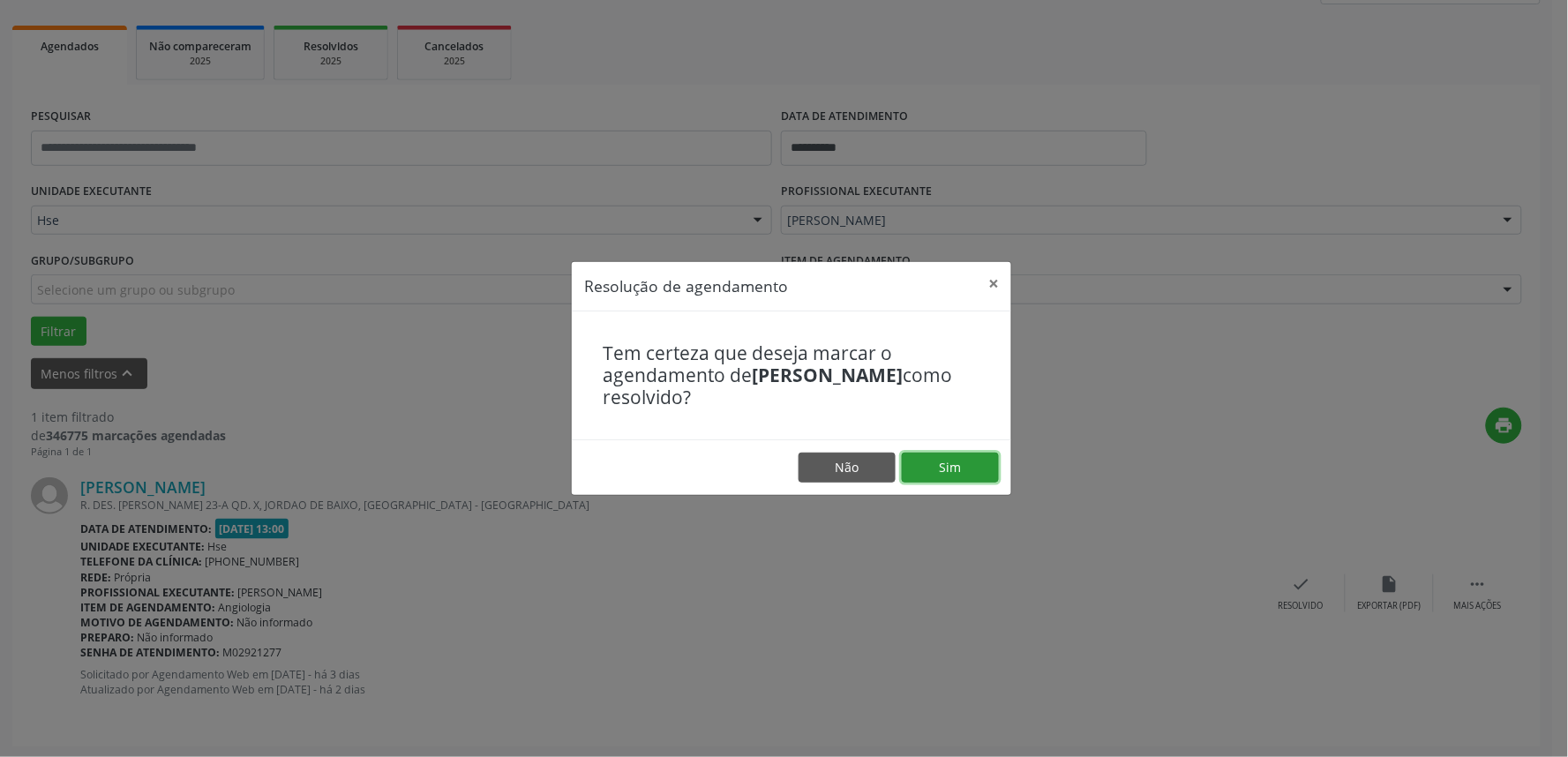
click at [989, 468] on button "Sim" at bounding box center [950, 467] width 97 height 30
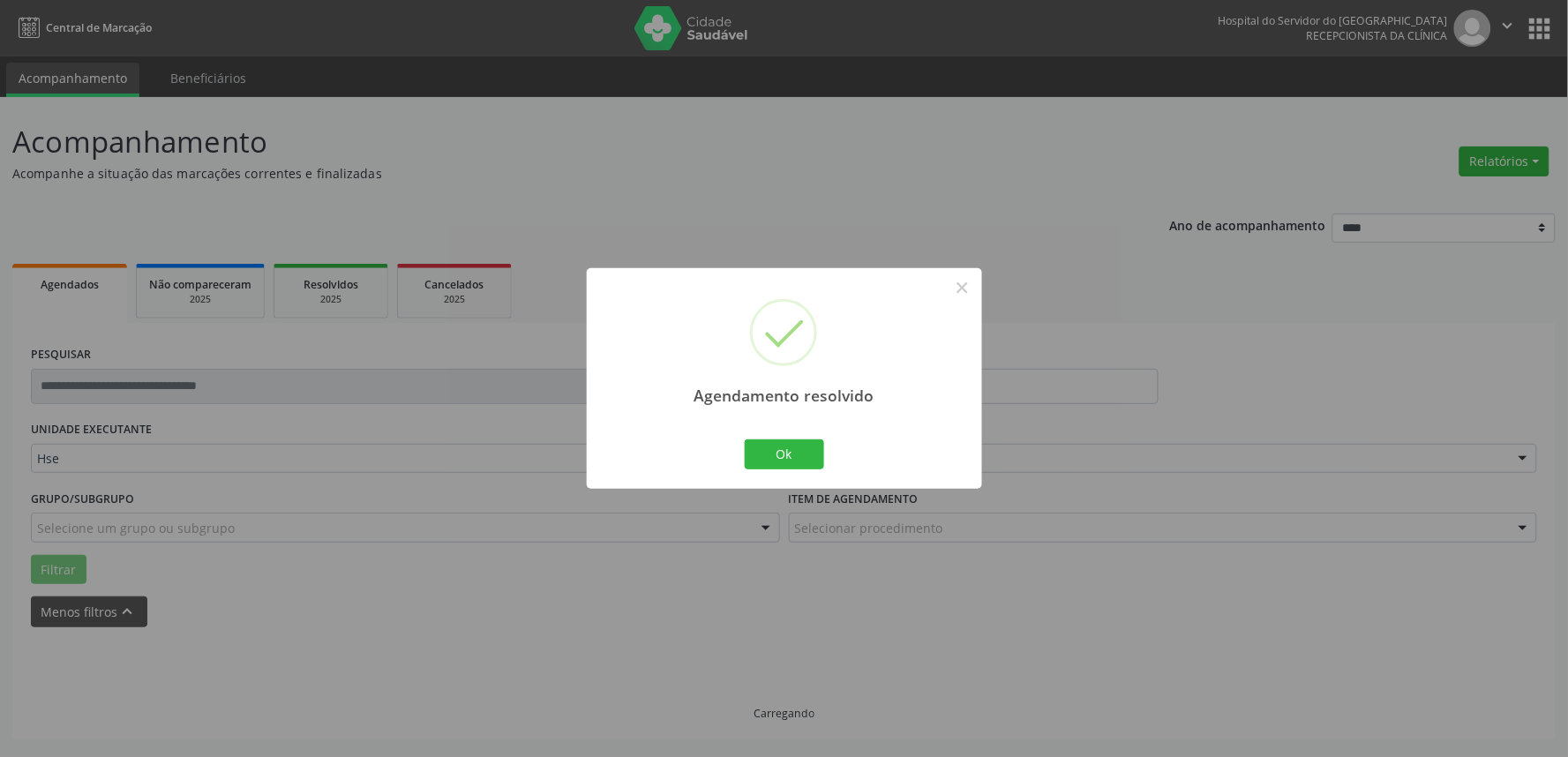
scroll to position [0, 0]
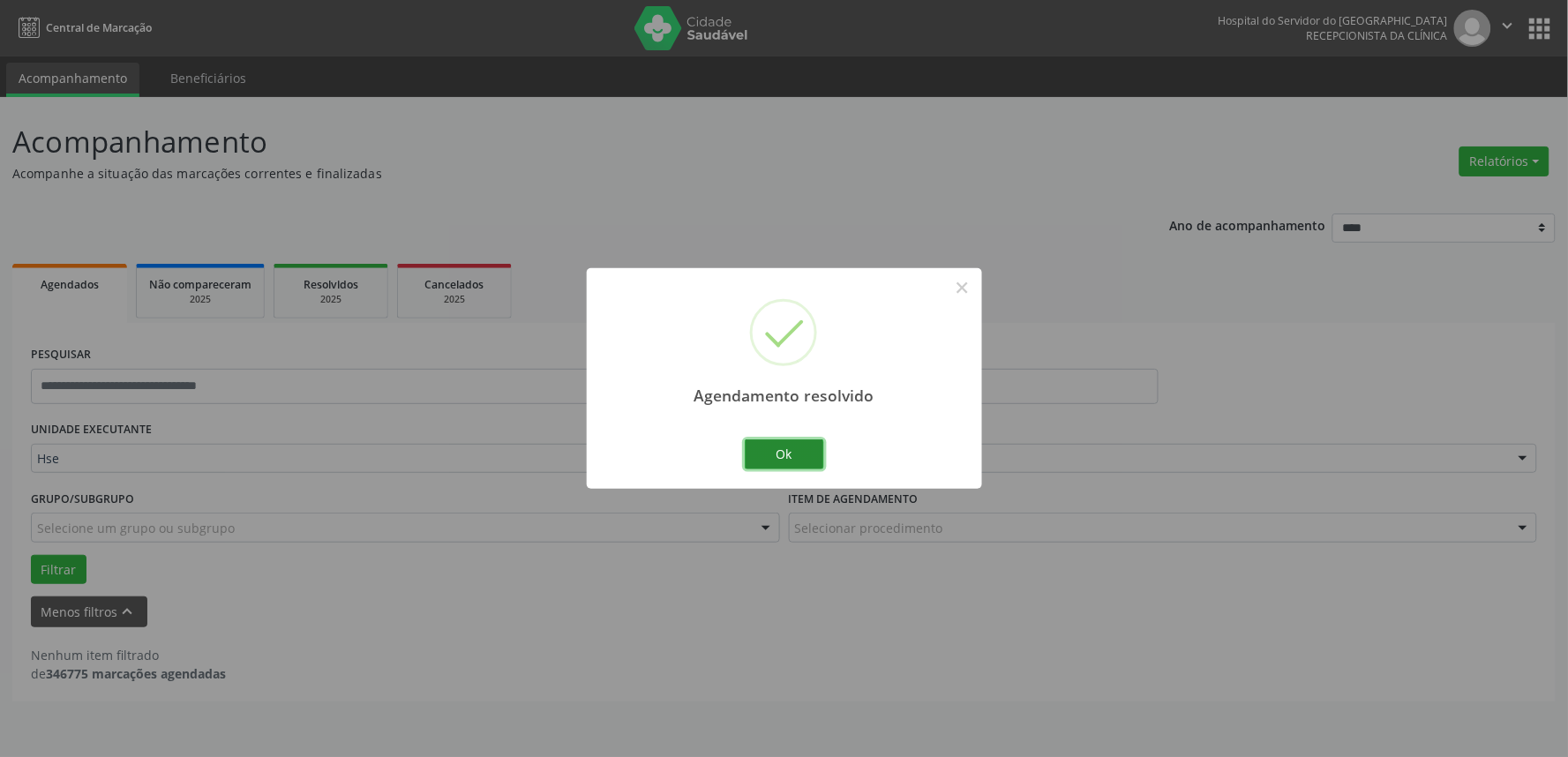
click at [774, 456] on button "Ok" at bounding box center [784, 454] width 80 height 30
